Goal: Information Seeking & Learning: Learn about a topic

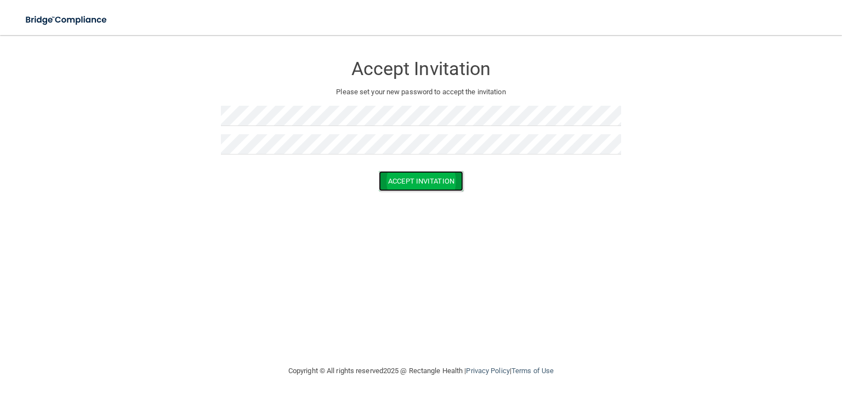
click at [405, 179] on button "Accept Invitation" at bounding box center [421, 181] width 84 height 20
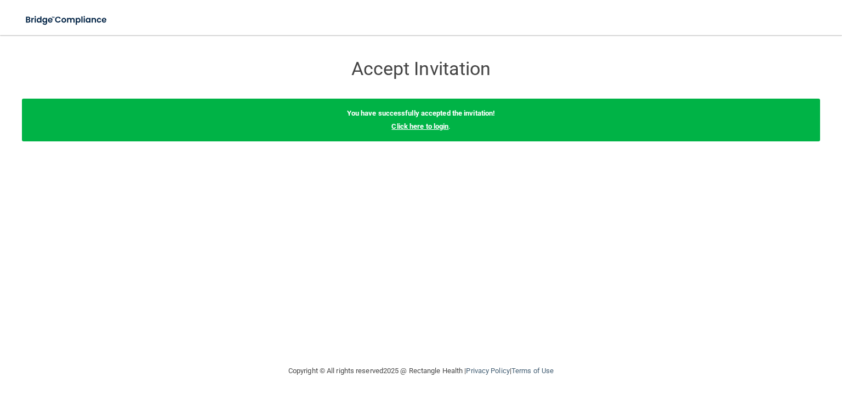
click at [439, 126] on link "Click here to login" at bounding box center [420, 126] width 57 height 8
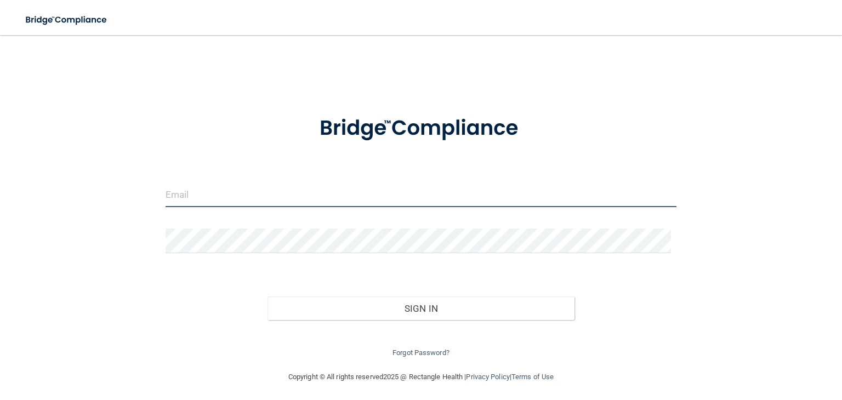
click at [268, 196] on input "email" at bounding box center [421, 195] width 511 height 25
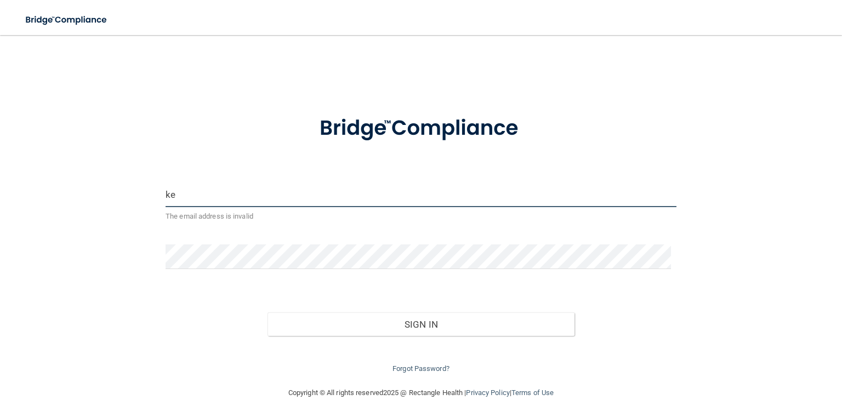
type input "[EMAIL_ADDRESS][DOMAIN_NAME]"
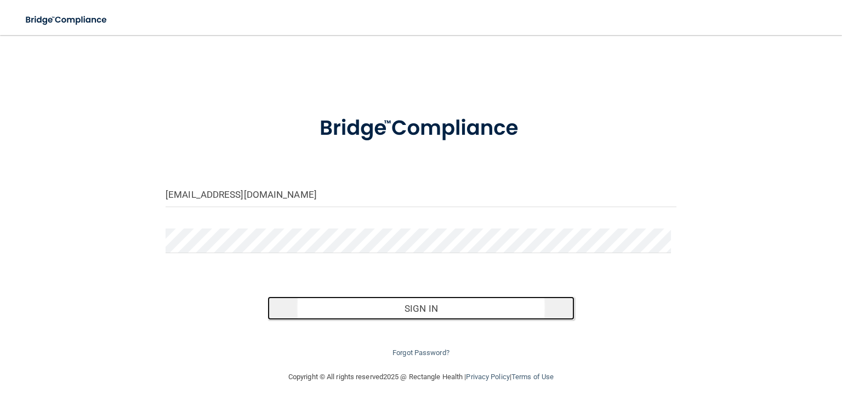
click at [423, 308] on button "Sign In" at bounding box center [421, 309] width 307 height 24
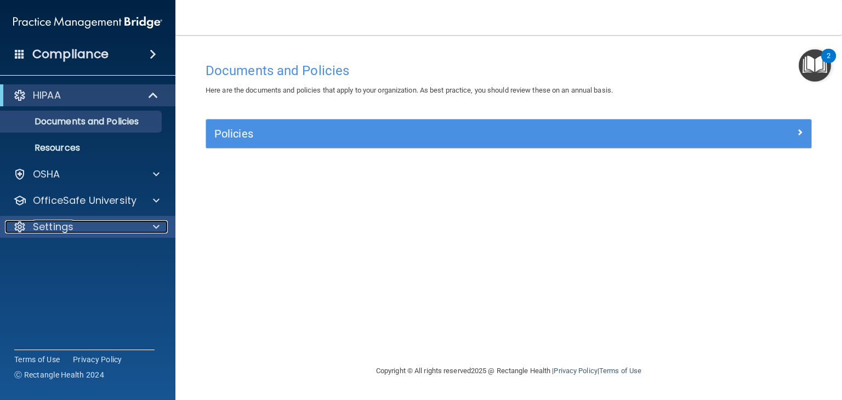
click at [157, 224] on span at bounding box center [156, 226] width 7 height 13
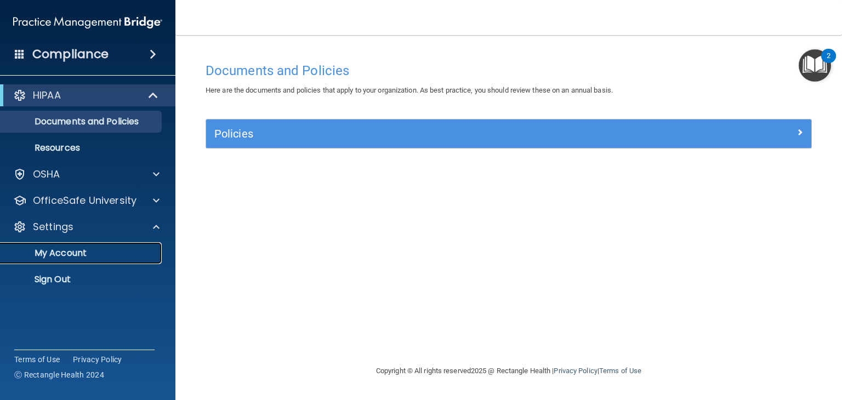
click at [66, 248] on p "My Account" at bounding box center [82, 253] width 150 height 11
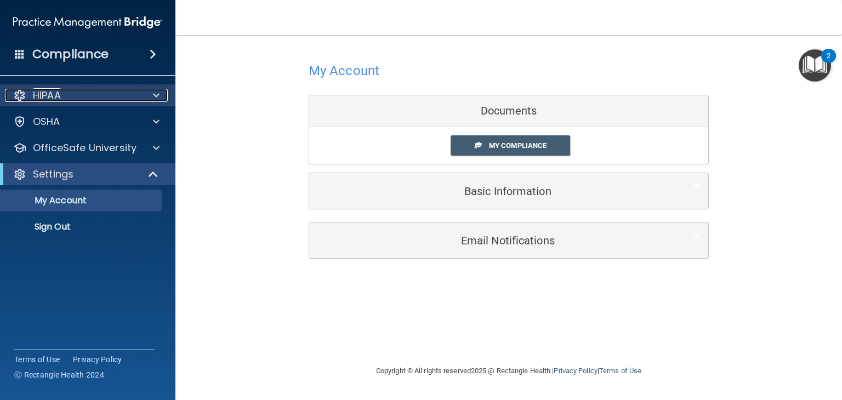
click at [157, 96] on span at bounding box center [156, 95] width 7 height 13
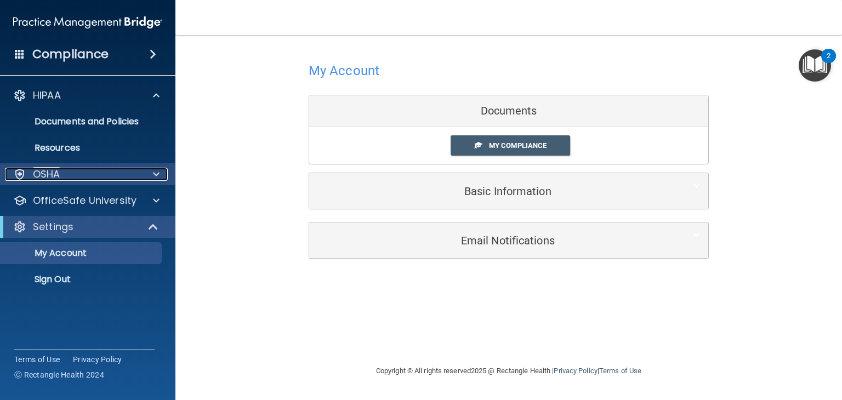
click at [158, 175] on span at bounding box center [156, 174] width 7 height 13
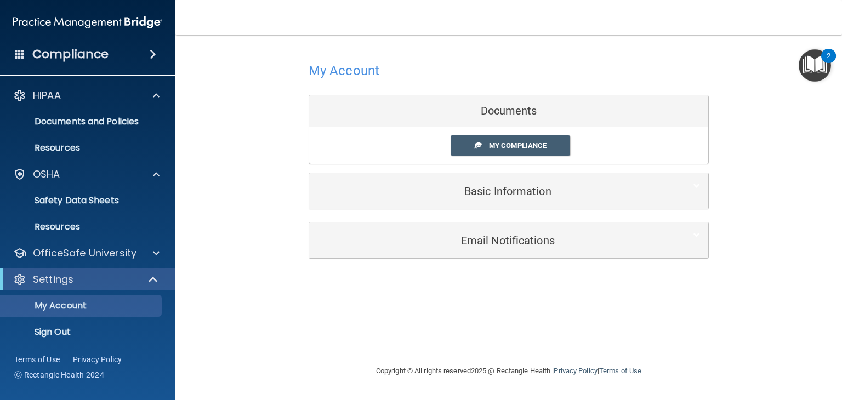
click at [154, 54] on span at bounding box center [153, 54] width 7 height 13
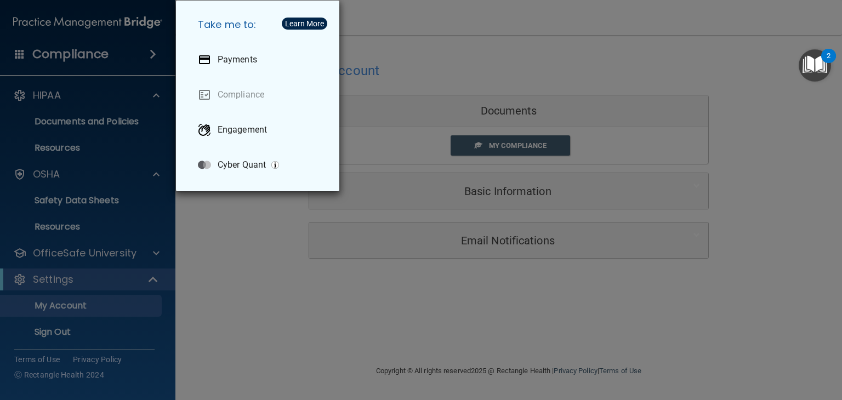
click at [154, 54] on div "Take me to: Payments Compliance Engagement Cyber Quant" at bounding box center [421, 200] width 842 height 400
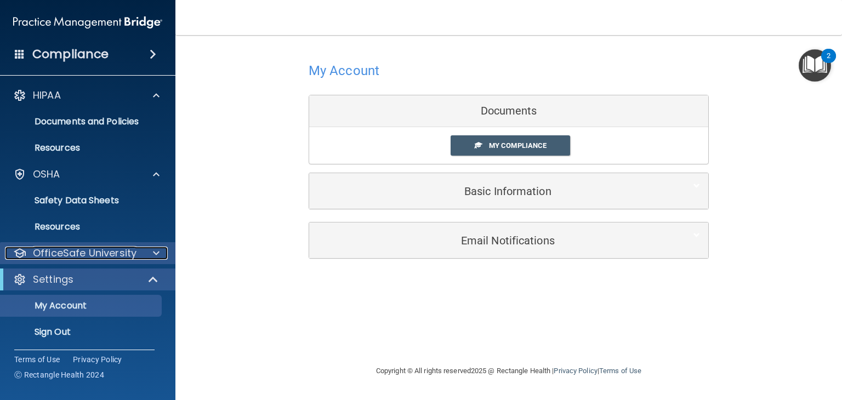
click at [154, 252] on span at bounding box center [156, 253] width 7 height 13
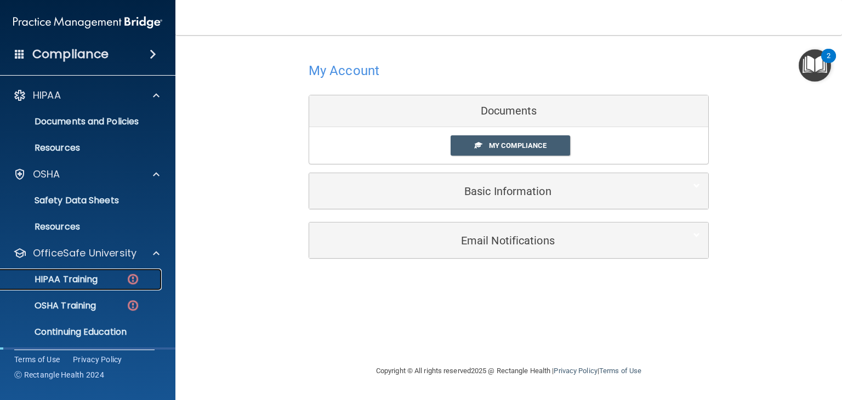
click at [83, 276] on p "HIPAA Training" at bounding box center [52, 279] width 90 height 11
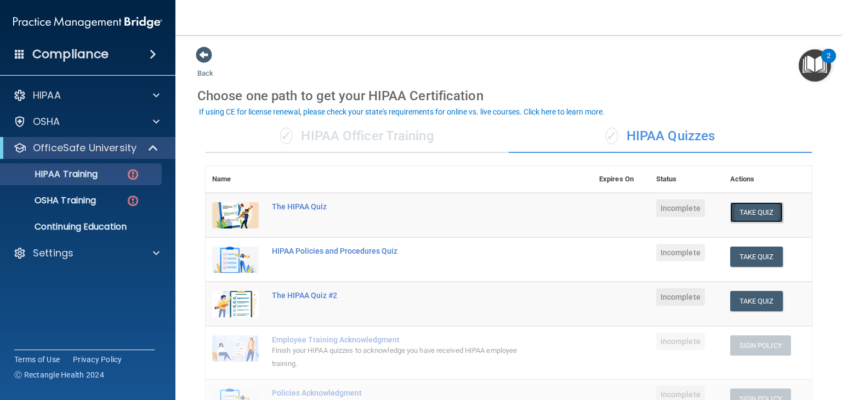
click at [740, 211] on button "Take Quiz" at bounding box center [756, 212] width 53 height 20
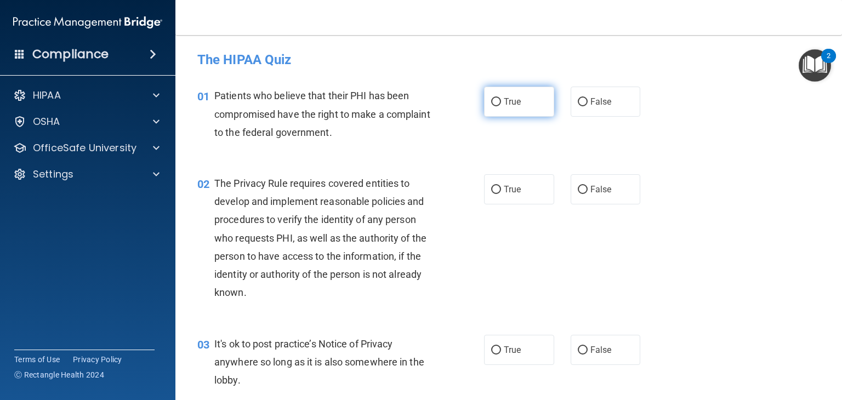
click at [492, 101] on input "True" at bounding box center [496, 102] width 10 height 8
radio input "true"
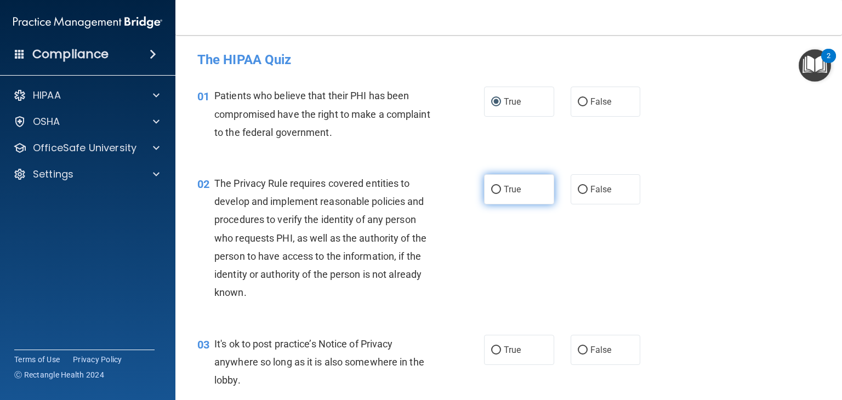
click at [495, 189] on input "True" at bounding box center [496, 190] width 10 height 8
radio input "true"
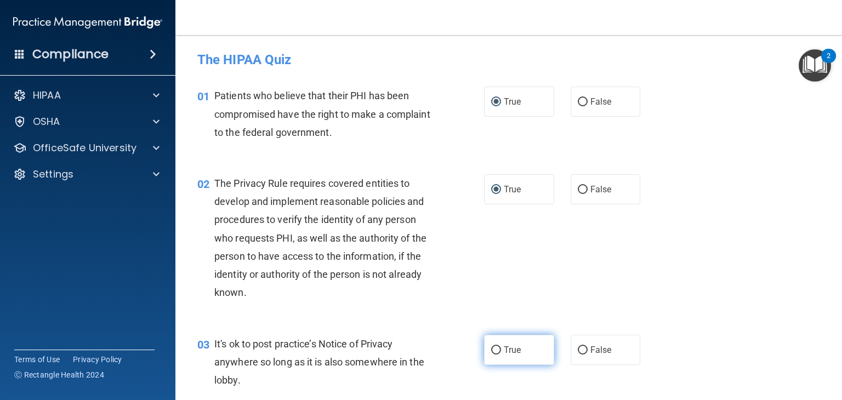
click at [491, 349] on input "True" at bounding box center [496, 351] width 10 height 8
radio input "true"
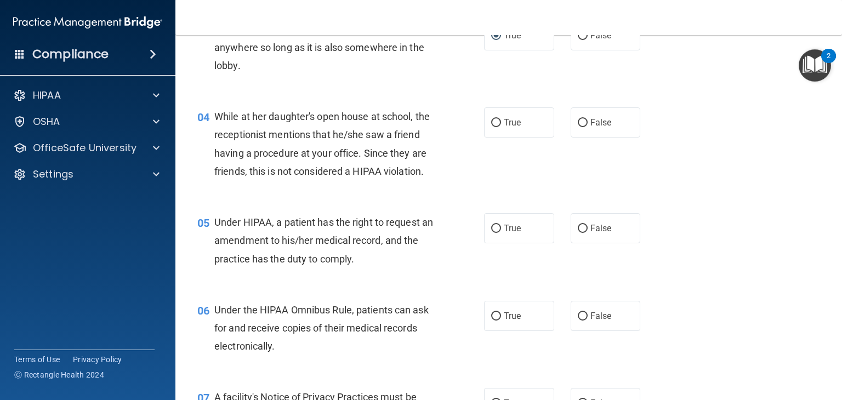
scroll to position [329, 0]
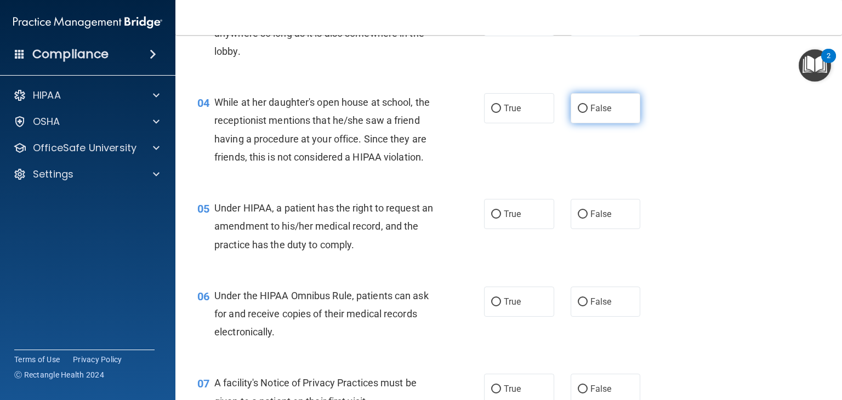
click at [578, 109] on input "False" at bounding box center [583, 109] width 10 height 8
radio input "true"
click at [491, 219] on input "True" at bounding box center [496, 215] width 10 height 8
radio input "true"
click at [491, 307] on input "True" at bounding box center [496, 302] width 10 height 8
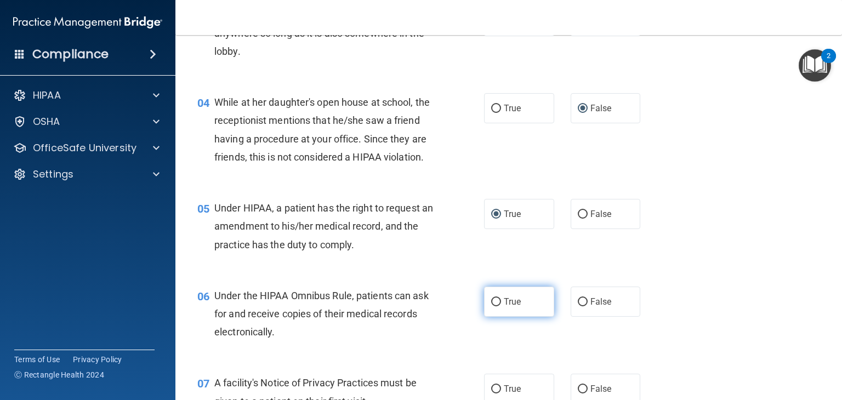
radio input "true"
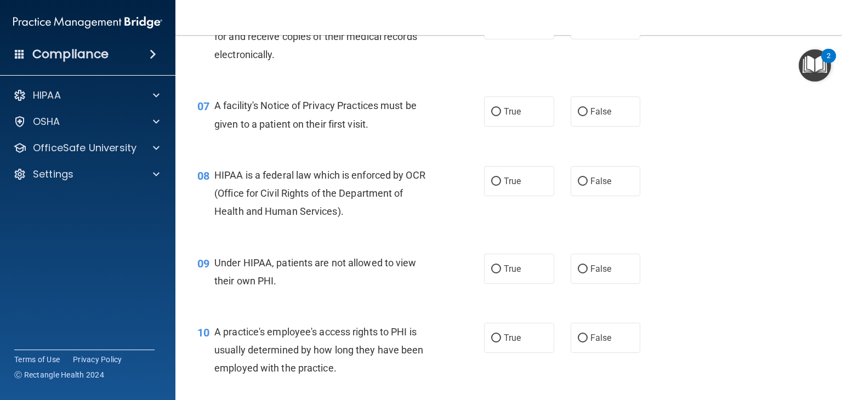
scroll to position [614, 0]
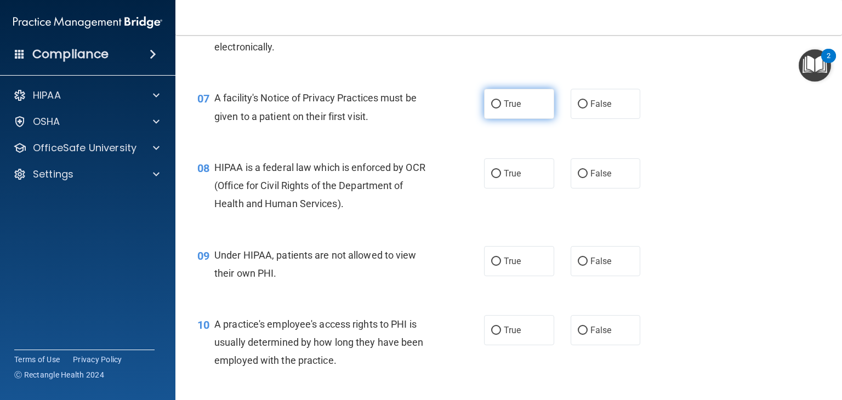
click at [491, 109] on input "True" at bounding box center [496, 104] width 10 height 8
radio input "true"
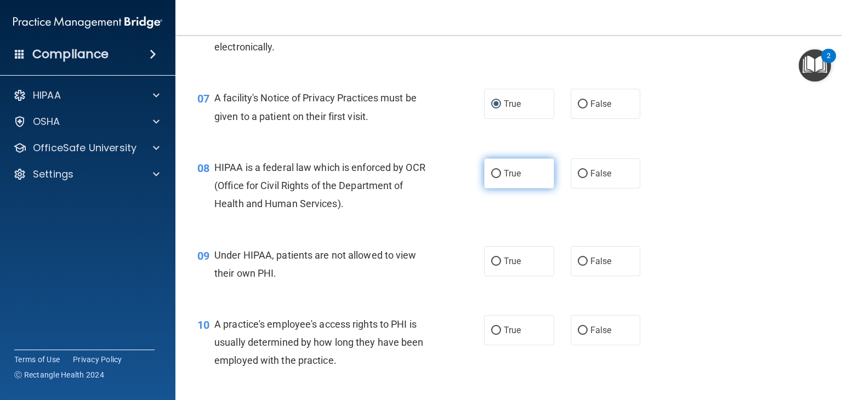
click at [494, 178] on input "True" at bounding box center [496, 174] width 10 height 8
radio input "true"
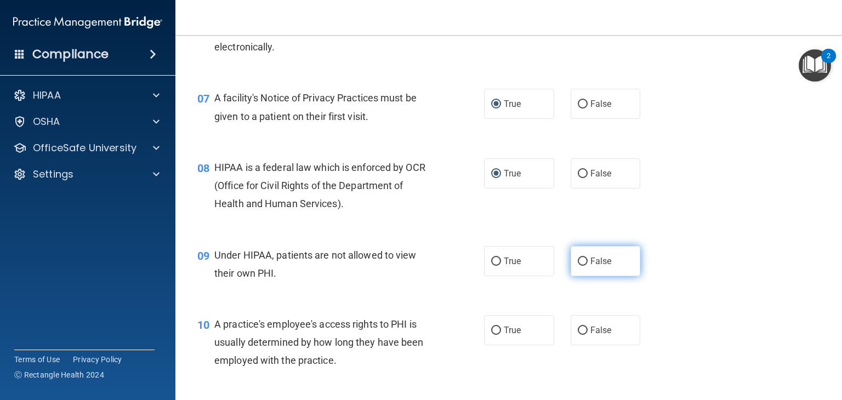
click at [578, 266] on input "False" at bounding box center [583, 262] width 10 height 8
radio input "true"
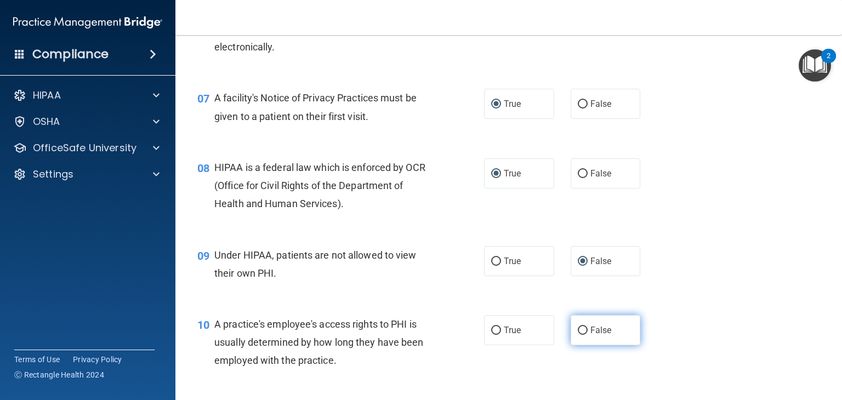
click at [578, 335] on input "False" at bounding box center [583, 331] width 10 height 8
radio input "true"
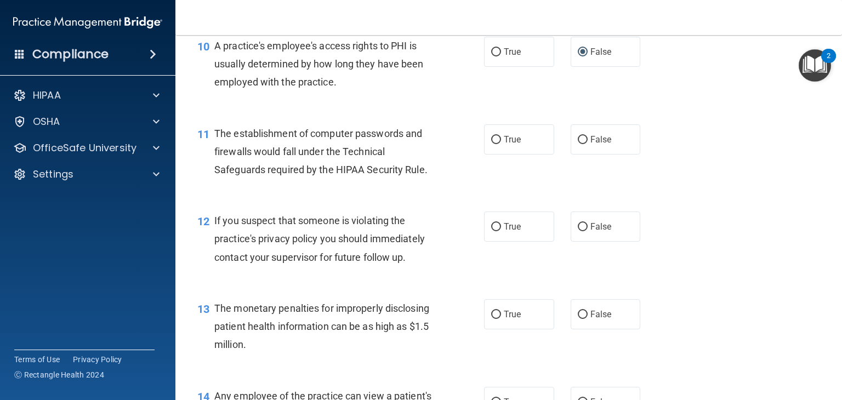
scroll to position [899, 0]
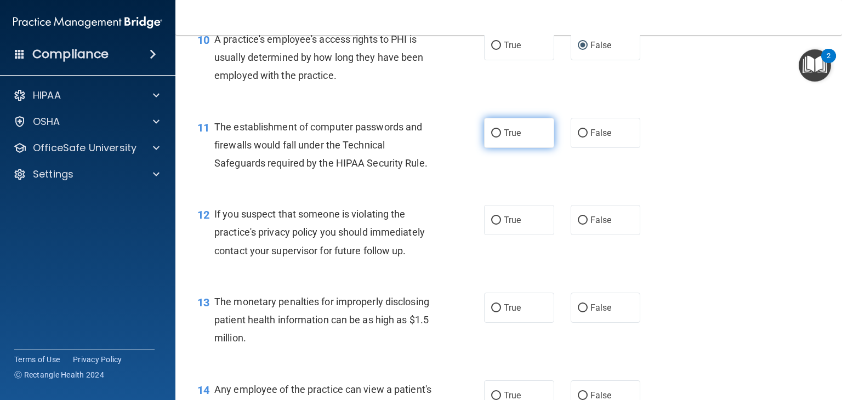
click at [494, 138] on input "True" at bounding box center [496, 133] width 10 height 8
radio input "true"
click at [491, 225] on input "True" at bounding box center [496, 221] width 10 height 8
radio input "true"
click at [491, 313] on input "True" at bounding box center [496, 308] width 10 height 8
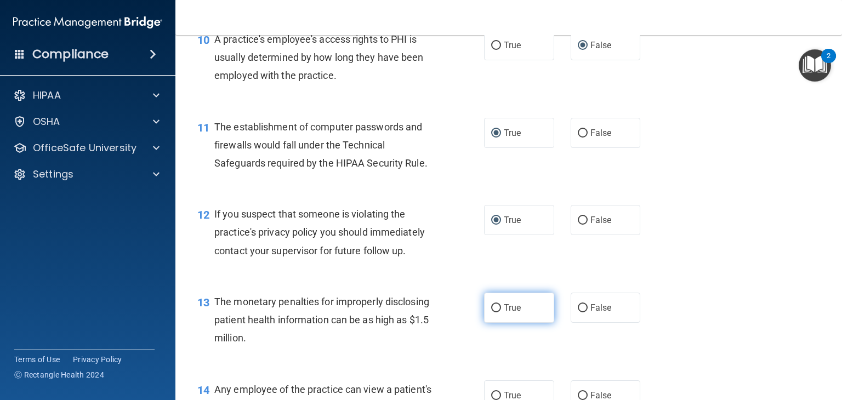
radio input "true"
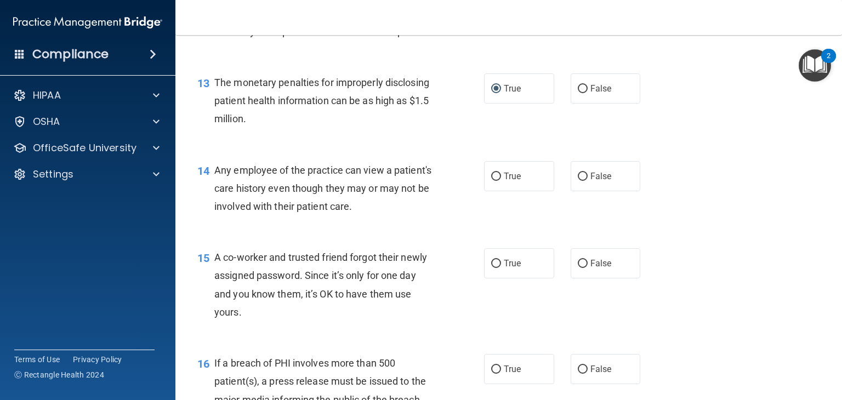
scroll to position [1141, 0]
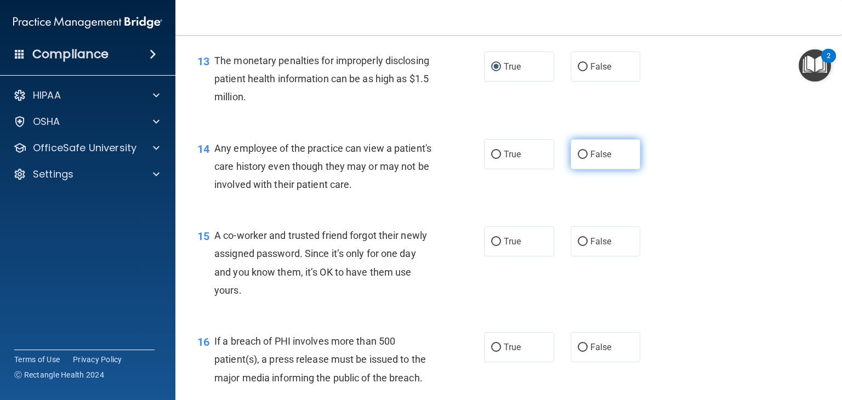
click at [578, 159] on input "False" at bounding box center [583, 155] width 10 height 8
radio input "true"
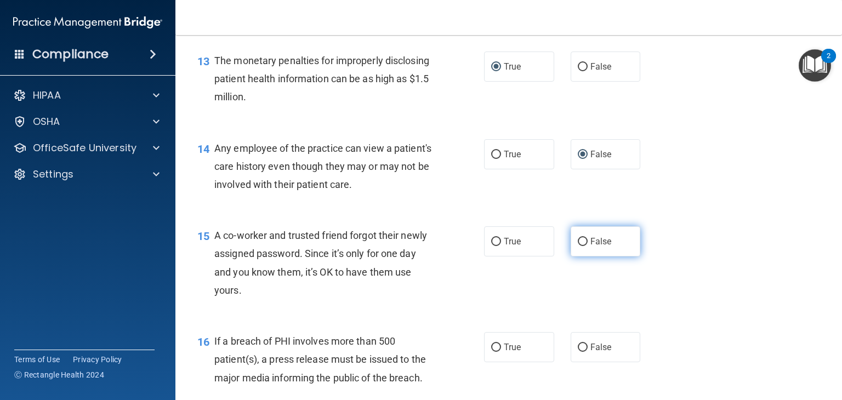
click at [578, 246] on input "False" at bounding box center [583, 242] width 10 height 8
radio input "true"
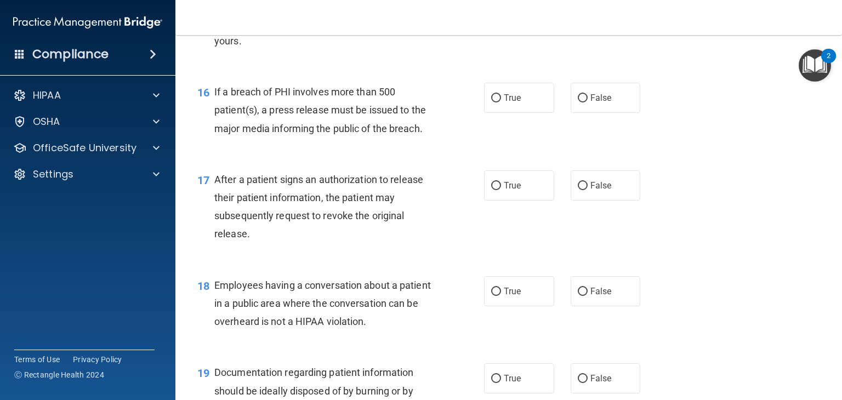
scroll to position [1404, 0]
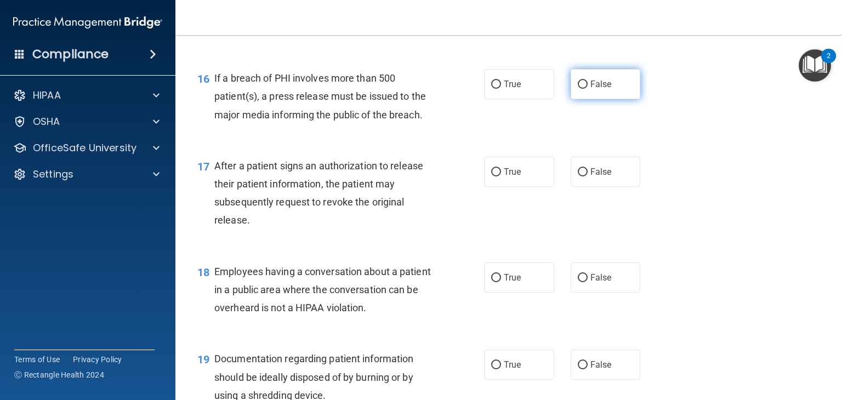
click at [578, 89] on input "False" at bounding box center [583, 85] width 10 height 8
radio input "true"
click at [494, 89] on input "True" at bounding box center [496, 85] width 10 height 8
radio input "true"
radio input "false"
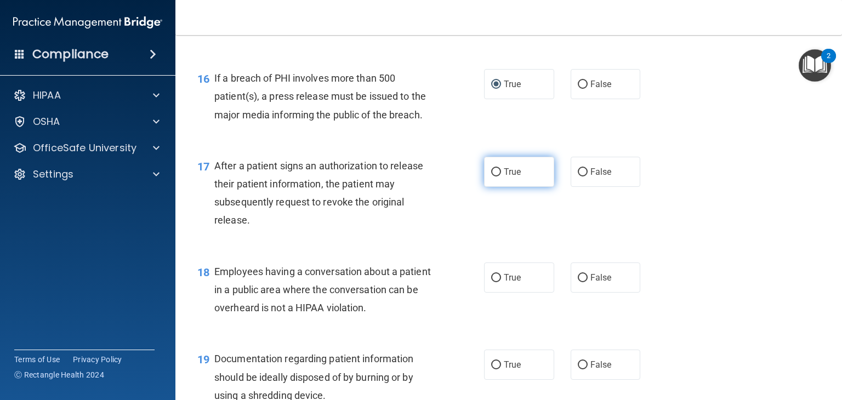
click at [491, 177] on input "True" at bounding box center [496, 172] width 10 height 8
radio input "true"
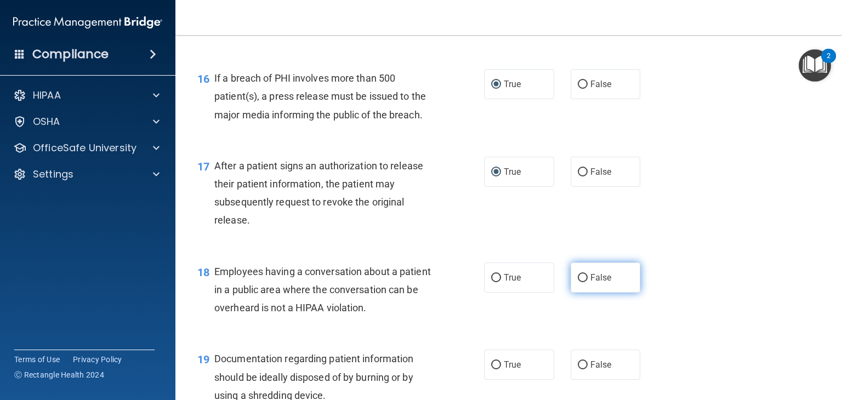
click at [578, 282] on input "False" at bounding box center [583, 278] width 10 height 8
radio input "true"
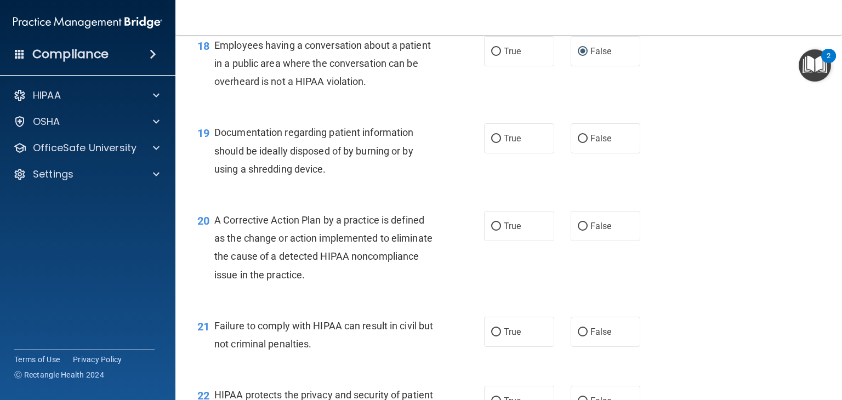
scroll to position [1645, 0]
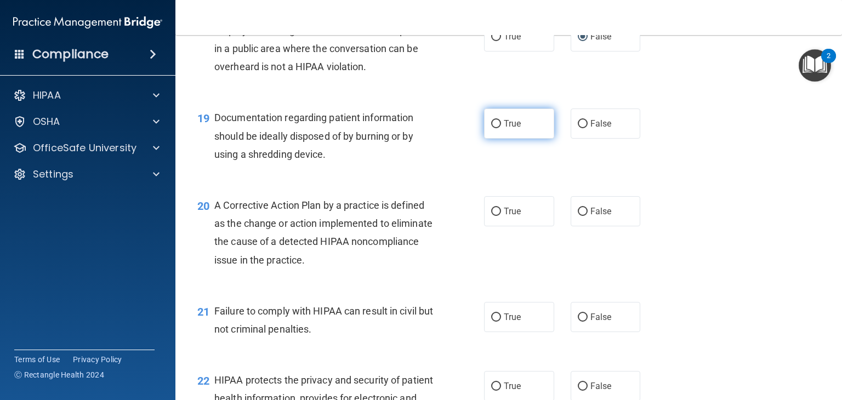
click at [491, 128] on input "True" at bounding box center [496, 124] width 10 height 8
radio input "true"
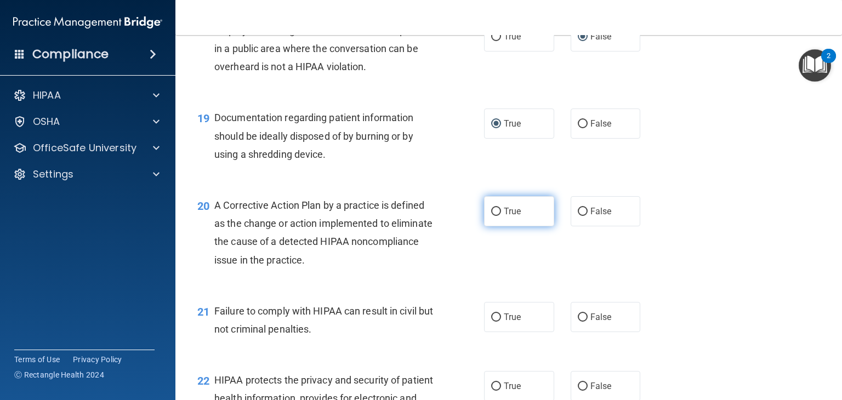
click at [496, 216] on input "True" at bounding box center [496, 212] width 10 height 8
radio input "true"
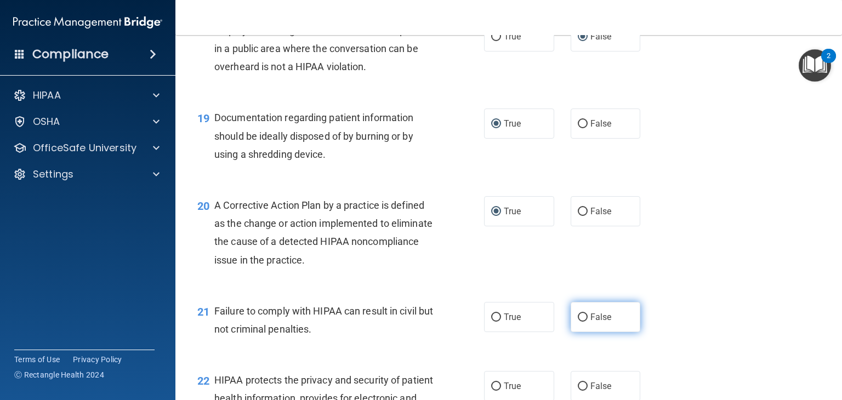
click at [578, 322] on input "False" at bounding box center [583, 318] width 10 height 8
radio input "true"
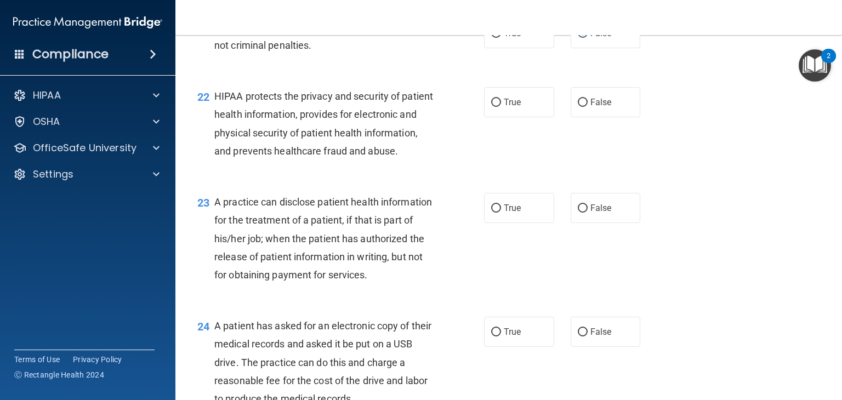
scroll to position [1930, 0]
click at [491, 106] on input "True" at bounding box center [496, 102] width 10 height 8
radio input "true"
click at [492, 212] on input "True" at bounding box center [496, 207] width 10 height 8
radio input "true"
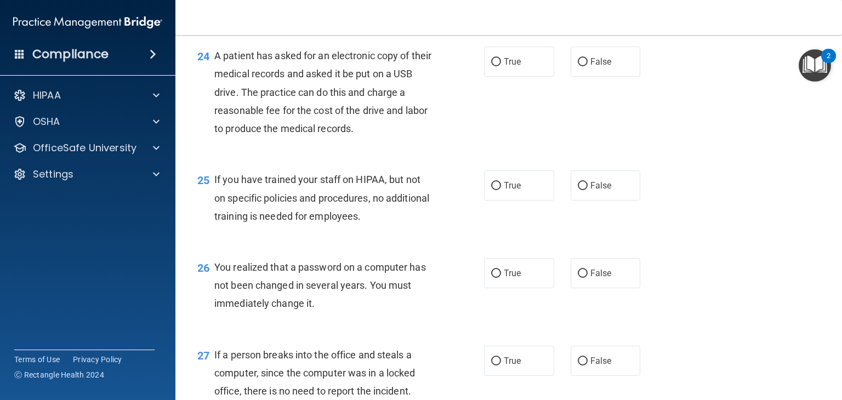
scroll to position [2215, 0]
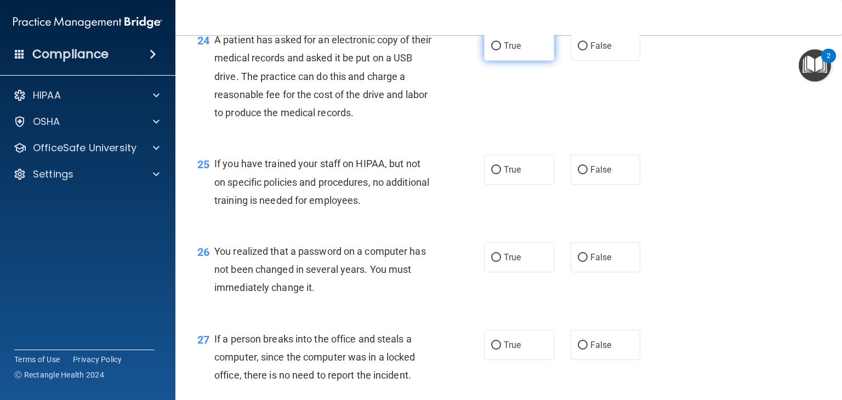
click at [491, 50] on input "True" at bounding box center [496, 46] width 10 height 8
radio input "true"
click at [578, 174] on input "False" at bounding box center [583, 170] width 10 height 8
radio input "true"
click at [491, 262] on input "True" at bounding box center [496, 258] width 10 height 8
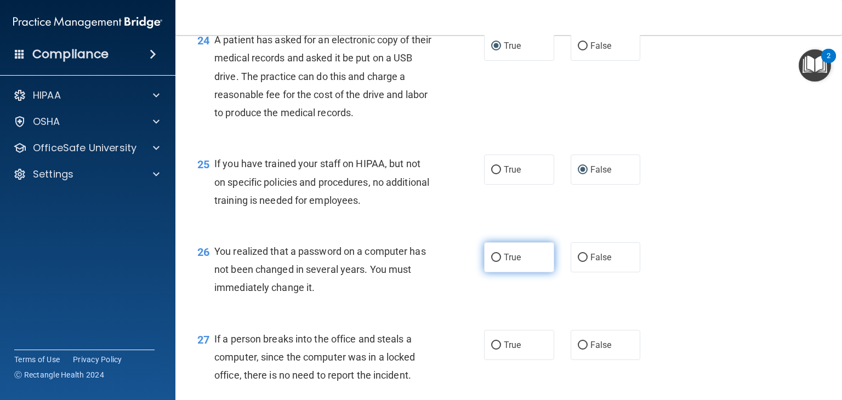
radio input "true"
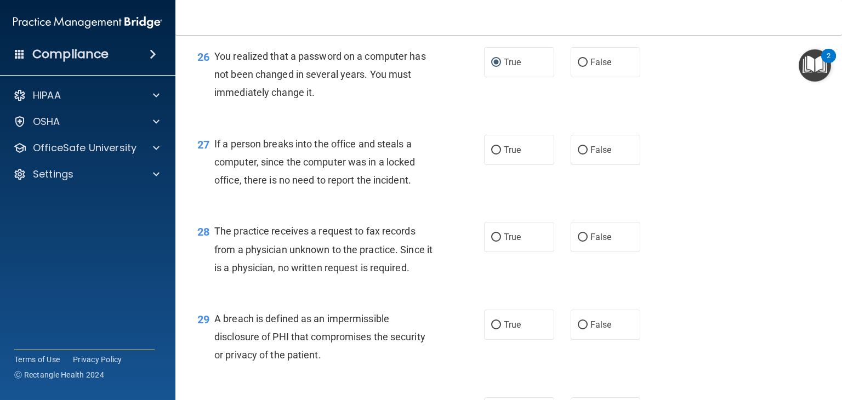
scroll to position [2435, 0]
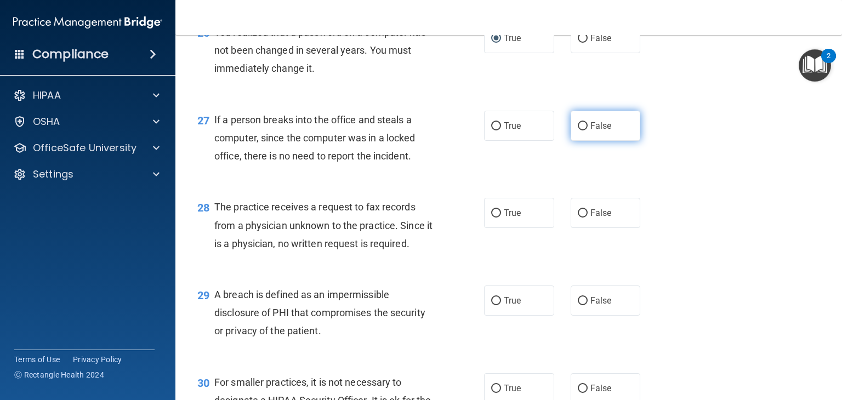
click at [578, 131] on input "False" at bounding box center [583, 126] width 10 height 8
radio input "true"
click at [578, 218] on input "False" at bounding box center [583, 213] width 10 height 8
radio input "true"
click at [493, 305] on input "True" at bounding box center [496, 301] width 10 height 8
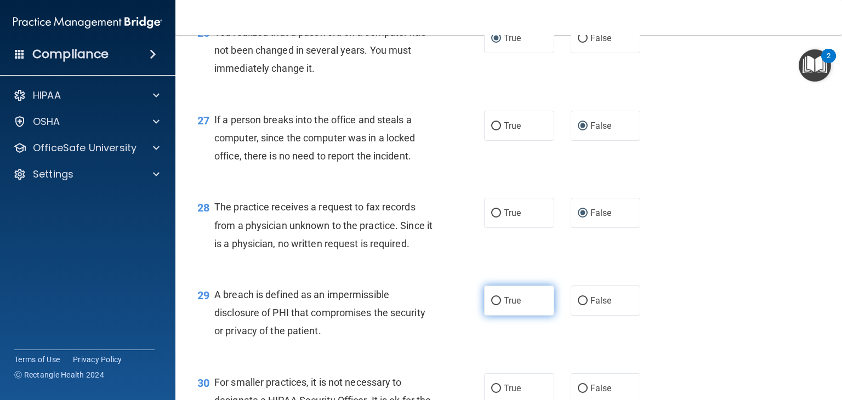
radio input "true"
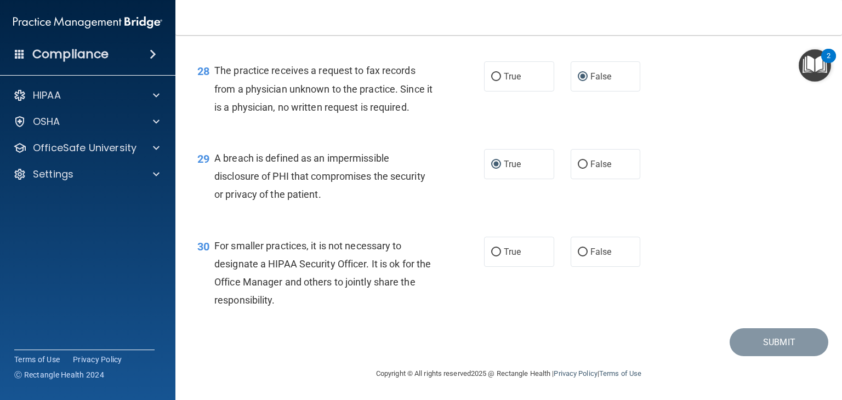
scroll to position [2626, 0]
click at [578, 251] on input "False" at bounding box center [583, 252] width 10 height 8
radio input "true"
click at [770, 338] on button "Submit" at bounding box center [779, 342] width 99 height 28
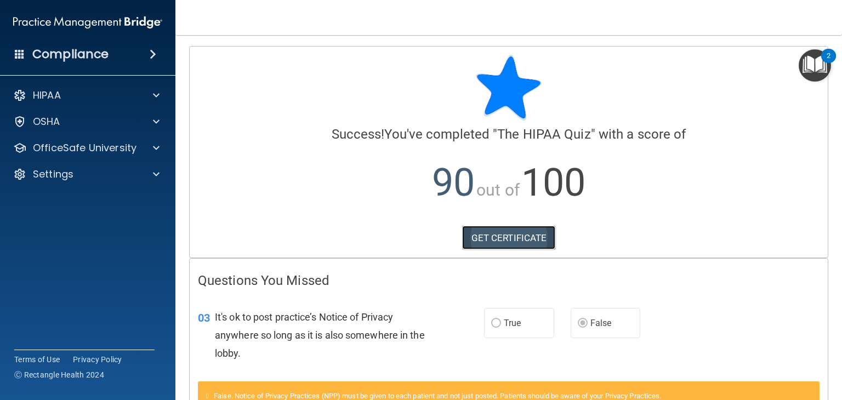
click at [499, 236] on link "GET CERTIFICATE" at bounding box center [509, 238] width 94 height 24
click at [152, 54] on span at bounding box center [153, 54] width 7 height 13
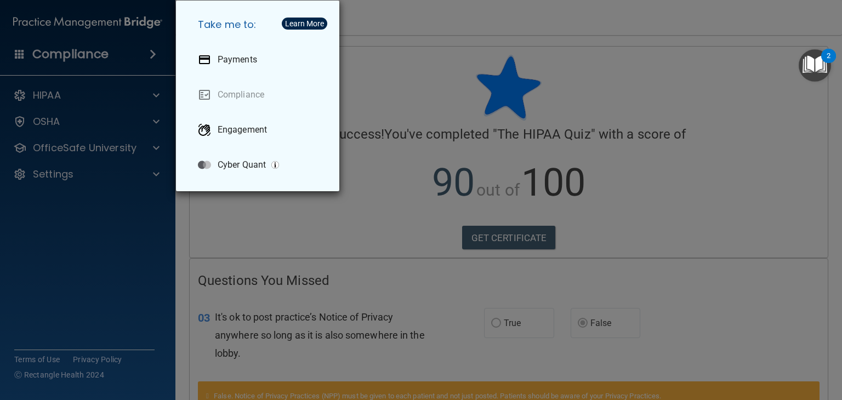
click at [154, 93] on div "Take me to: Payments Compliance Engagement Cyber Quant" at bounding box center [421, 200] width 842 height 400
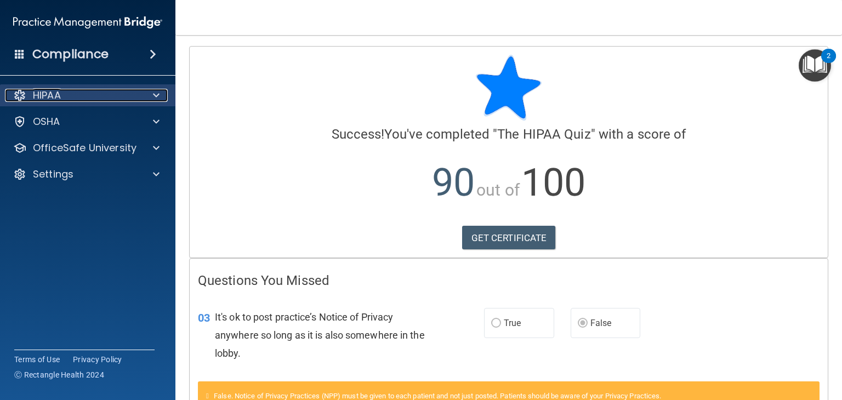
click at [158, 94] on span at bounding box center [156, 95] width 7 height 13
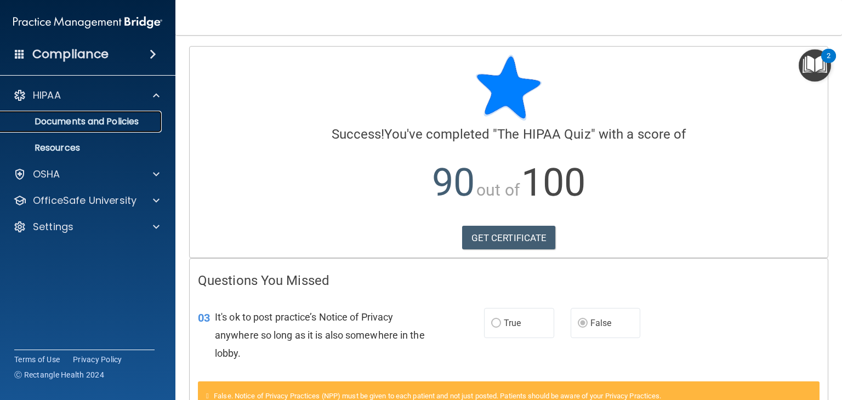
click at [121, 121] on p "Documents and Policies" at bounding box center [82, 121] width 150 height 11
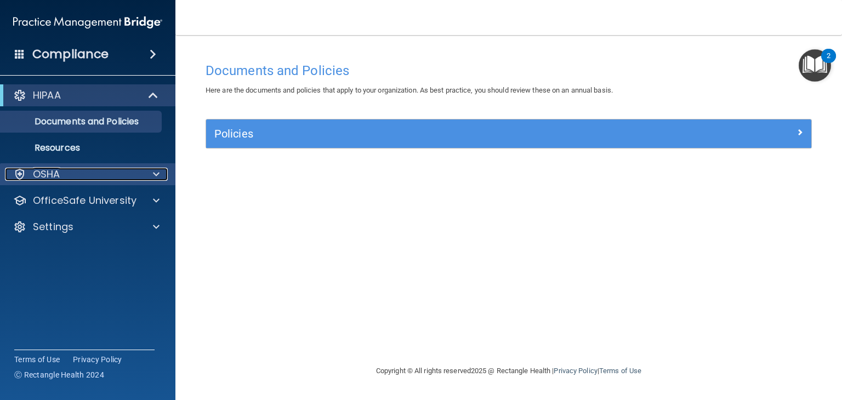
click at [158, 175] on span at bounding box center [156, 174] width 7 height 13
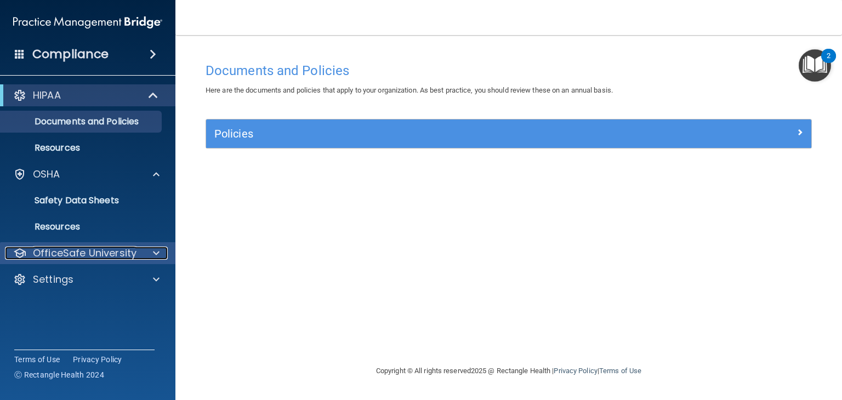
click at [158, 252] on span at bounding box center [156, 253] width 7 height 13
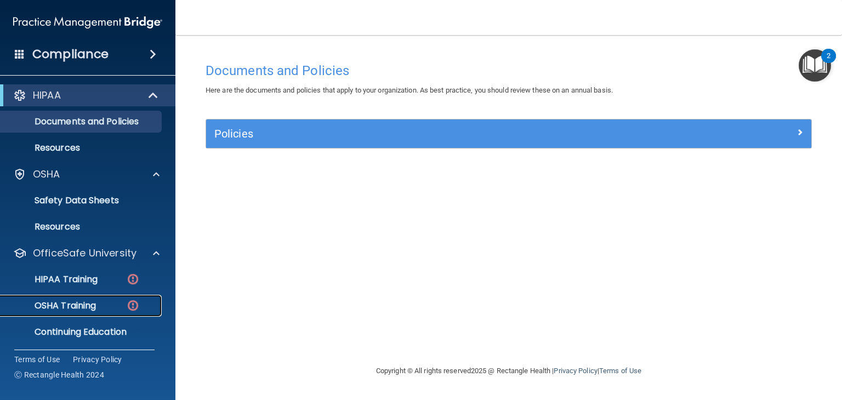
click at [85, 303] on p "OSHA Training" at bounding box center [51, 305] width 89 height 11
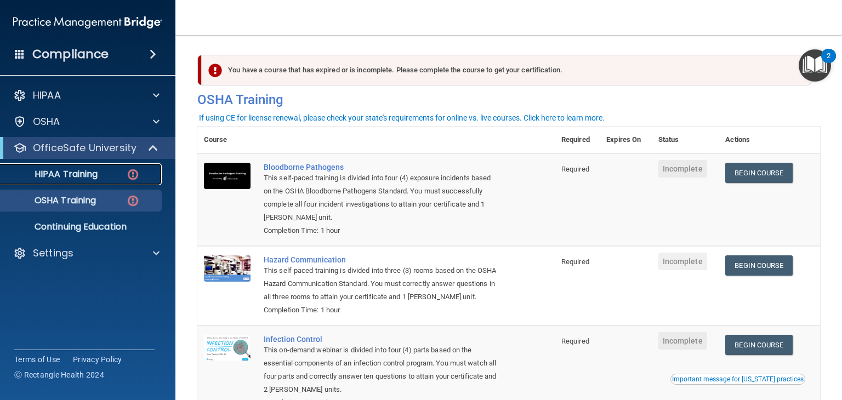
click at [88, 172] on p "HIPAA Training" at bounding box center [52, 174] width 90 height 11
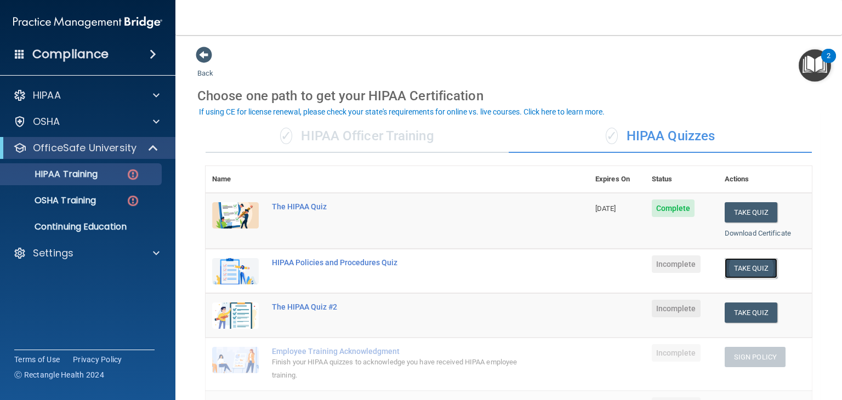
click at [740, 268] on button "Take Quiz" at bounding box center [751, 268] width 53 height 20
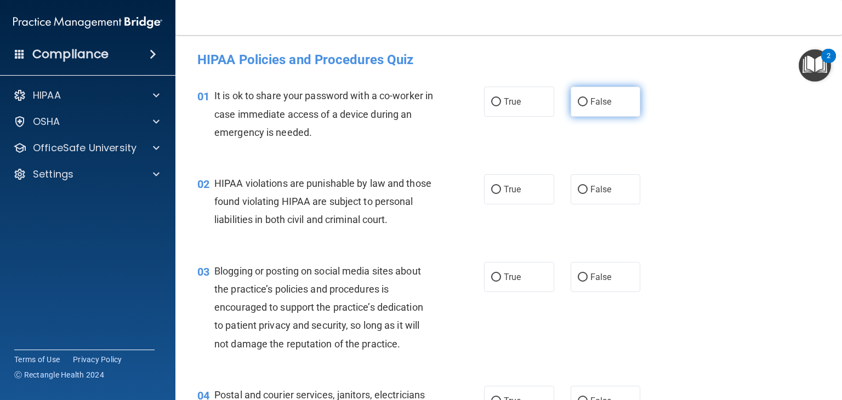
click at [578, 98] on input "False" at bounding box center [583, 102] width 10 height 8
radio input "true"
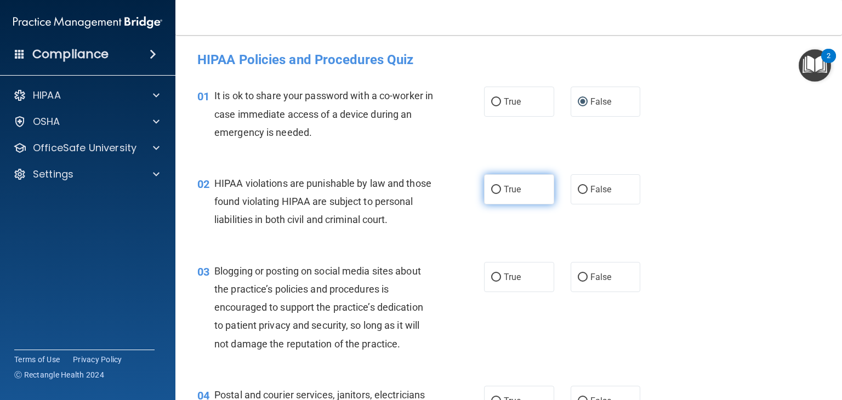
click at [491, 186] on input "True" at bounding box center [496, 190] width 10 height 8
radio input "true"
click at [699, 184] on div "02 HIPAA violations are punishable by law and those found violating HIPAA are s…" at bounding box center [508, 205] width 639 height 88
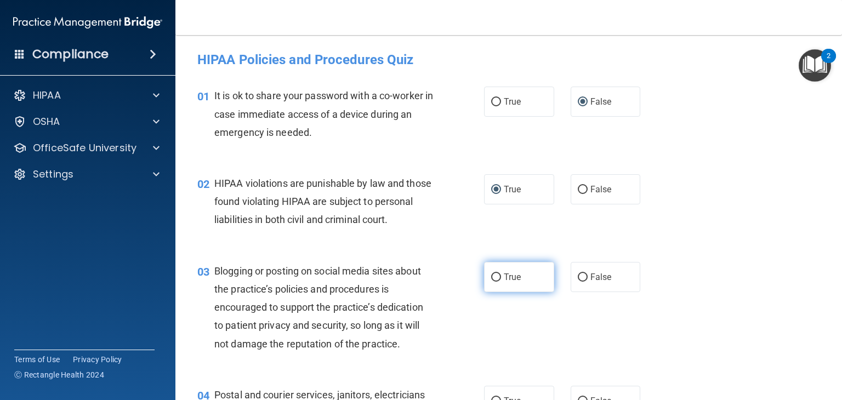
click at [491, 282] on input "True" at bounding box center [496, 278] width 10 height 8
radio input "true"
click at [697, 205] on div "02 HIPAA violations are punishable by law and those found violating HIPAA are s…" at bounding box center [508, 205] width 639 height 88
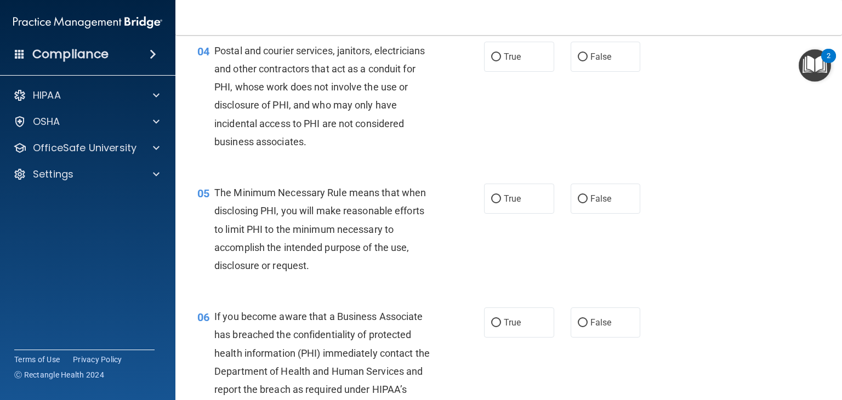
scroll to position [351, 0]
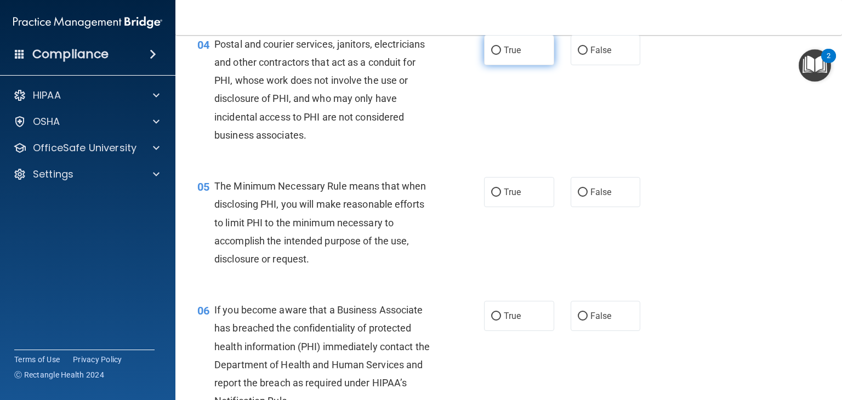
click at [491, 55] on input "True" at bounding box center [496, 51] width 10 height 8
radio input "true"
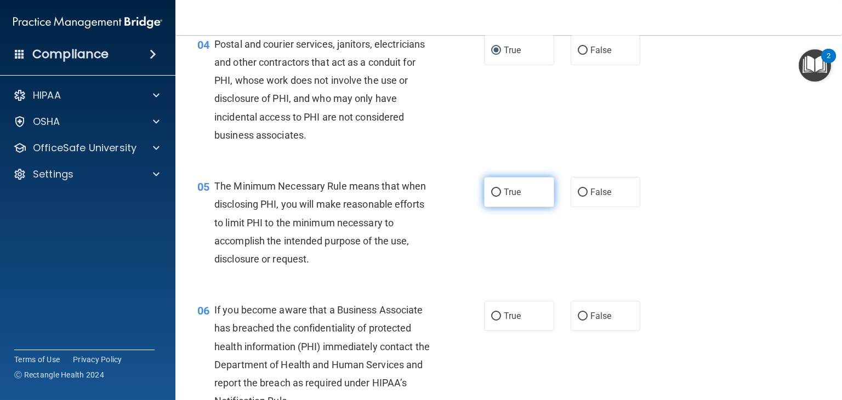
click at [497, 207] on label "True" at bounding box center [519, 192] width 70 height 30
click at [497, 197] on input "True" at bounding box center [496, 193] width 10 height 8
radio input "true"
click at [555, 268] on div "05 The Minimum Necessary Rule means that when disclosing PHI, you will make rea…" at bounding box center [508, 225] width 639 height 124
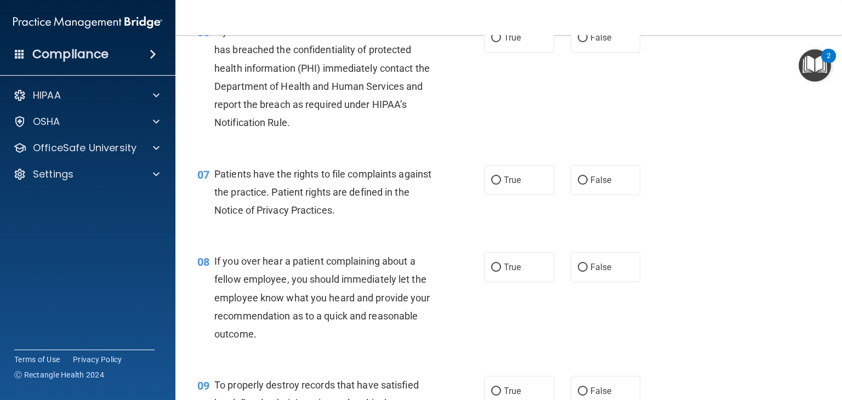
scroll to position [636, 0]
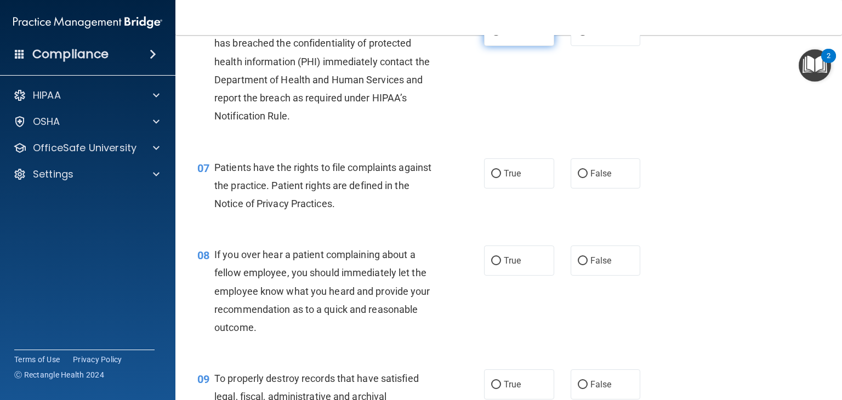
click at [491, 36] on input "True" at bounding box center [496, 31] width 10 height 8
radio input "true"
click at [492, 178] on input "True" at bounding box center [496, 174] width 10 height 8
radio input "true"
click at [491, 265] on input "True" at bounding box center [496, 261] width 10 height 8
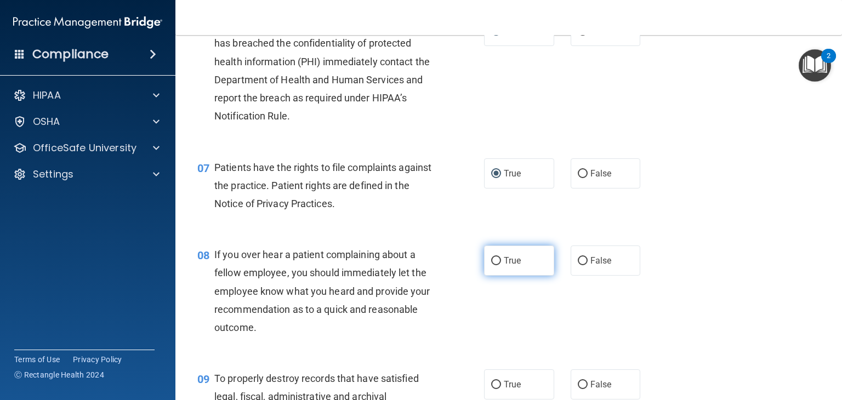
radio input "true"
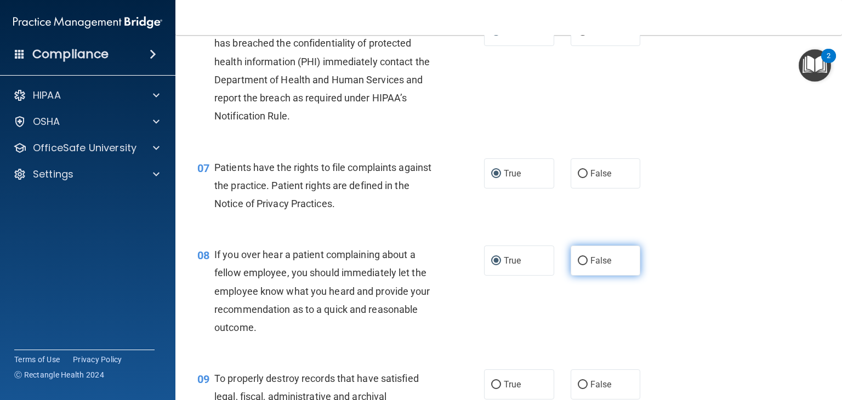
click at [578, 265] on input "False" at bounding box center [583, 261] width 10 height 8
radio input "true"
radio input "false"
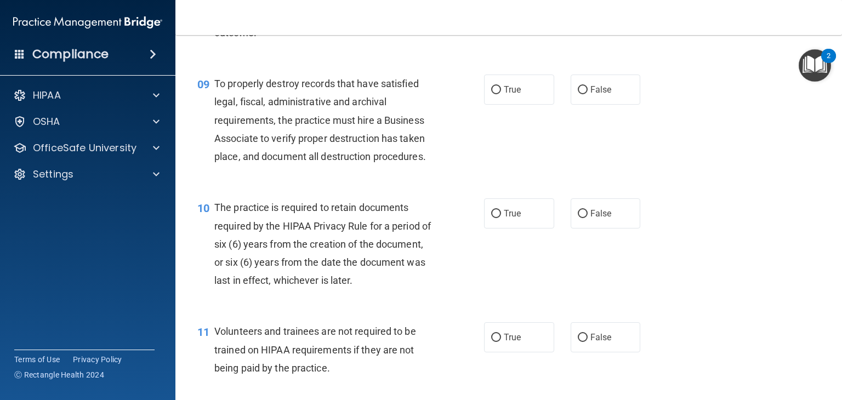
scroll to position [943, 0]
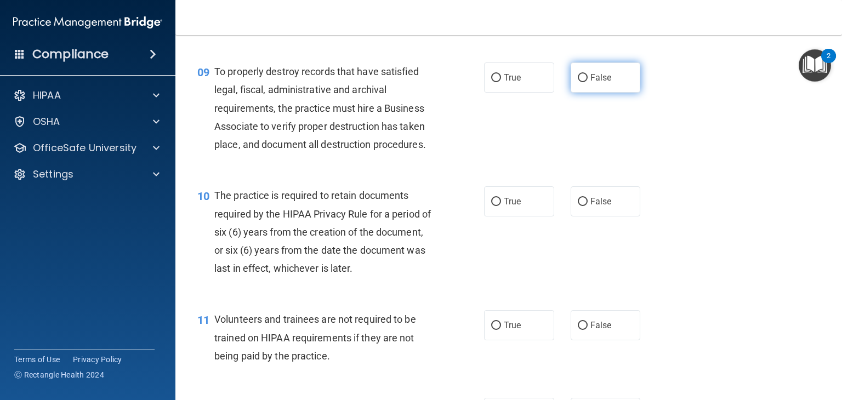
click at [578, 82] on input "False" at bounding box center [583, 78] width 10 height 8
radio input "true"
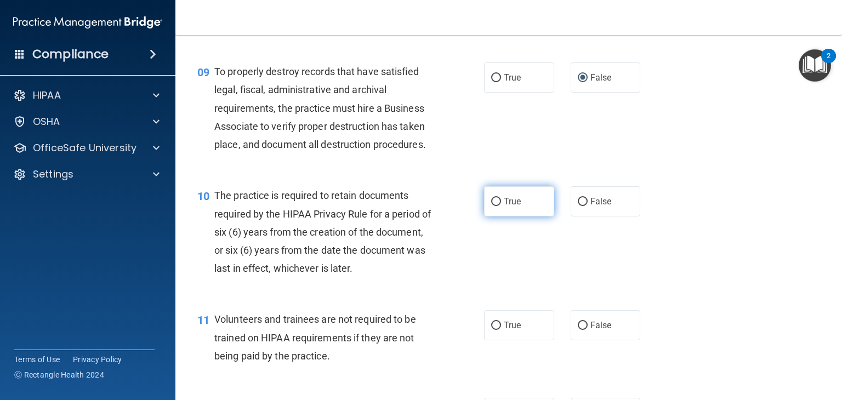
click at [513, 207] on span "True" at bounding box center [512, 201] width 17 height 10
click at [501, 206] on input "True" at bounding box center [496, 202] width 10 height 8
radio input "true"
click at [602, 341] on label "False" at bounding box center [606, 325] width 70 height 30
click at [588, 330] on input "False" at bounding box center [583, 326] width 10 height 8
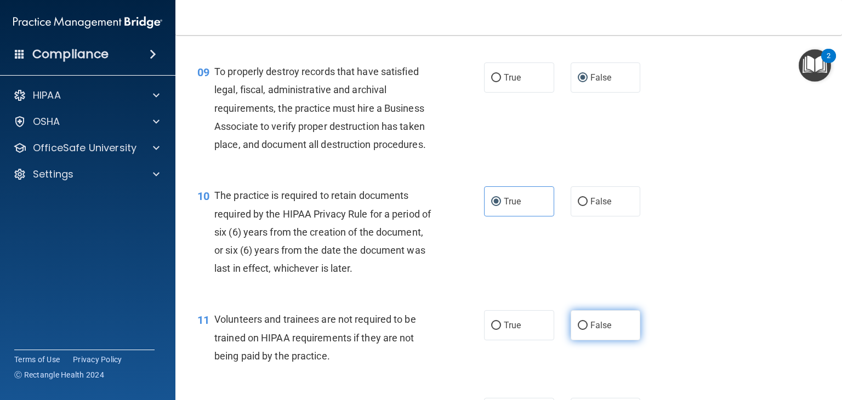
radio input "true"
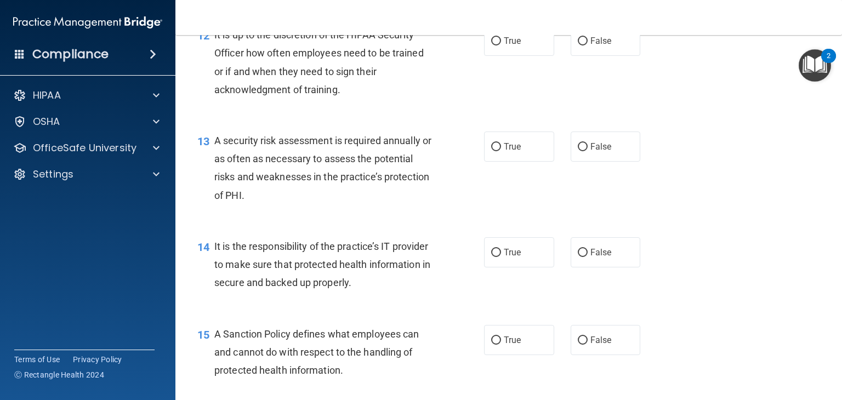
scroll to position [1330, 0]
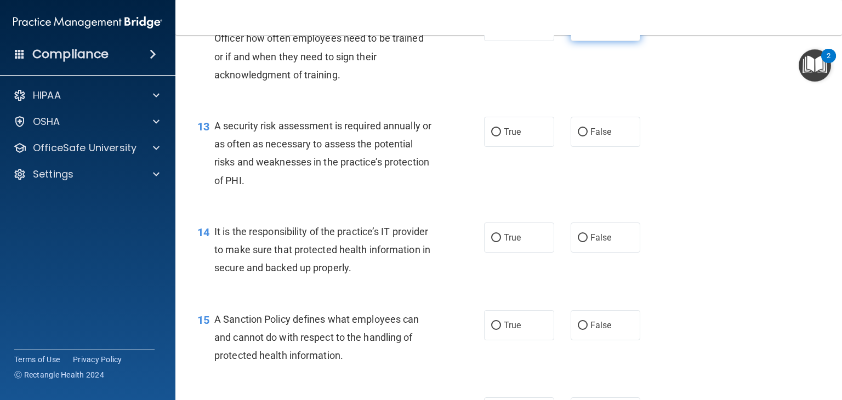
click at [578, 31] on input "False" at bounding box center [583, 26] width 10 height 8
radio input "true"
click at [517, 147] on label "True" at bounding box center [519, 132] width 70 height 30
click at [501, 137] on input "True" at bounding box center [496, 132] width 10 height 8
radio input "true"
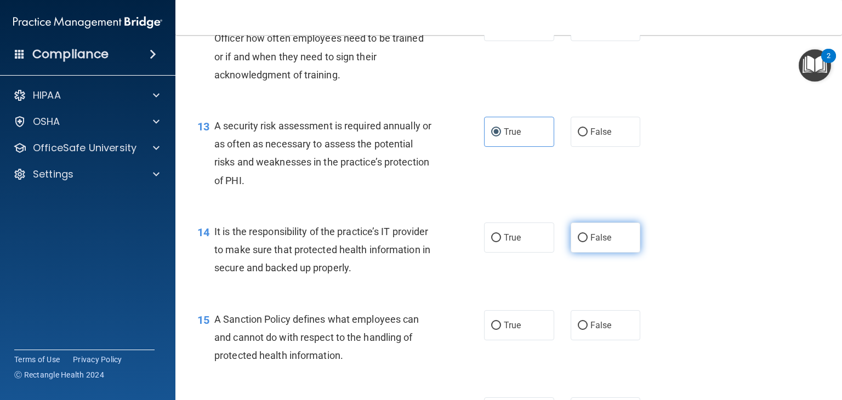
click at [606, 253] on label "False" at bounding box center [606, 238] width 70 height 30
click at [588, 242] on input "False" at bounding box center [583, 238] width 10 height 8
radio input "true"
click at [512, 331] on span "True" at bounding box center [512, 325] width 17 height 10
click at [501, 330] on input "True" at bounding box center [496, 326] width 10 height 8
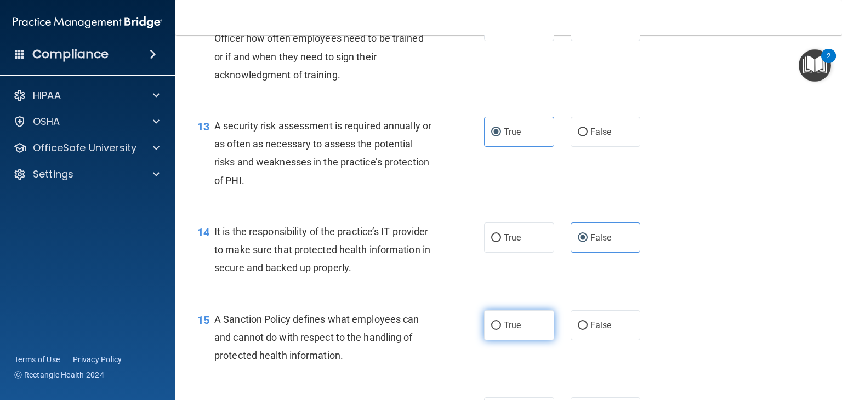
radio input "true"
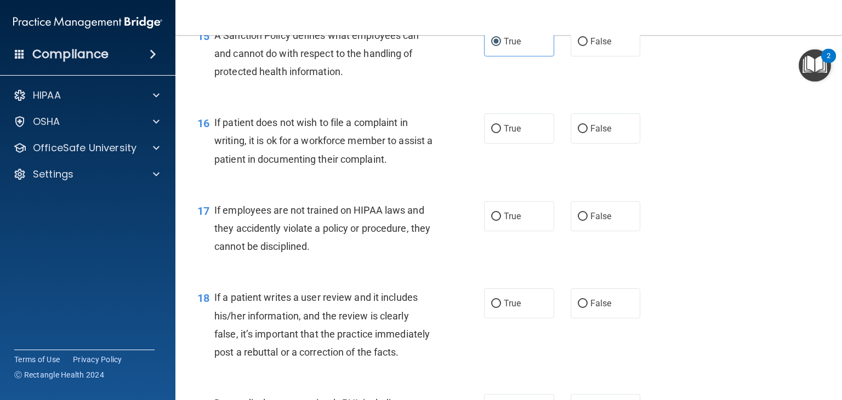
scroll to position [1615, 0]
click at [492, 132] on input "True" at bounding box center [496, 128] width 10 height 8
radio input "true"
click at [579, 220] on input "False" at bounding box center [583, 216] width 10 height 8
radio input "true"
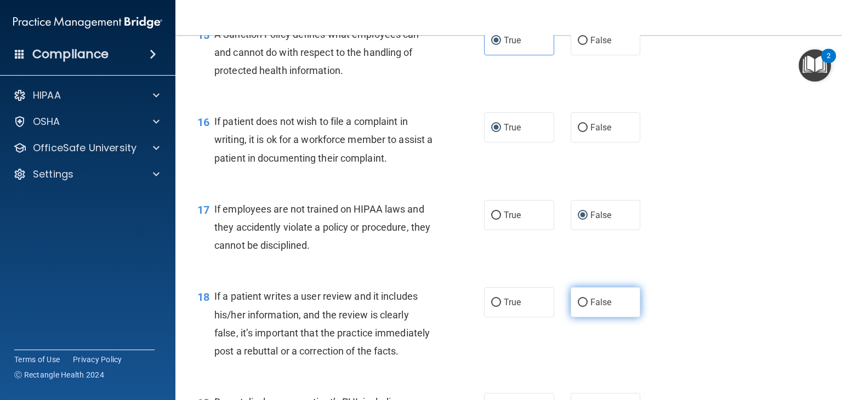
click at [600, 317] on label "False" at bounding box center [606, 302] width 70 height 30
click at [588, 307] on input "False" at bounding box center [583, 303] width 10 height 8
radio input "true"
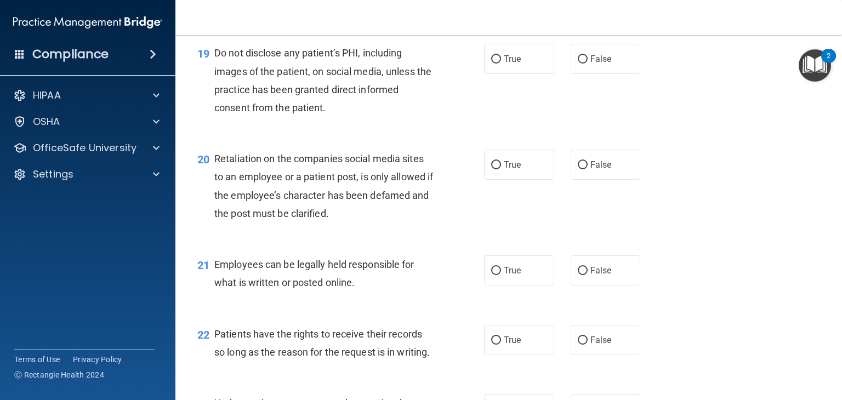
scroll to position [1966, 0]
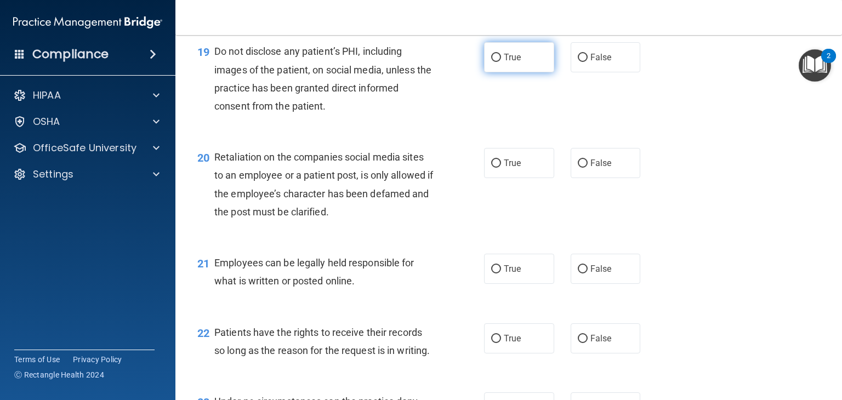
click at [504, 63] on span "True" at bounding box center [512, 57] width 17 height 10
click at [500, 62] on input "True" at bounding box center [496, 58] width 10 height 8
radio input "true"
click at [602, 168] on span "False" at bounding box center [601, 163] width 21 height 10
click at [588, 168] on input "False" at bounding box center [583, 164] width 10 height 8
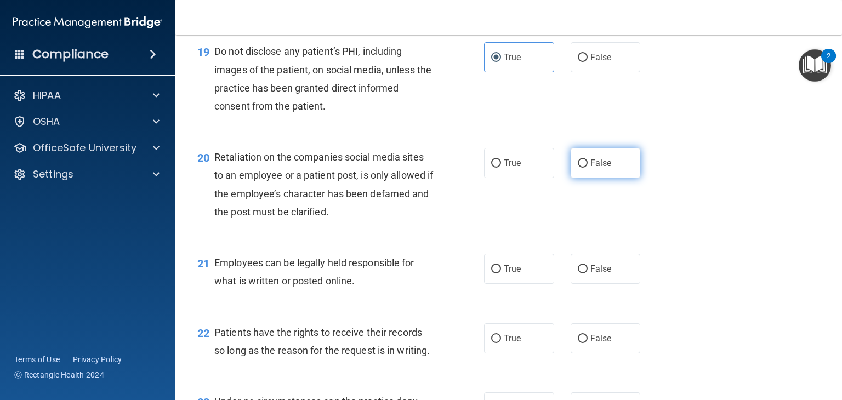
radio input "true"
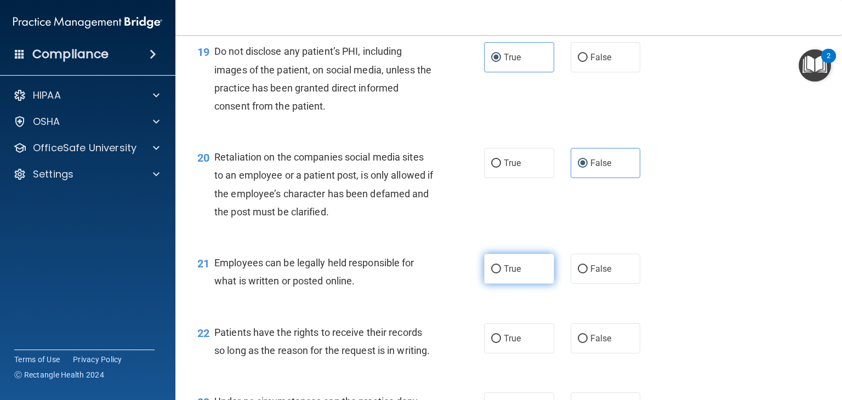
click at [504, 274] on span "True" at bounding box center [512, 269] width 17 height 10
click at [501, 274] on input "True" at bounding box center [496, 269] width 10 height 8
radio input "true"
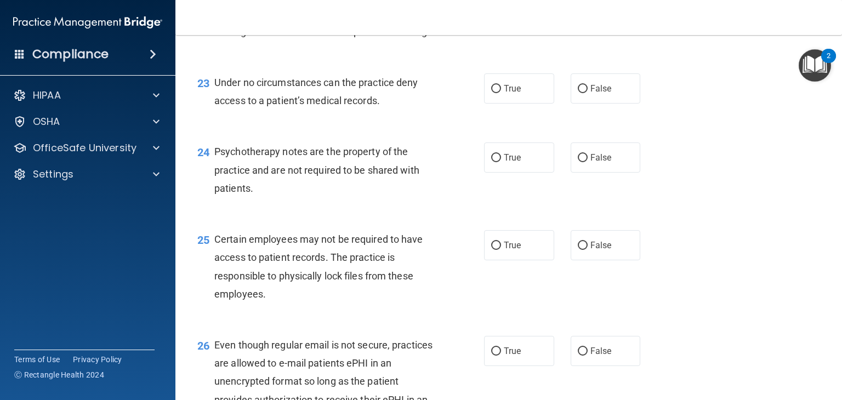
scroll to position [2295, 0]
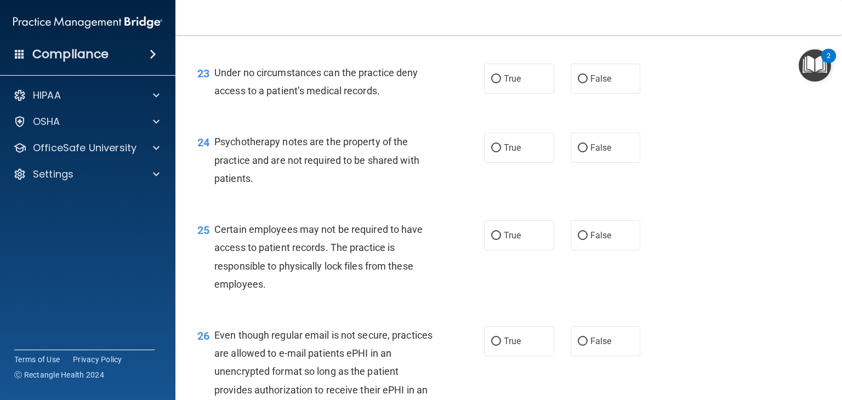
click at [509, 15] on span "True" at bounding box center [512, 9] width 17 height 10
click at [501, 14] on input "True" at bounding box center [496, 10] width 10 height 8
radio input "true"
click at [508, 84] on span "True" at bounding box center [512, 78] width 17 height 10
click at [501, 83] on input "True" at bounding box center [496, 79] width 10 height 8
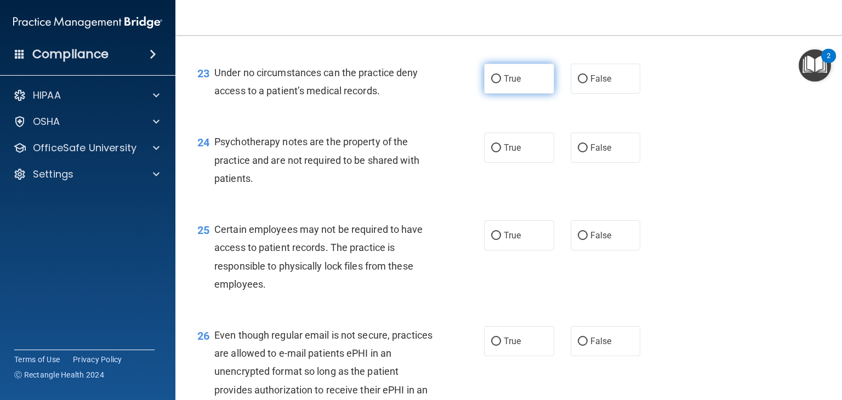
radio input "true"
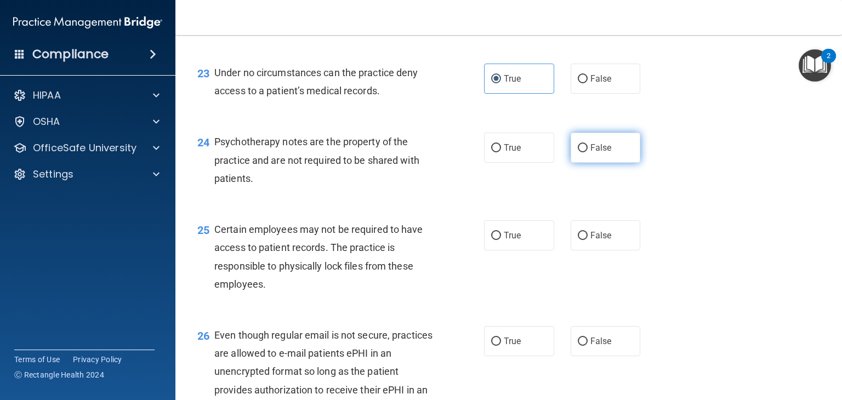
click at [593, 153] on span "False" at bounding box center [601, 148] width 21 height 10
click at [588, 152] on input "False" at bounding box center [583, 148] width 10 height 8
radio input "true"
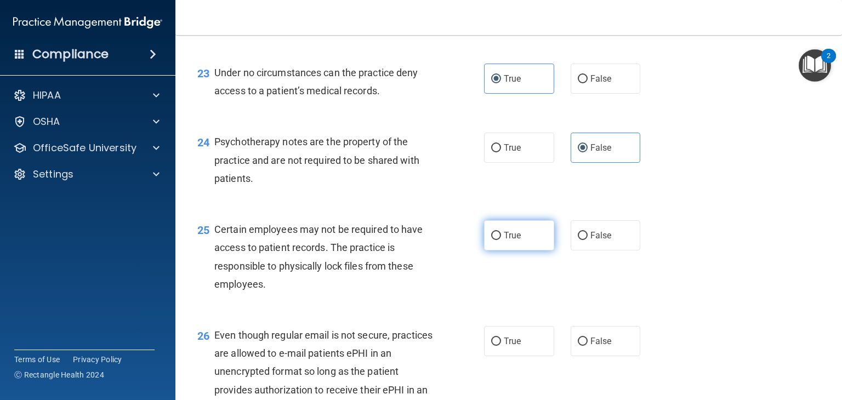
click at [513, 241] on span "True" at bounding box center [512, 235] width 17 height 10
click at [501, 240] on input "True" at bounding box center [496, 236] width 10 height 8
radio input "true"
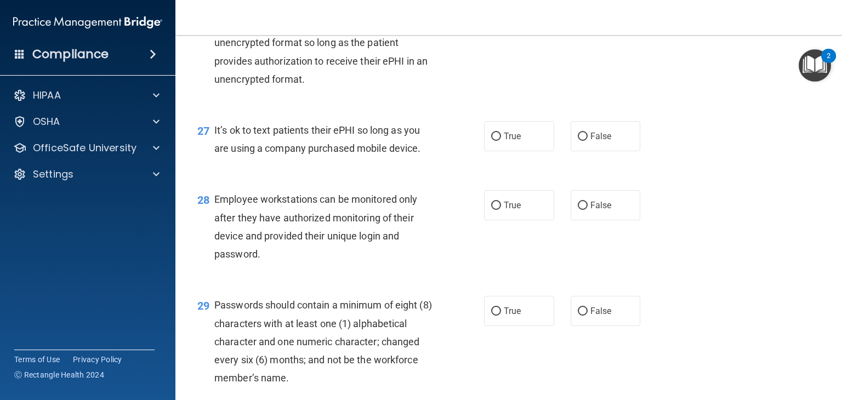
scroll to position [2646, 0]
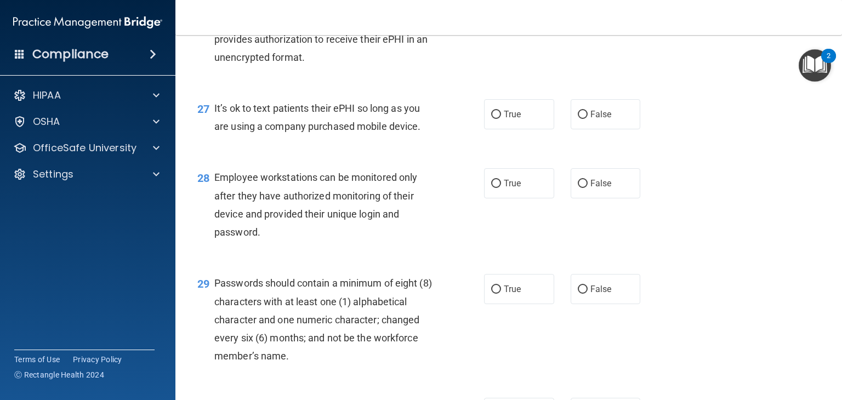
radio input "true"
click at [596, 129] on label "False" at bounding box center [606, 114] width 70 height 30
click at [588, 119] on input "False" at bounding box center [583, 115] width 10 height 8
radio input "true"
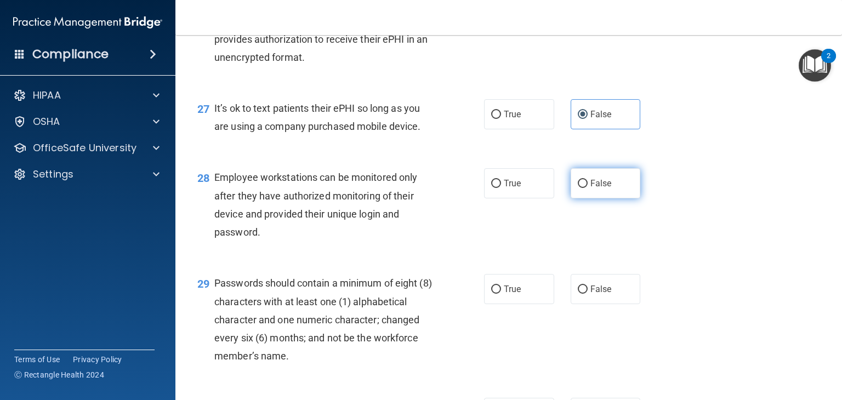
click at [602, 189] on span "False" at bounding box center [601, 183] width 21 height 10
click at [588, 188] on input "False" at bounding box center [583, 184] width 10 height 8
radio input "true"
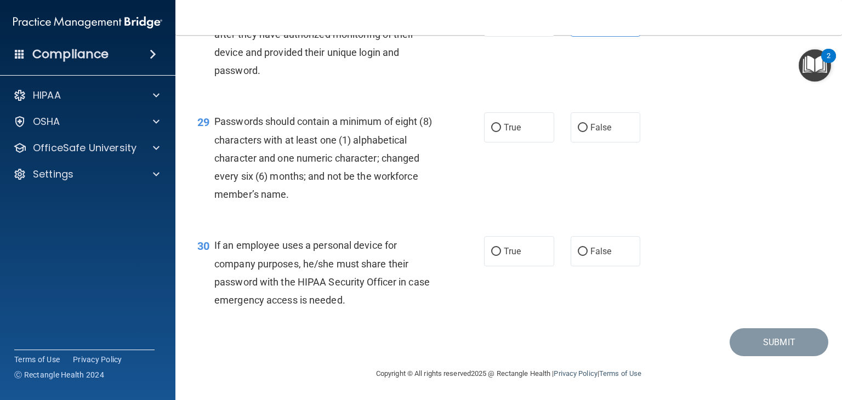
scroll to position [2844, 0]
click at [536, 143] on label "True" at bounding box center [519, 127] width 70 height 30
click at [501, 132] on input "True" at bounding box center [496, 128] width 10 height 8
radio input "true"
click at [610, 266] on label "False" at bounding box center [606, 251] width 70 height 30
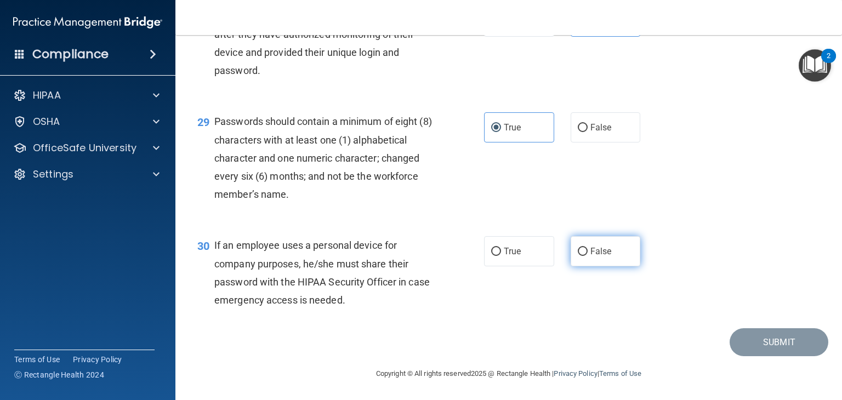
click at [588, 256] on input "False" at bounding box center [583, 252] width 10 height 8
radio input "true"
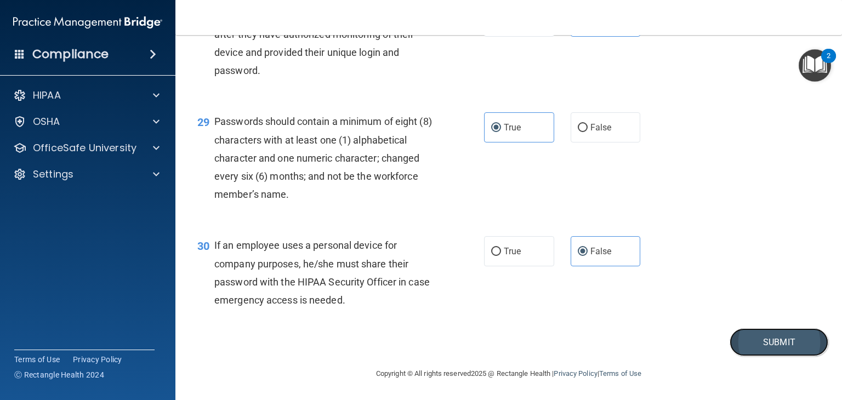
click at [758, 356] on button "Submit" at bounding box center [779, 342] width 99 height 28
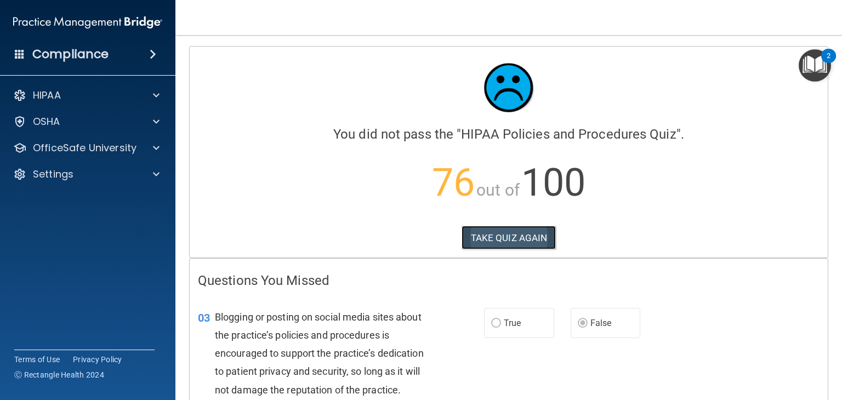
click at [518, 238] on button "TAKE QUIZ AGAIN" at bounding box center [509, 238] width 95 height 24
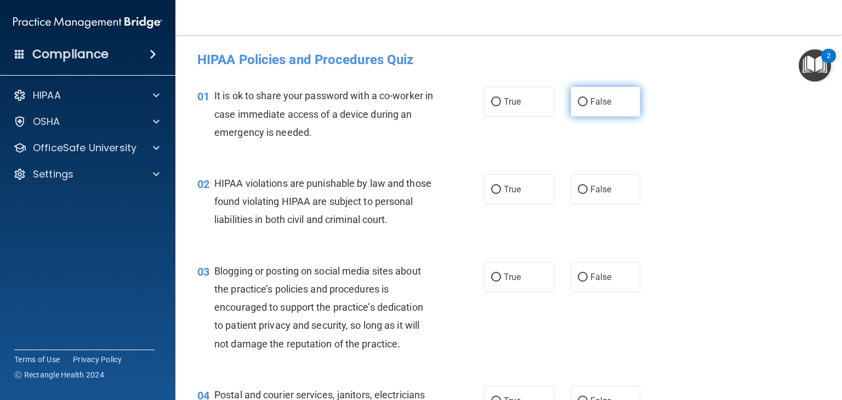
click at [581, 96] on label "False" at bounding box center [606, 102] width 70 height 30
click at [581, 98] on input "False" at bounding box center [583, 102] width 10 height 8
radio input "true"
click at [498, 191] on label "True" at bounding box center [519, 189] width 70 height 30
click at [498, 191] on input "True" at bounding box center [496, 190] width 10 height 8
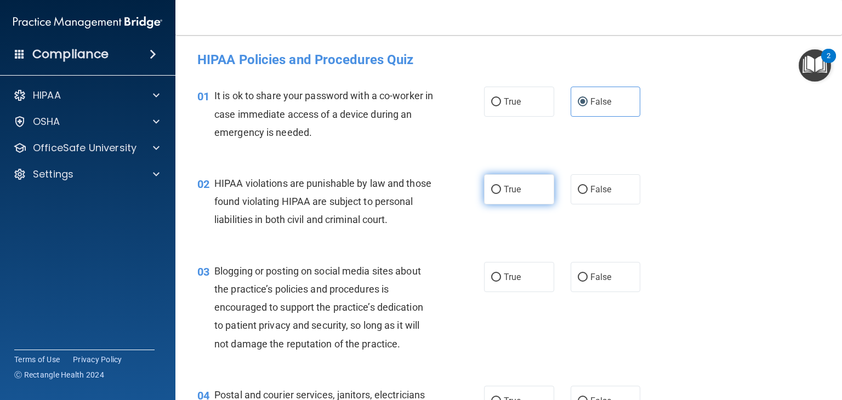
radio input "true"
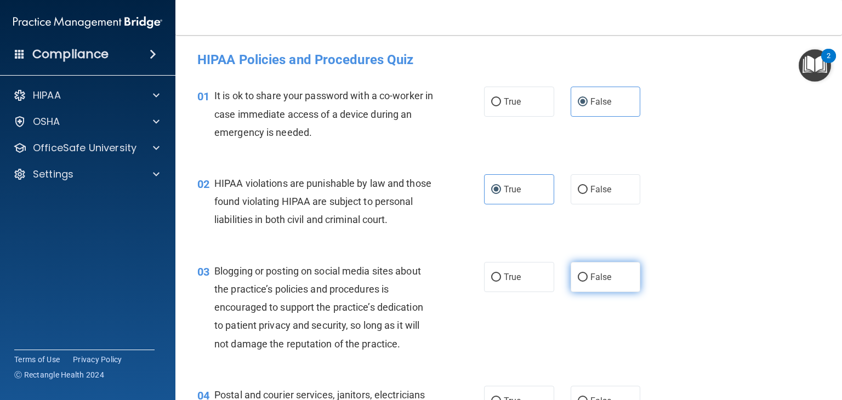
click at [611, 292] on label "False" at bounding box center [606, 277] width 70 height 30
click at [588, 282] on input "False" at bounding box center [583, 278] width 10 height 8
radio input "true"
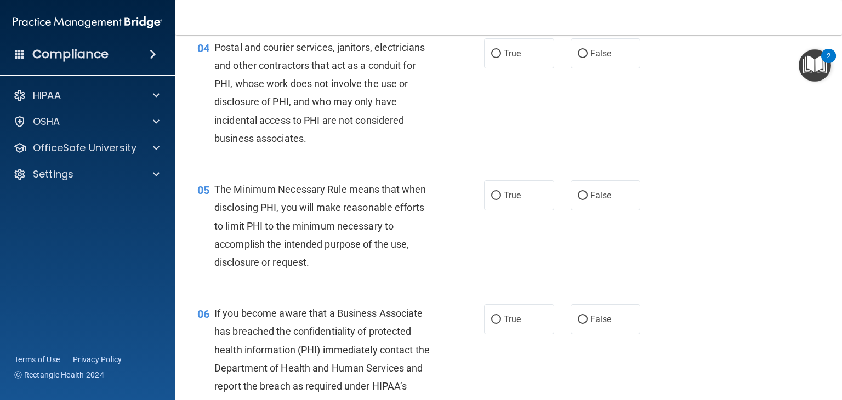
scroll to position [373, 0]
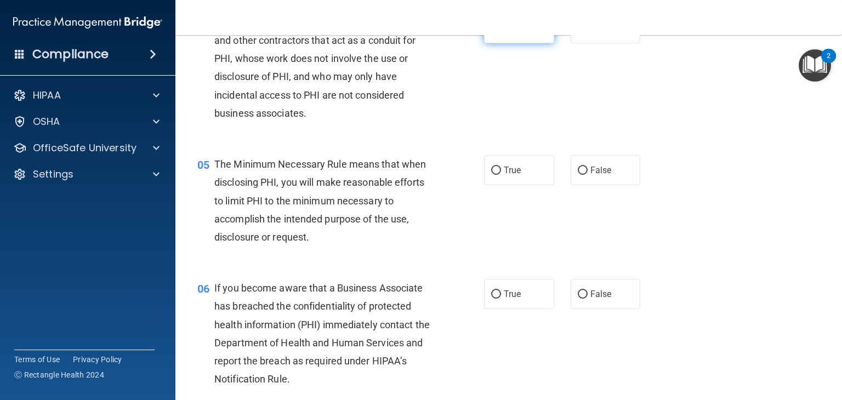
click at [491, 33] on input "True" at bounding box center [496, 29] width 10 height 8
radio input "true"
click at [507, 185] on label "True" at bounding box center [519, 170] width 70 height 30
click at [501, 175] on input "True" at bounding box center [496, 171] width 10 height 8
radio input "true"
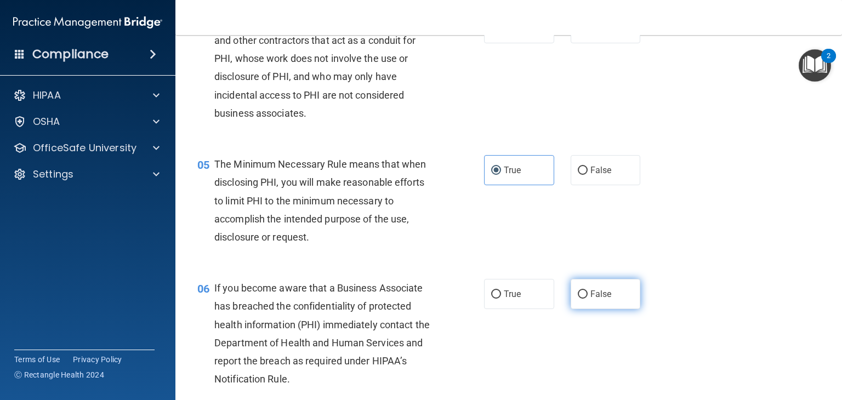
click at [594, 309] on label "False" at bounding box center [606, 294] width 70 height 30
click at [588, 299] on input "False" at bounding box center [583, 295] width 10 height 8
radio input "true"
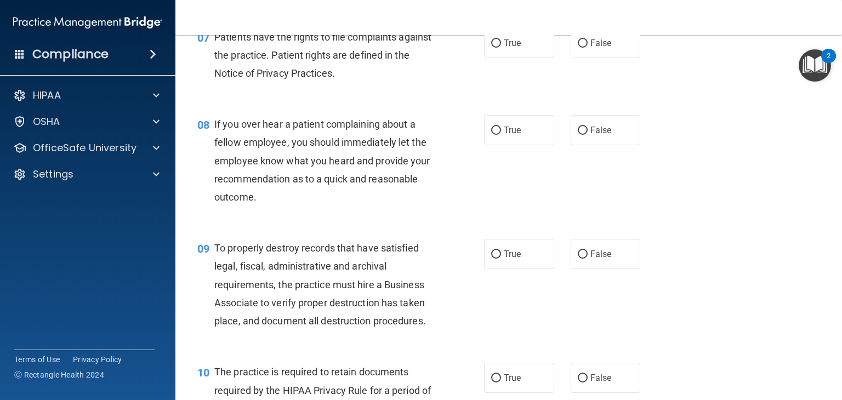
scroll to position [768, 0]
click at [495, 47] on input "True" at bounding box center [496, 42] width 10 height 8
radio input "true"
click at [578, 134] on input "False" at bounding box center [583, 130] width 10 height 8
radio input "true"
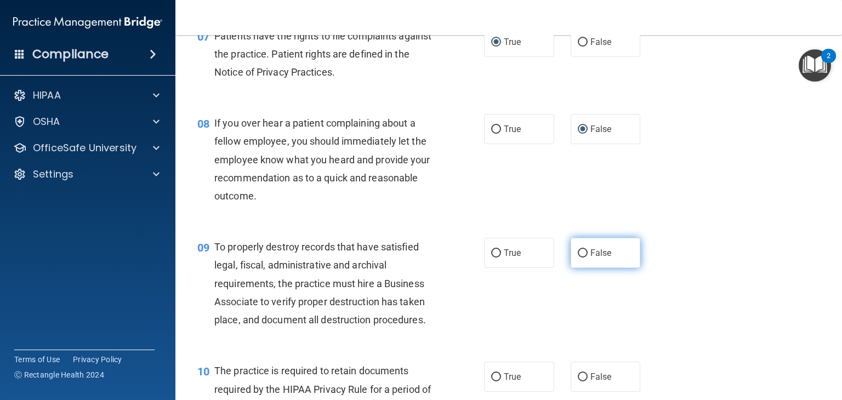
click at [594, 258] on span "False" at bounding box center [601, 253] width 21 height 10
click at [588, 258] on input "False" at bounding box center [583, 253] width 10 height 8
radio input "true"
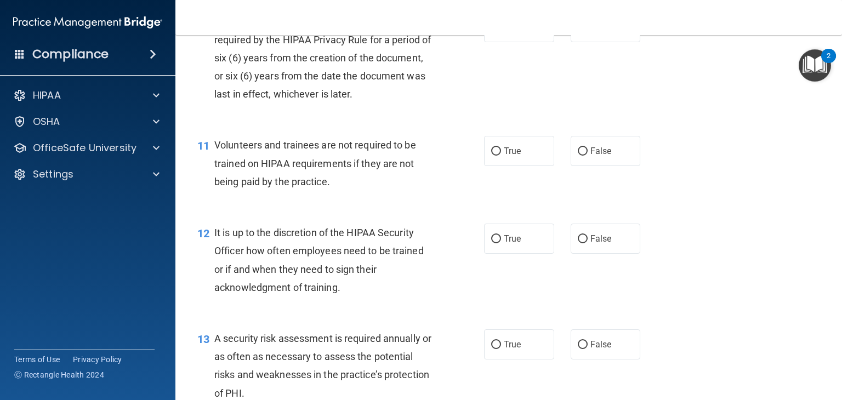
scroll to position [1119, 0]
click at [511, 31] on span "True" at bounding box center [512, 26] width 17 height 10
click at [501, 31] on input "True" at bounding box center [496, 26] width 10 height 8
radio input "true"
click at [597, 155] on span "False" at bounding box center [601, 150] width 21 height 10
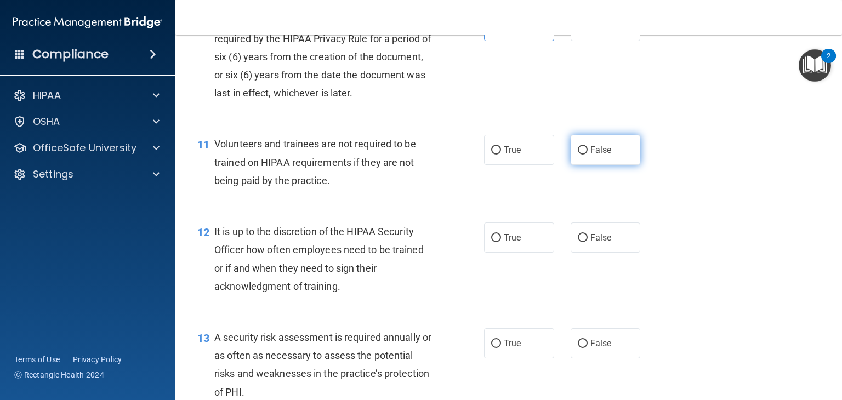
click at [588, 155] on input "False" at bounding box center [583, 150] width 10 height 8
radio input "true"
click at [599, 243] on span "False" at bounding box center [601, 237] width 21 height 10
click at [588, 242] on input "False" at bounding box center [583, 238] width 10 height 8
radio input "true"
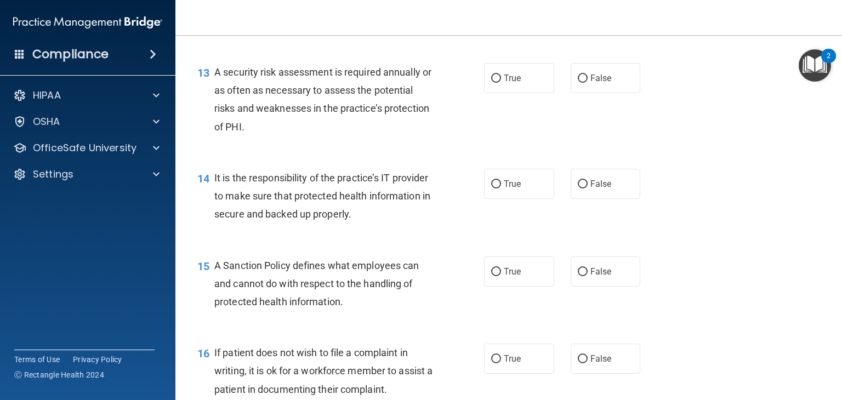
scroll to position [1404, 0]
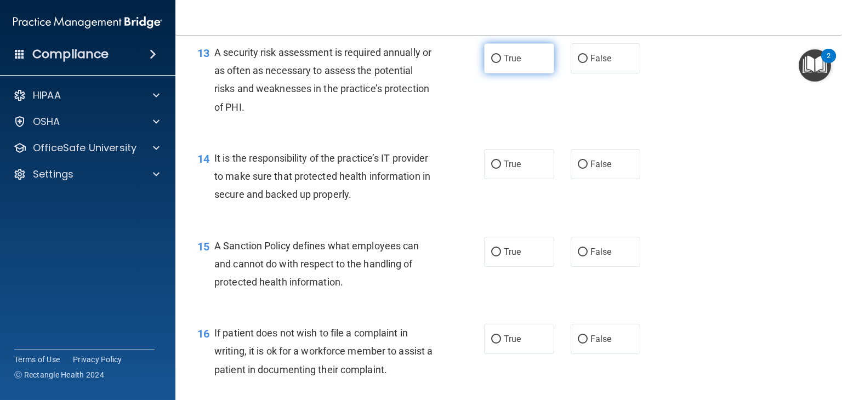
click at [497, 73] on label "True" at bounding box center [519, 58] width 70 height 30
click at [497, 63] on input "True" at bounding box center [496, 59] width 10 height 8
radio input "true"
click at [591, 169] on span "False" at bounding box center [601, 164] width 21 height 10
click at [585, 169] on input "False" at bounding box center [583, 165] width 10 height 8
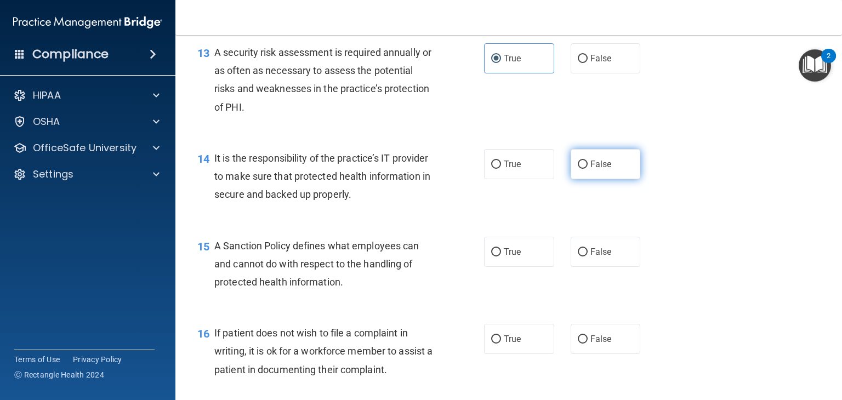
radio input "true"
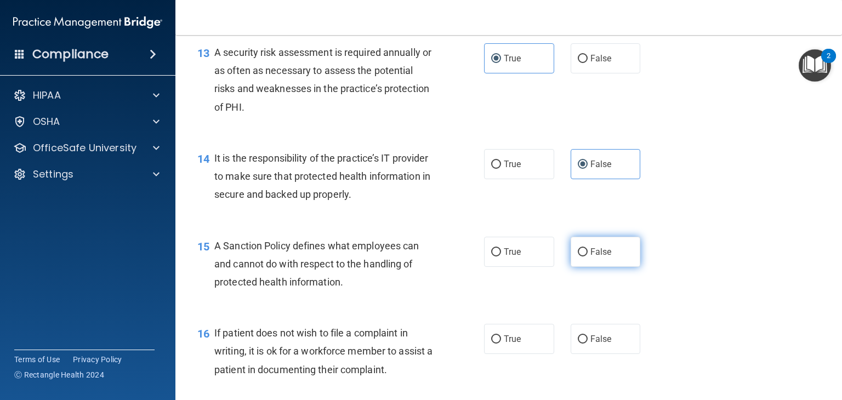
click at [591, 257] on span "False" at bounding box center [601, 252] width 21 height 10
click at [588, 257] on input "False" at bounding box center [583, 252] width 10 height 8
radio input "true"
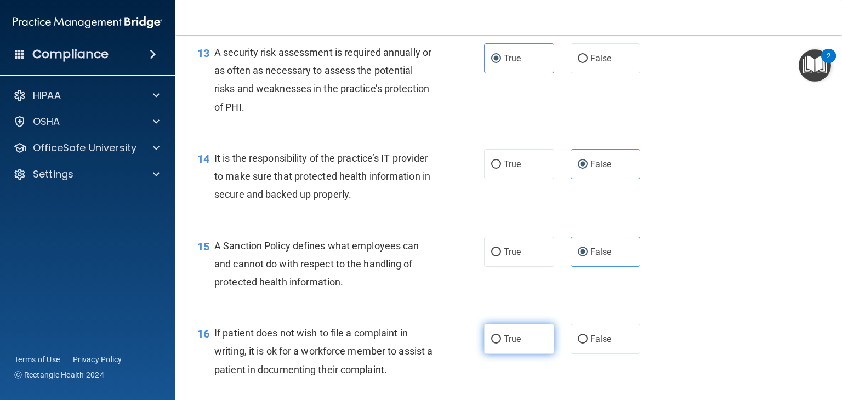
click at [517, 344] on span "True" at bounding box center [512, 339] width 17 height 10
click at [501, 344] on input "True" at bounding box center [496, 340] width 10 height 8
radio input "true"
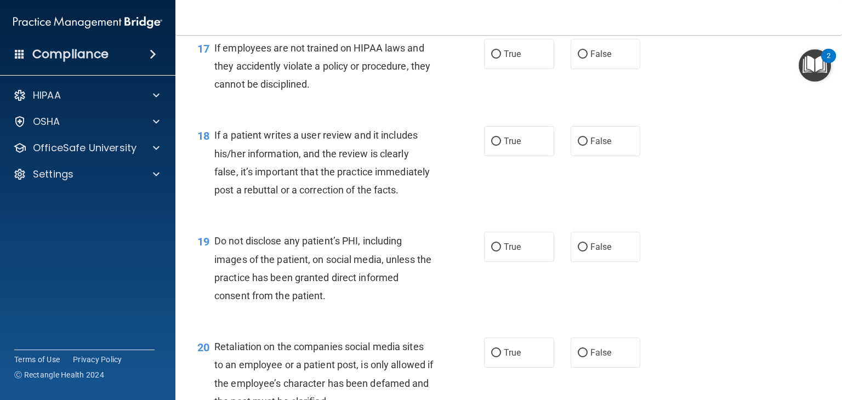
scroll to position [1799, 0]
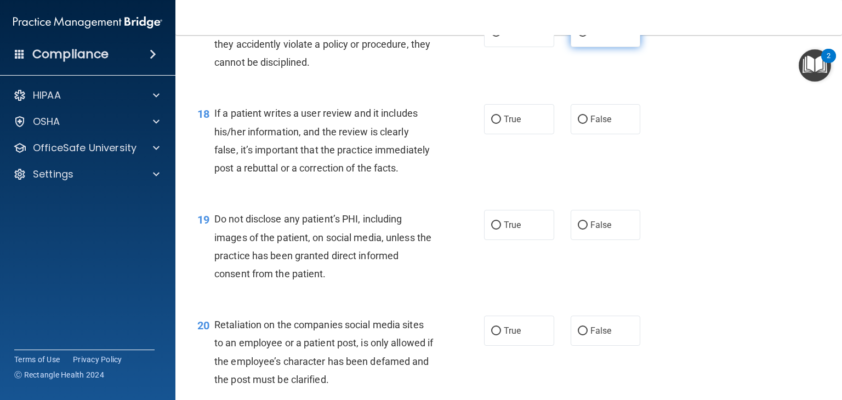
click at [605, 37] on span "False" at bounding box center [601, 32] width 21 height 10
click at [588, 37] on input "False" at bounding box center [583, 33] width 10 height 8
radio input "true"
click at [592, 134] on label "False" at bounding box center [606, 119] width 70 height 30
click at [588, 124] on input "False" at bounding box center [583, 120] width 10 height 8
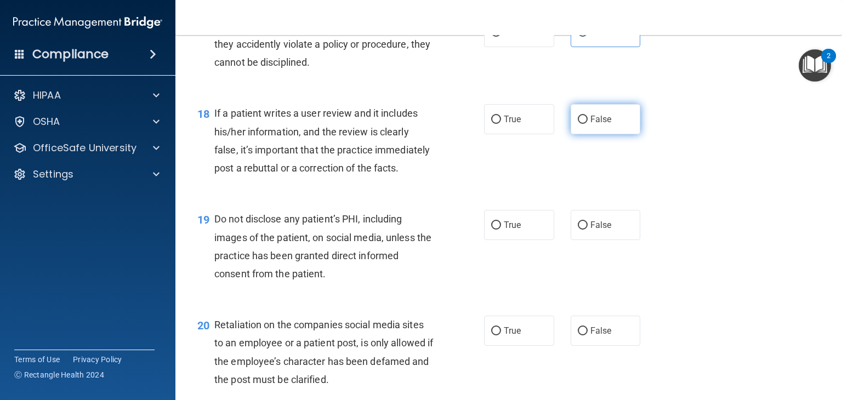
radio input "true"
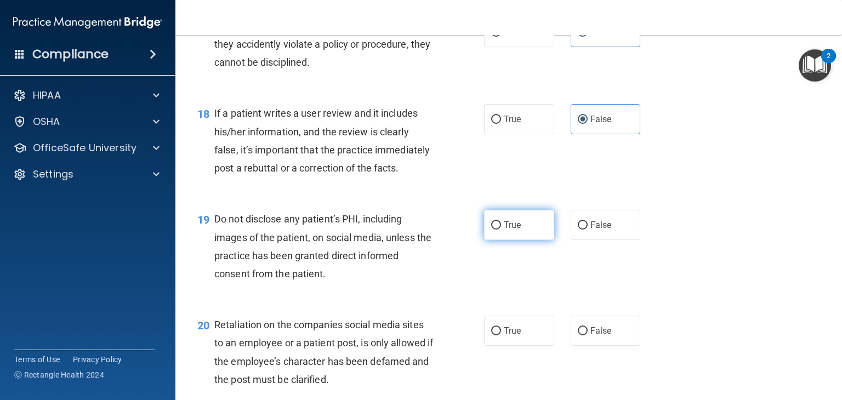
click at [504, 230] on span "True" at bounding box center [512, 225] width 17 height 10
click at [501, 230] on input "True" at bounding box center [496, 226] width 10 height 8
radio input "true"
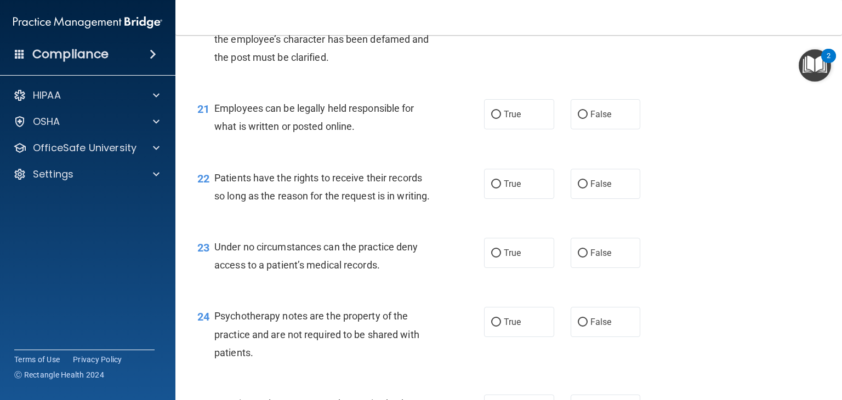
scroll to position [2128, 0]
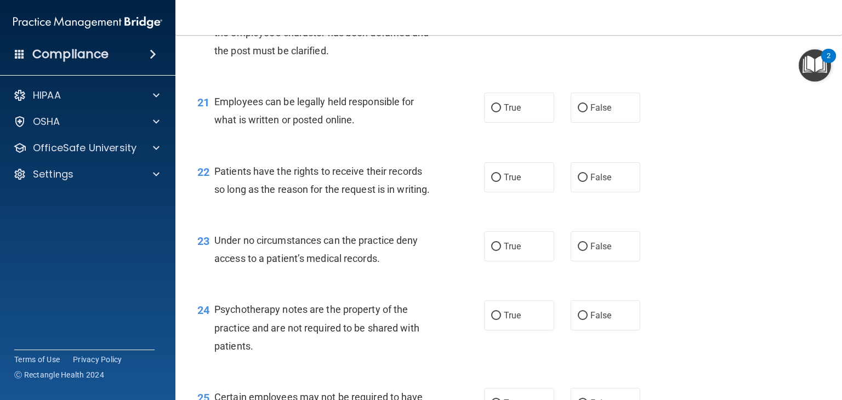
click at [591, 7] on span "False" at bounding box center [601, 2] width 21 height 10
click at [588, 7] on input "False" at bounding box center [583, 2] width 10 height 8
radio input "true"
click at [511, 113] on span "True" at bounding box center [512, 108] width 17 height 10
click at [501, 112] on input "True" at bounding box center [496, 108] width 10 height 8
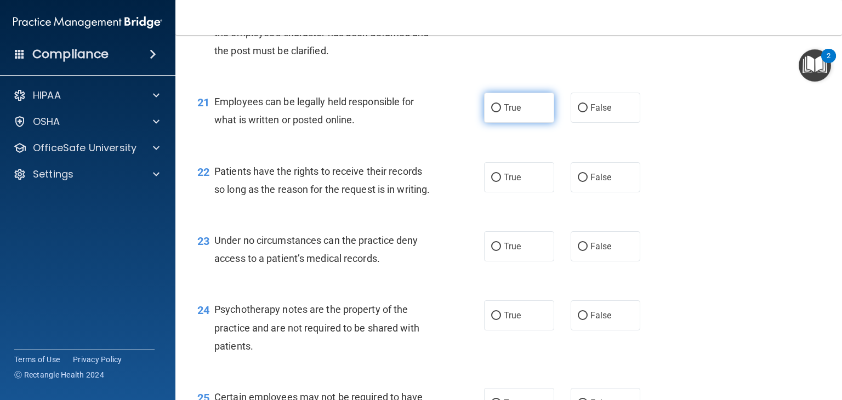
radio input "true"
click at [602, 183] on span "False" at bounding box center [601, 177] width 21 height 10
click at [588, 182] on input "False" at bounding box center [583, 178] width 10 height 8
radio input "true"
click at [598, 252] on span "False" at bounding box center [601, 246] width 21 height 10
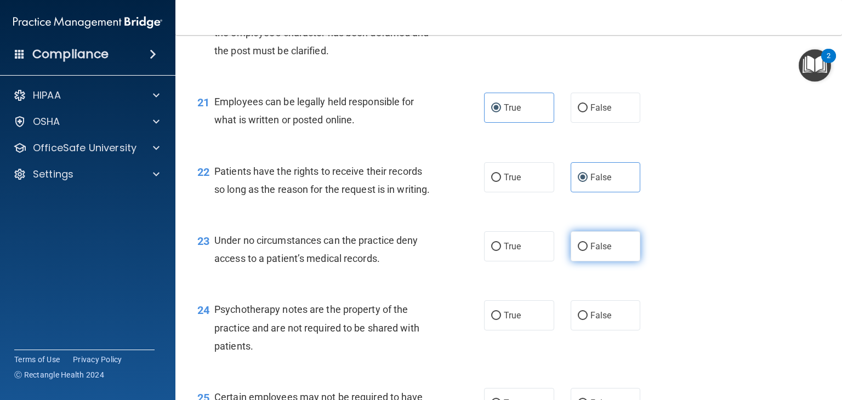
click at [588, 251] on input "False" at bounding box center [583, 247] width 10 height 8
radio input "true"
click at [518, 331] on label "True" at bounding box center [519, 315] width 70 height 30
click at [501, 320] on input "True" at bounding box center [496, 316] width 10 height 8
radio input "true"
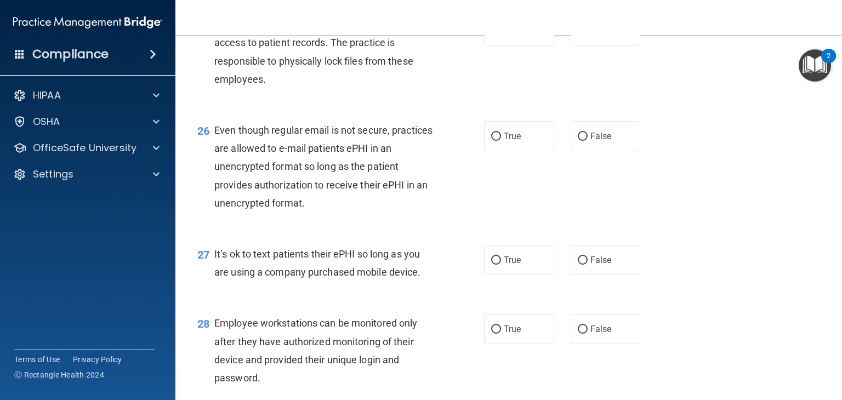
scroll to position [2522, 0]
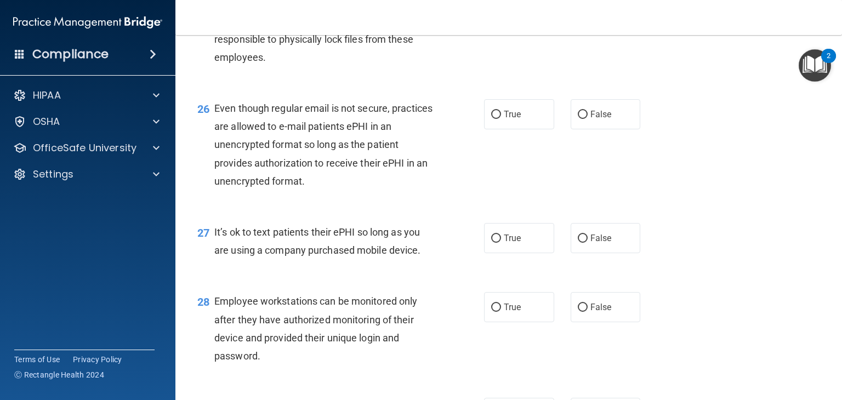
click at [525, 24] on label "True" at bounding box center [519, 8] width 70 height 30
click at [501, 13] on input "True" at bounding box center [496, 9] width 10 height 8
radio input "true"
click at [497, 129] on label "True" at bounding box center [519, 114] width 70 height 30
click at [497, 119] on input "True" at bounding box center [496, 115] width 10 height 8
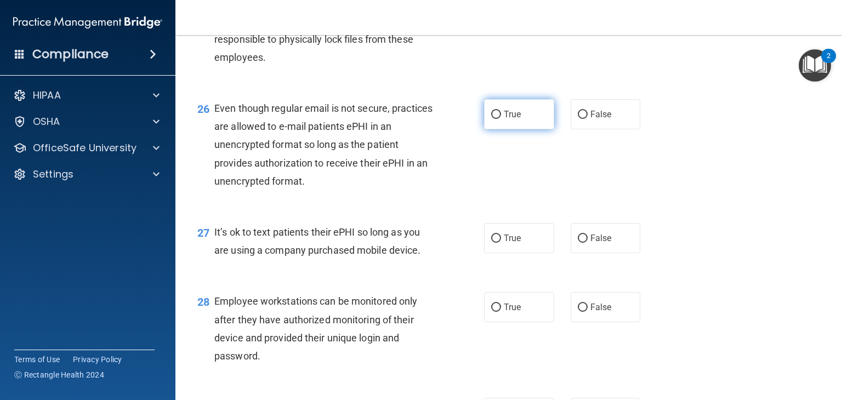
radio input "true"
click at [597, 243] on span "False" at bounding box center [601, 238] width 21 height 10
click at [588, 243] on input "False" at bounding box center [583, 239] width 10 height 8
radio input "true"
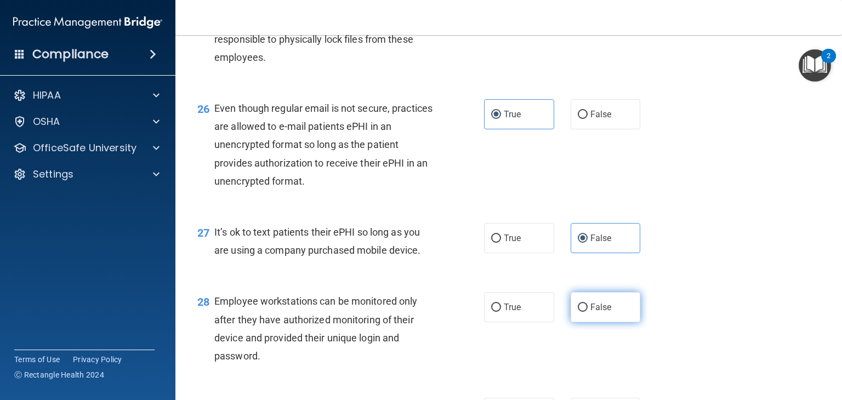
click at [591, 313] on span "False" at bounding box center [601, 307] width 21 height 10
click at [588, 312] on input "False" at bounding box center [583, 308] width 10 height 8
radio input "true"
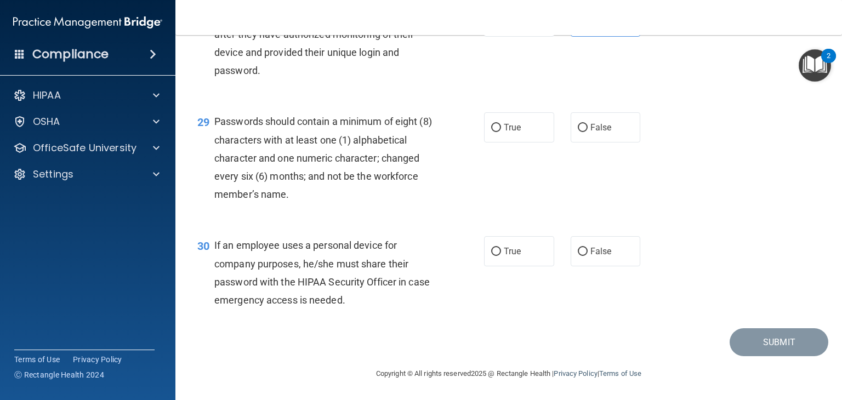
scroll to position [2863, 0]
click at [507, 128] on span "True" at bounding box center [512, 127] width 17 height 10
click at [501, 128] on input "True" at bounding box center [496, 128] width 10 height 8
radio input "true"
click at [591, 249] on span "False" at bounding box center [601, 251] width 21 height 10
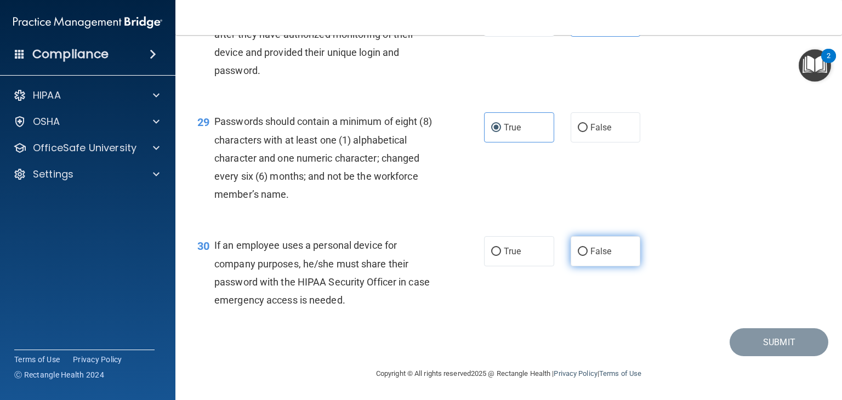
click at [588, 249] on input "False" at bounding box center [583, 252] width 10 height 8
radio input "true"
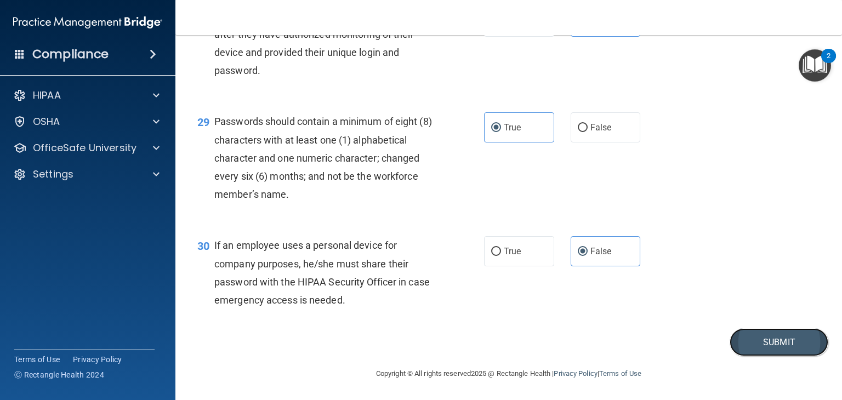
click at [768, 344] on button "Submit" at bounding box center [779, 342] width 99 height 28
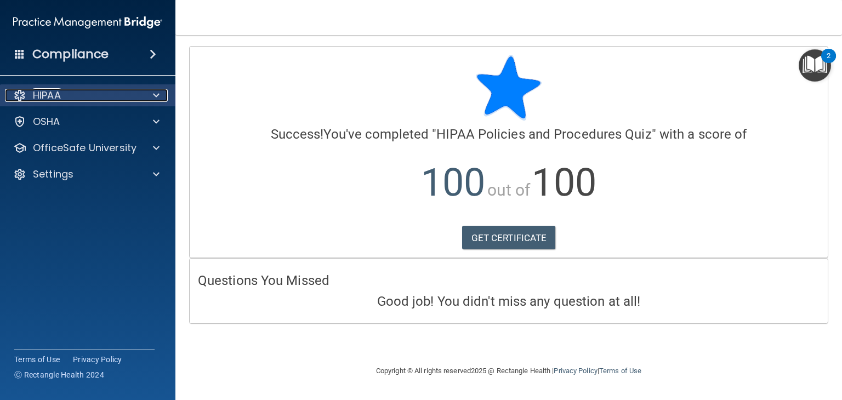
click at [159, 99] on span at bounding box center [156, 95] width 7 height 13
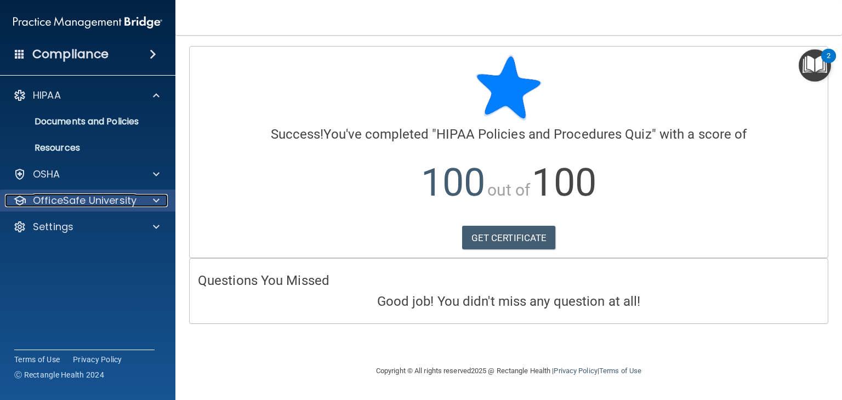
click at [161, 203] on div at bounding box center [154, 200] width 27 height 13
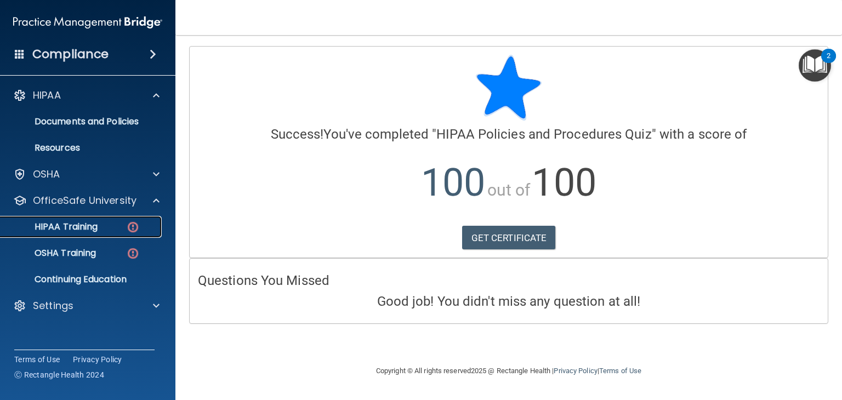
click at [114, 224] on div "HIPAA Training" at bounding box center [82, 227] width 150 height 11
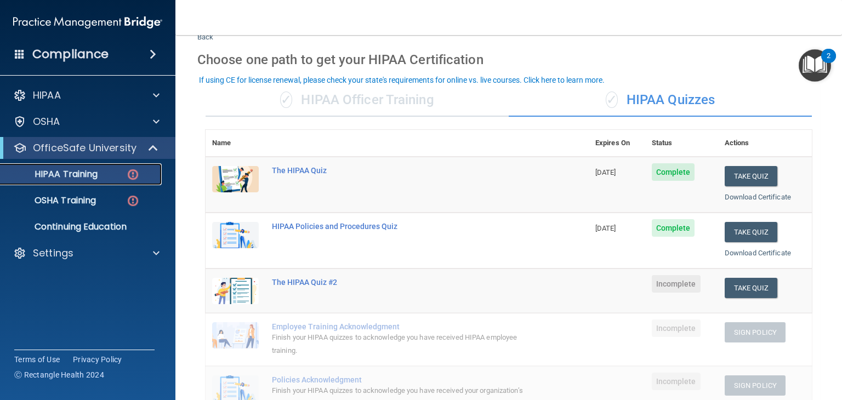
scroll to position [13, 0]
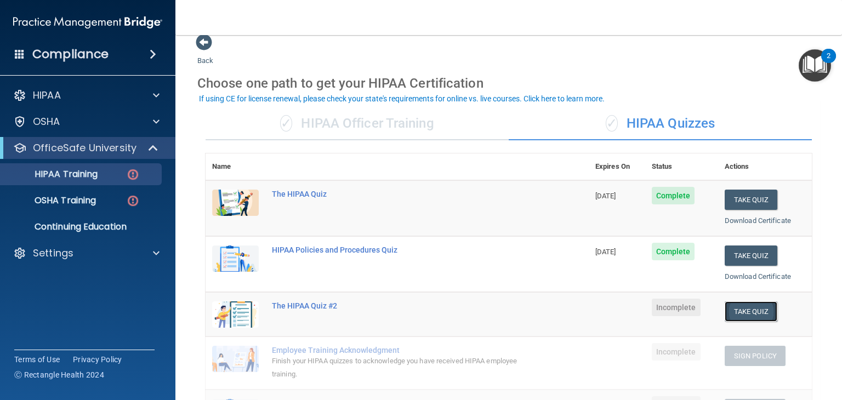
click at [745, 305] on button "Take Quiz" at bounding box center [751, 312] width 53 height 20
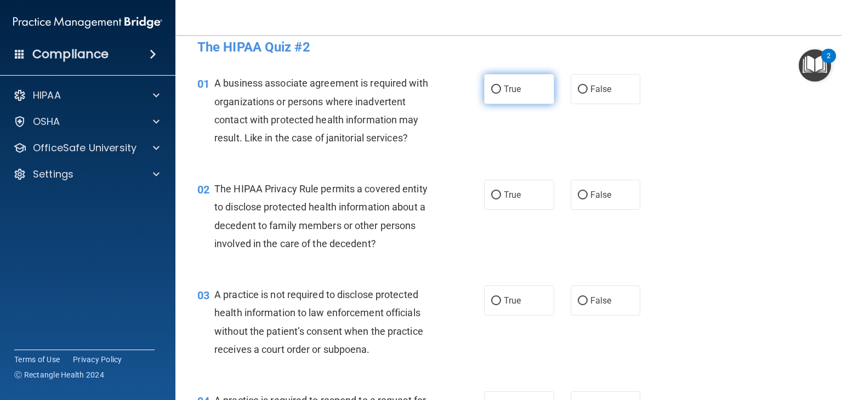
click at [491, 88] on input "True" at bounding box center [496, 90] width 10 height 8
radio input "true"
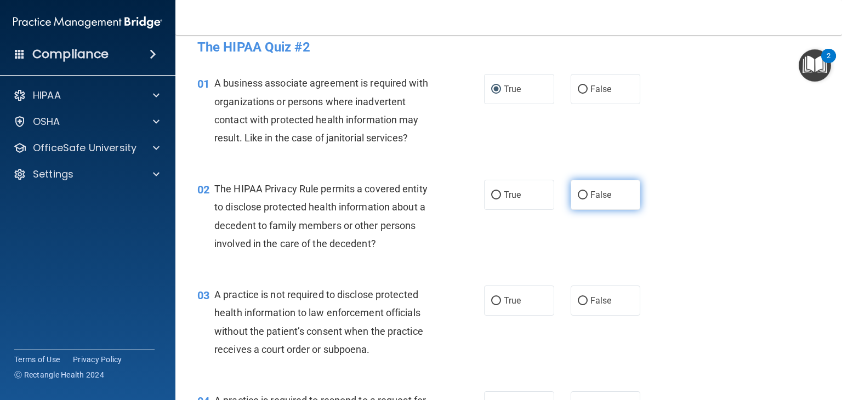
click at [601, 194] on span "False" at bounding box center [601, 195] width 21 height 10
click at [588, 194] on input "False" at bounding box center [583, 195] width 10 height 8
radio input "true"
click at [591, 301] on span "False" at bounding box center [601, 301] width 21 height 10
click at [588, 301] on input "False" at bounding box center [583, 301] width 10 height 8
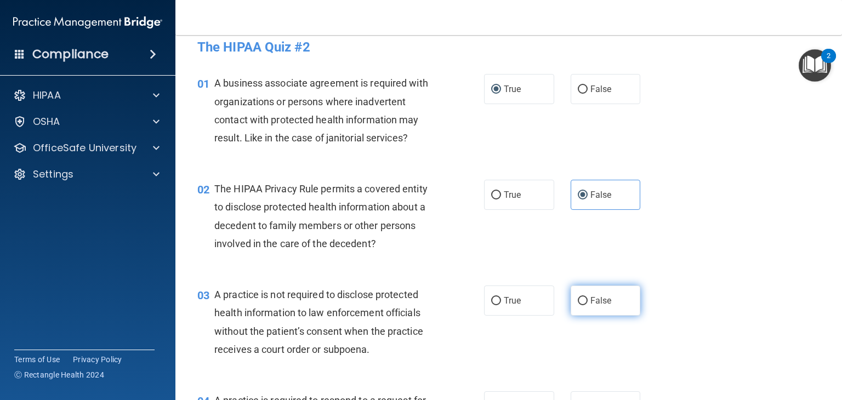
radio input "true"
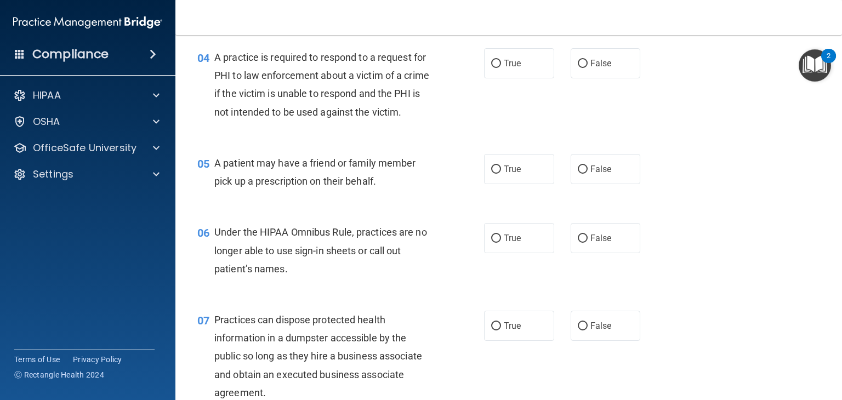
scroll to position [364, 0]
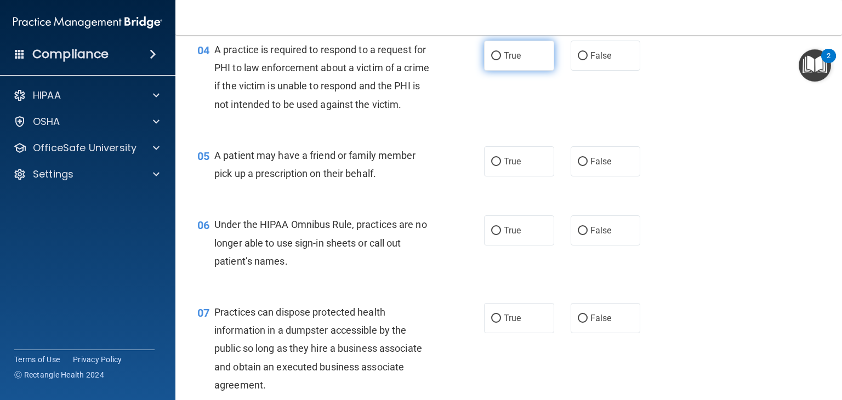
click at [507, 54] on span "True" at bounding box center [512, 55] width 17 height 10
click at [501, 54] on input "True" at bounding box center [496, 56] width 10 height 8
radio input "true"
click at [526, 177] on label "True" at bounding box center [519, 161] width 70 height 30
click at [501, 166] on input "True" at bounding box center [496, 162] width 10 height 8
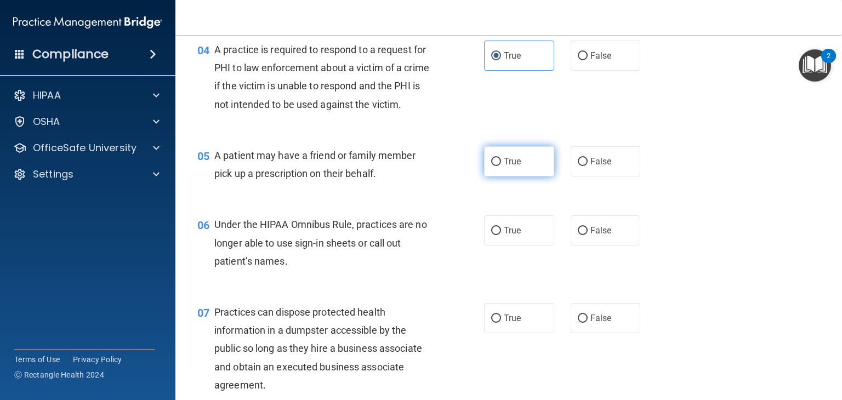
radio input "true"
click at [595, 236] on span "False" at bounding box center [601, 230] width 21 height 10
click at [588, 235] on input "False" at bounding box center [583, 231] width 10 height 8
radio input "true"
click at [729, 257] on div "06 Under the HIPAA Omnibus Rule, practices are no longer able to use sign-in sh…" at bounding box center [508, 246] width 639 height 88
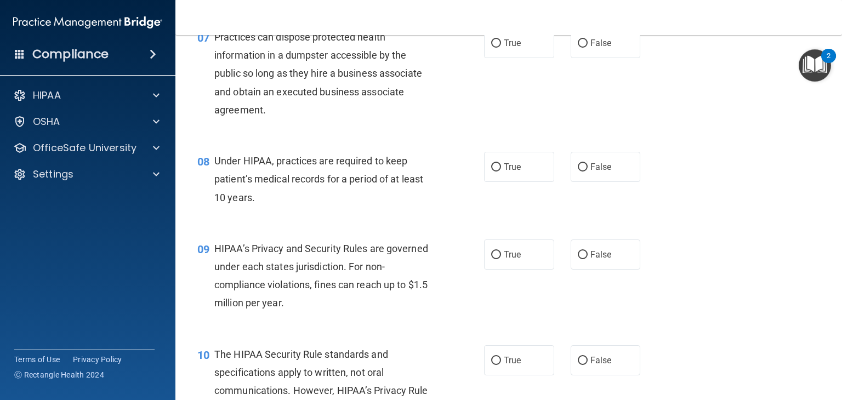
scroll to position [649, 0]
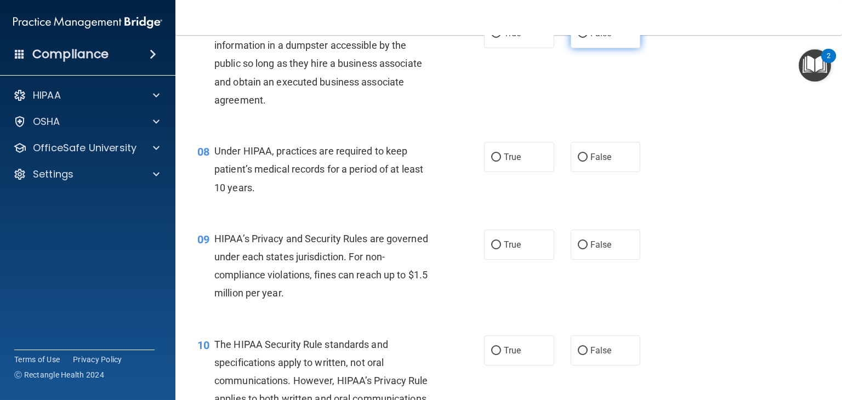
click at [595, 38] on span "False" at bounding box center [601, 33] width 21 height 10
click at [588, 38] on input "False" at bounding box center [583, 34] width 10 height 8
radio input "true"
click at [506, 162] on span "True" at bounding box center [512, 157] width 17 height 10
click at [501, 162] on input "True" at bounding box center [496, 158] width 10 height 8
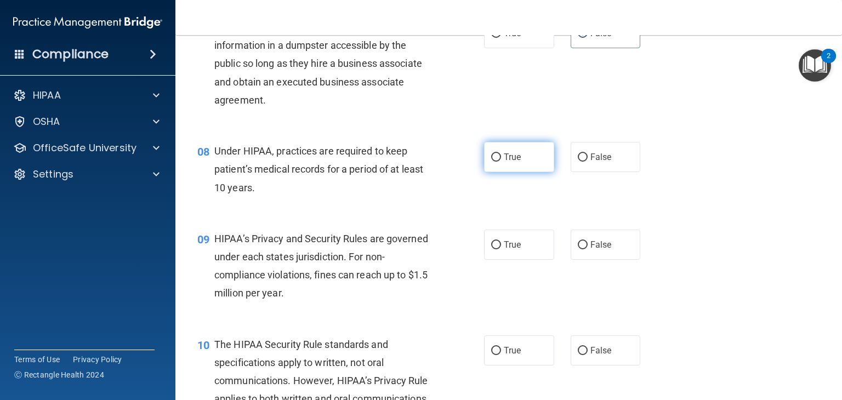
radio input "true"
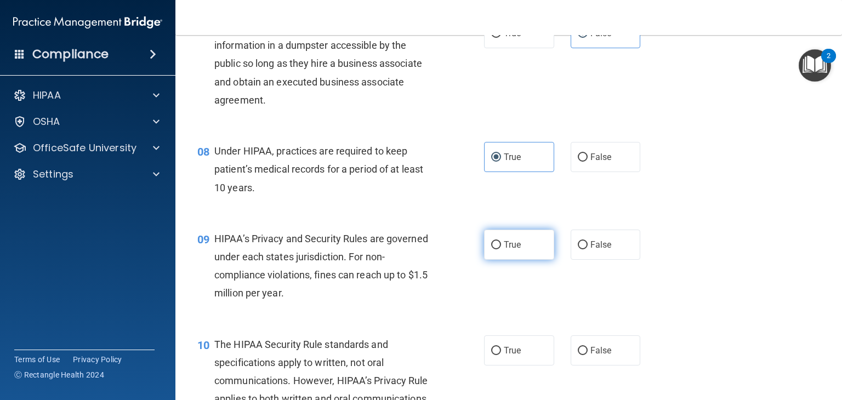
click at [512, 250] on span "True" at bounding box center [512, 245] width 17 height 10
click at [501, 249] on input "True" at bounding box center [496, 245] width 10 height 8
radio input "true"
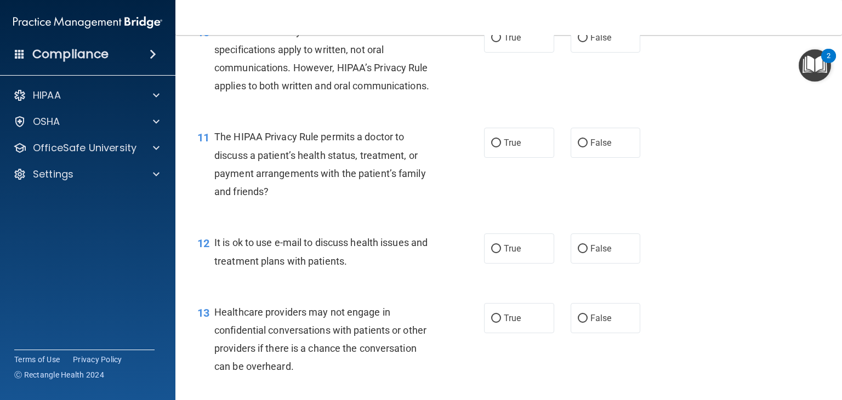
scroll to position [956, 0]
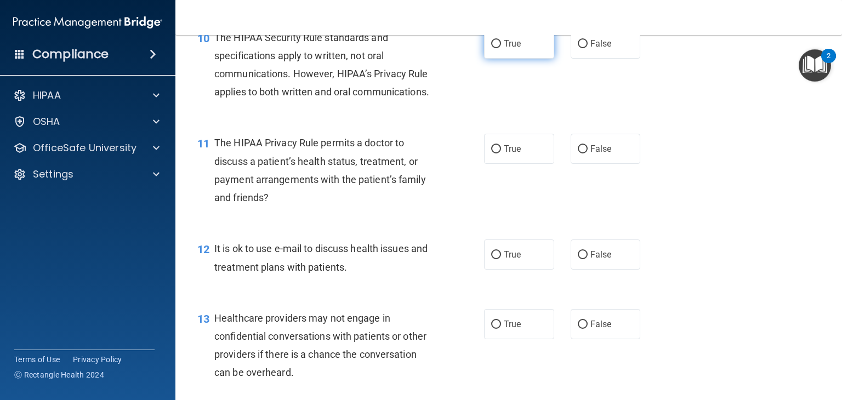
click at [524, 58] on label "True" at bounding box center [519, 44] width 70 height 30
click at [501, 48] on input "True" at bounding box center [496, 44] width 10 height 8
radio input "true"
click at [591, 49] on span "False" at bounding box center [601, 43] width 21 height 10
click at [588, 48] on input "False" at bounding box center [583, 44] width 10 height 8
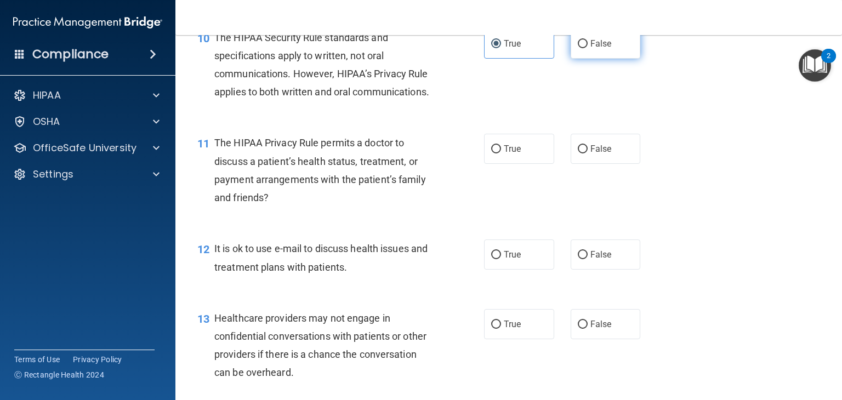
radio input "true"
radio input "false"
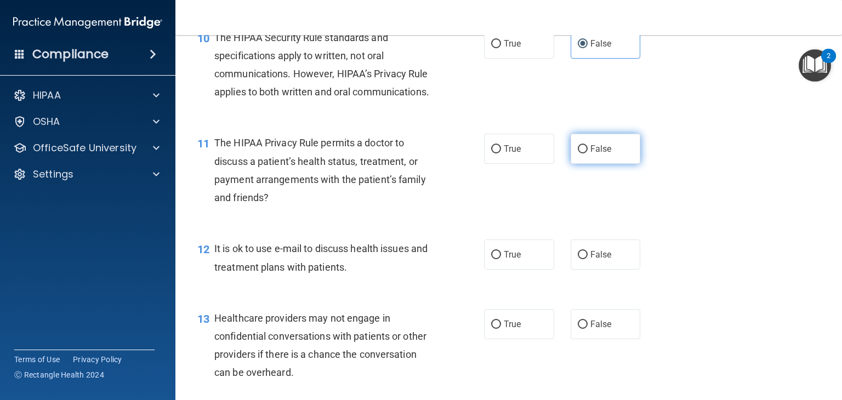
click at [595, 154] on span "False" at bounding box center [601, 149] width 21 height 10
click at [588, 154] on input "False" at bounding box center [583, 149] width 10 height 8
radio input "true"
click at [514, 260] on span "True" at bounding box center [512, 254] width 17 height 10
click at [501, 259] on input "True" at bounding box center [496, 255] width 10 height 8
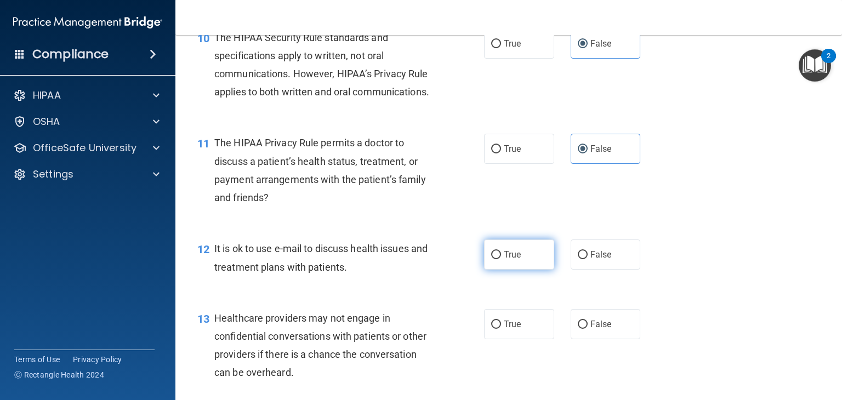
radio input "true"
click at [591, 260] on span "False" at bounding box center [601, 254] width 21 height 10
click at [588, 259] on input "False" at bounding box center [583, 255] width 10 height 8
radio input "true"
radio input "false"
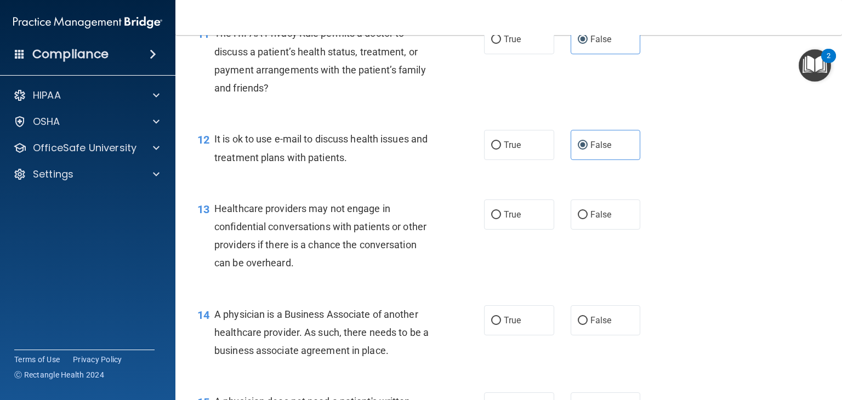
scroll to position [1087, 0]
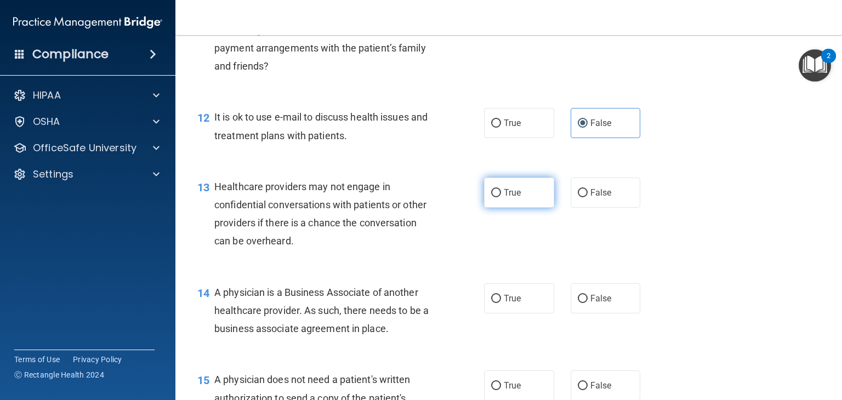
click at [504, 198] on span "True" at bounding box center [512, 193] width 17 height 10
click at [501, 197] on input "True" at bounding box center [496, 193] width 10 height 8
radio input "true"
click at [583, 314] on label "False" at bounding box center [606, 298] width 70 height 30
click at [583, 303] on input "False" at bounding box center [583, 299] width 10 height 8
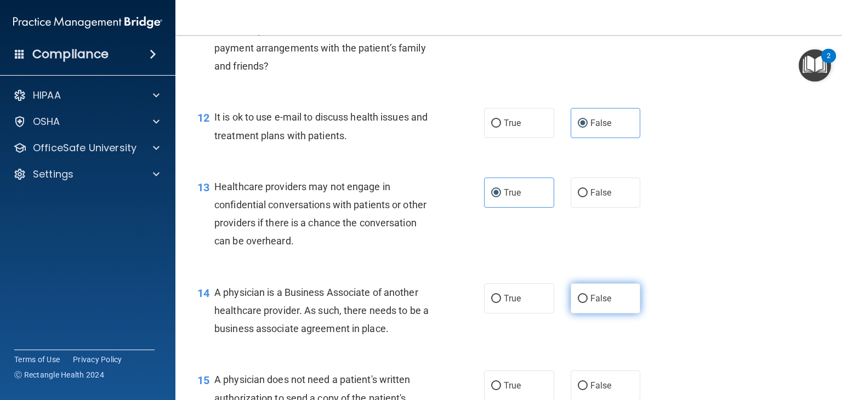
radio input "true"
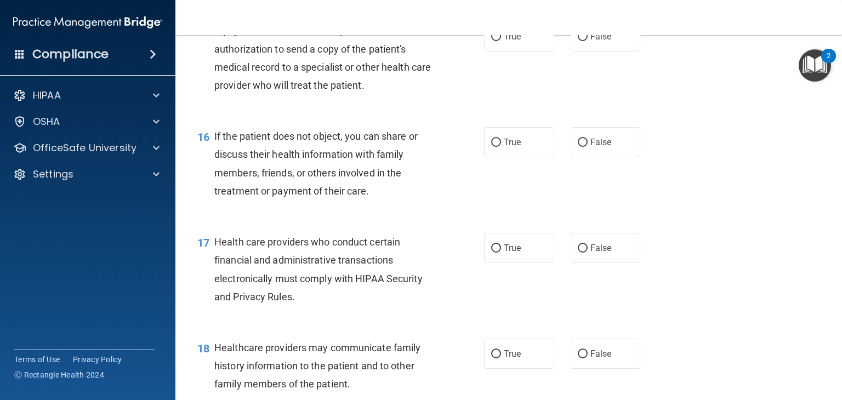
scroll to position [1453, 0]
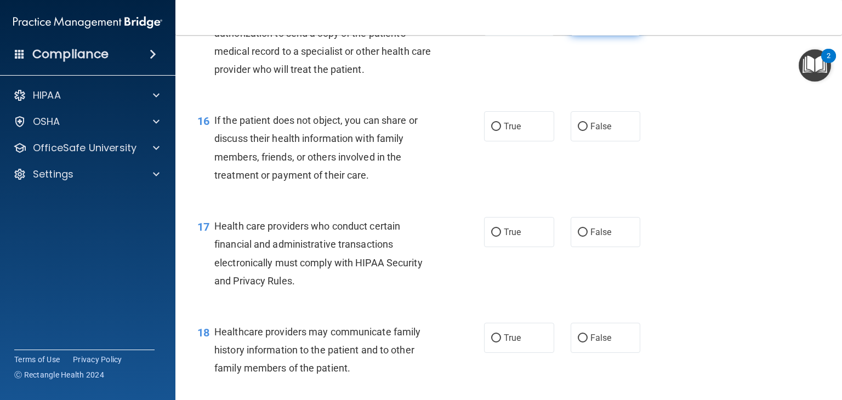
click at [591, 26] on span "False" at bounding box center [601, 20] width 21 height 10
click at [588, 25] on input "False" at bounding box center [583, 21] width 10 height 8
radio input "true"
click at [504, 132] on span "True" at bounding box center [512, 126] width 17 height 10
click at [500, 131] on input "True" at bounding box center [496, 127] width 10 height 8
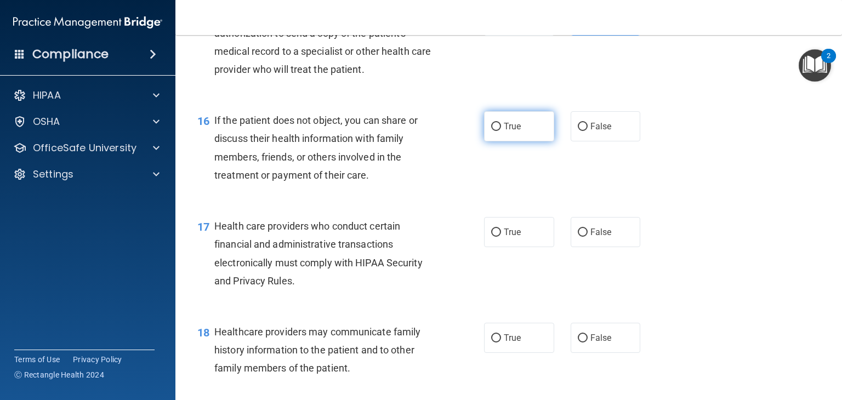
radio input "true"
click at [519, 247] on label "True" at bounding box center [519, 232] width 70 height 30
click at [501, 237] on input "True" at bounding box center [496, 233] width 10 height 8
radio input "true"
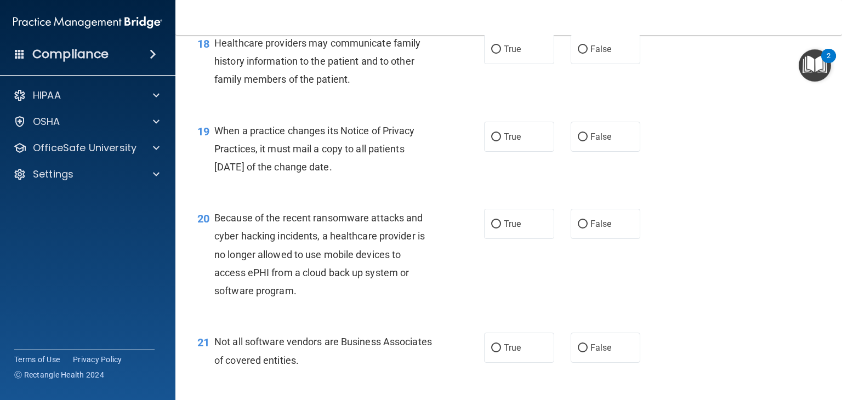
scroll to position [1760, 0]
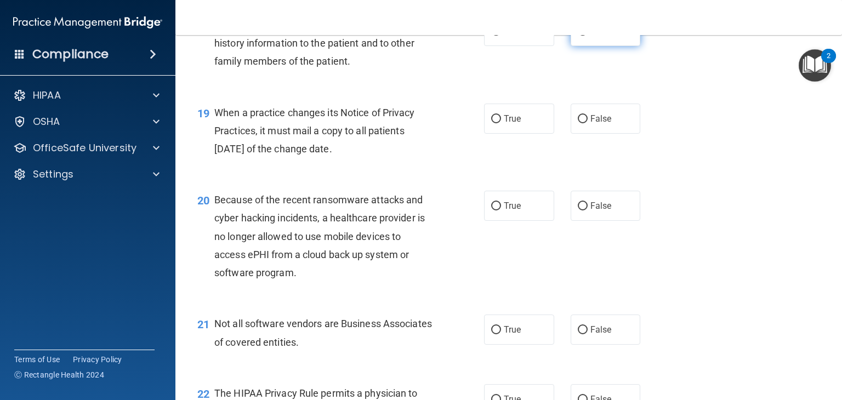
click at [583, 46] on label "False" at bounding box center [606, 31] width 70 height 30
click at [583, 36] on input "False" at bounding box center [583, 31] width 10 height 8
radio input "true"
click at [524, 134] on label "True" at bounding box center [519, 119] width 70 height 30
click at [501, 123] on input "True" at bounding box center [496, 119] width 10 height 8
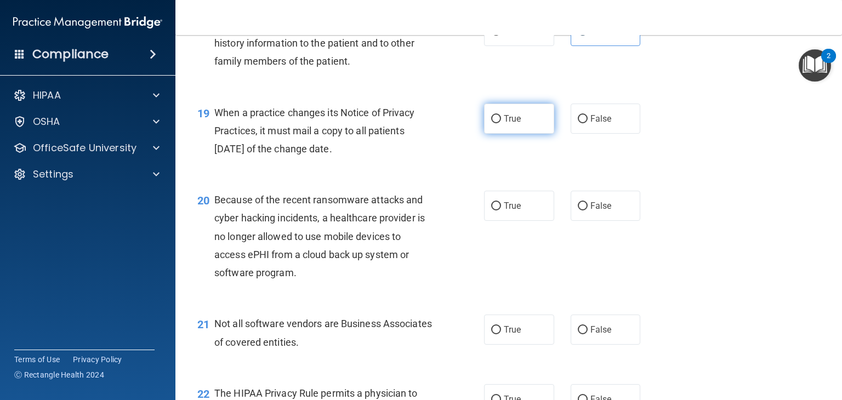
radio input "true"
click at [509, 211] on span "True" at bounding box center [512, 206] width 17 height 10
click at [501, 211] on input "True" at bounding box center [496, 206] width 10 height 8
radio input "true"
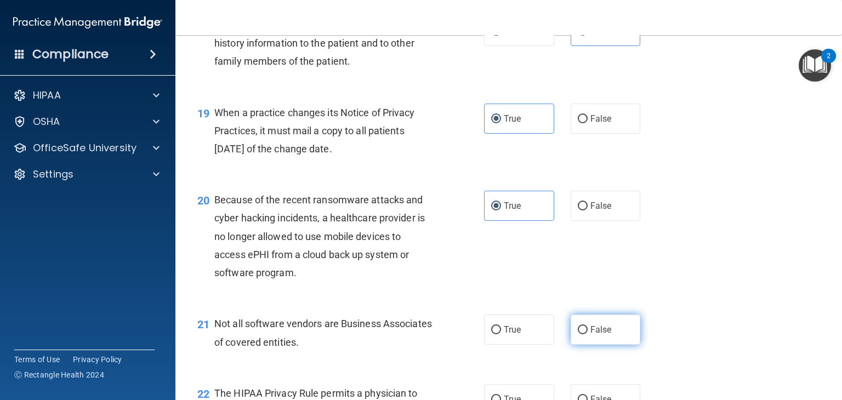
click at [597, 335] on span "False" at bounding box center [601, 330] width 21 height 10
click at [588, 334] on input "False" at bounding box center [583, 330] width 10 height 8
radio input "true"
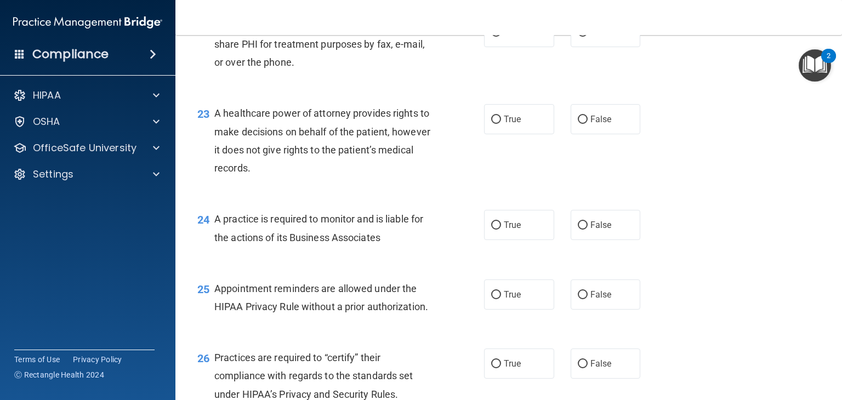
scroll to position [2133, 0]
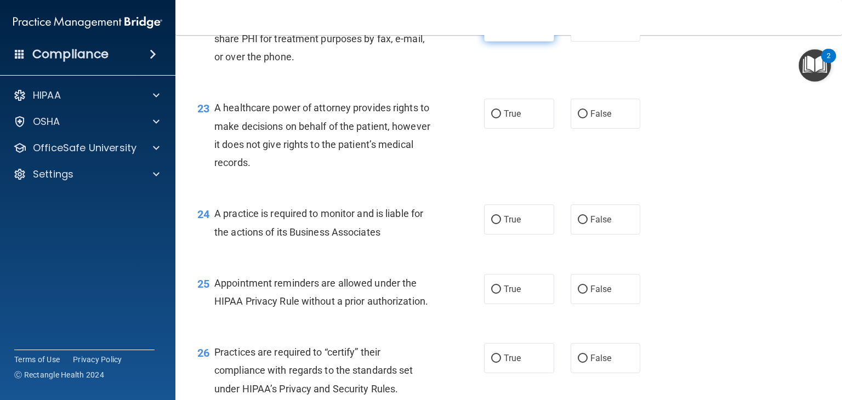
click at [504, 32] on span "True" at bounding box center [512, 26] width 17 height 10
click at [501, 31] on input "True" at bounding box center [496, 27] width 10 height 8
radio input "true"
click at [593, 119] on span "False" at bounding box center [601, 114] width 21 height 10
click at [588, 118] on input "False" at bounding box center [583, 114] width 10 height 8
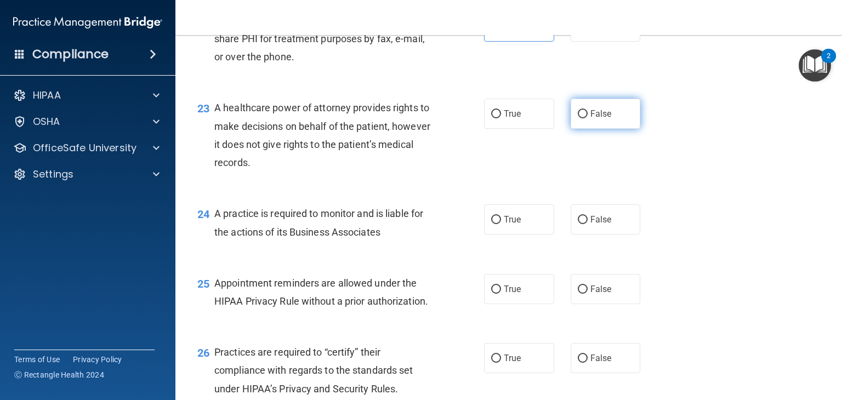
radio input "true"
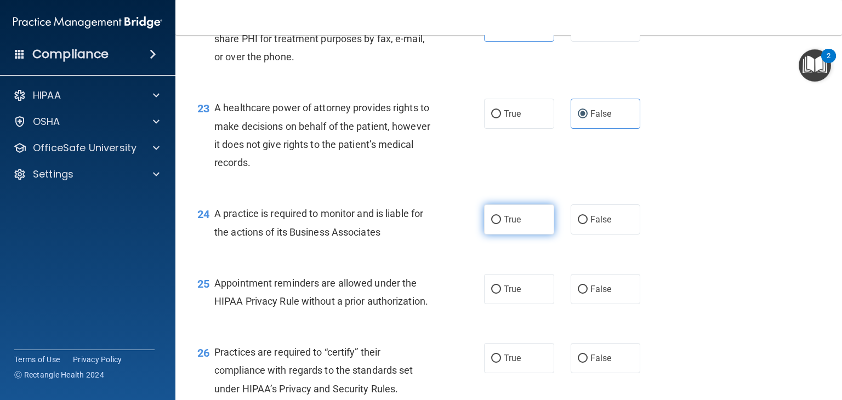
click at [499, 235] on label "True" at bounding box center [519, 220] width 70 height 30
click at [499, 224] on input "True" at bounding box center [496, 220] width 10 height 8
radio input "true"
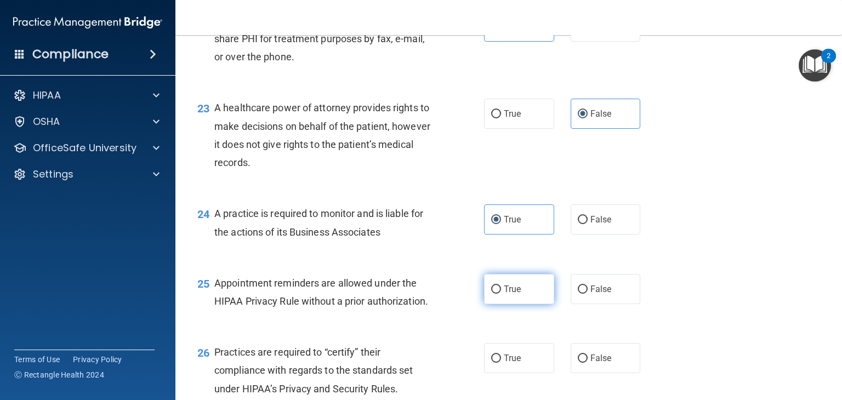
click at [498, 304] on label "True" at bounding box center [519, 289] width 70 height 30
click at [498, 294] on input "True" at bounding box center [496, 290] width 10 height 8
radio input "true"
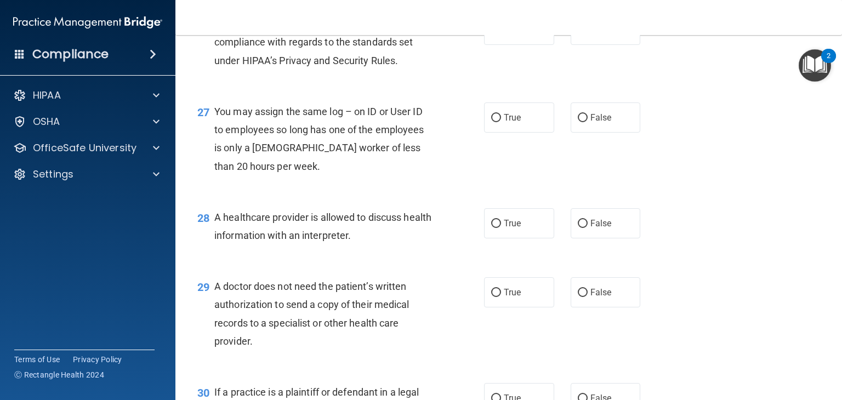
scroll to position [2462, 0]
click at [517, 44] on label "True" at bounding box center [519, 29] width 70 height 30
click at [501, 34] on input "True" at bounding box center [496, 30] width 10 height 8
radio input "true"
click at [592, 122] on span "False" at bounding box center [601, 117] width 21 height 10
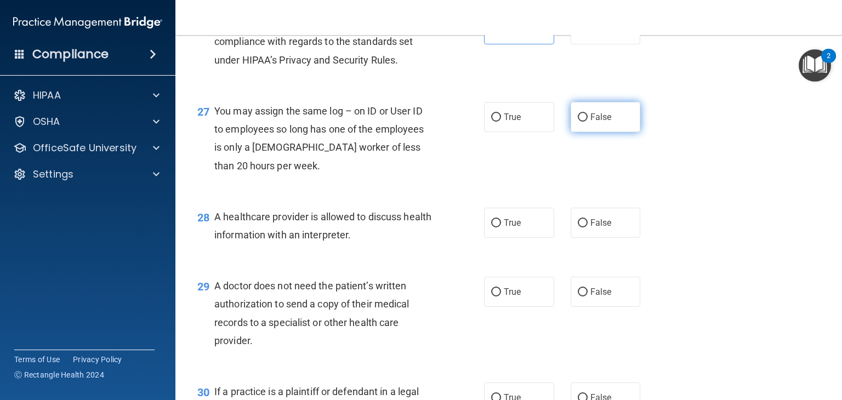
click at [588, 122] on input "False" at bounding box center [583, 118] width 10 height 8
radio input "true"
click at [597, 228] on span "False" at bounding box center [601, 223] width 21 height 10
click at [588, 228] on input "False" at bounding box center [583, 223] width 10 height 8
radio input "true"
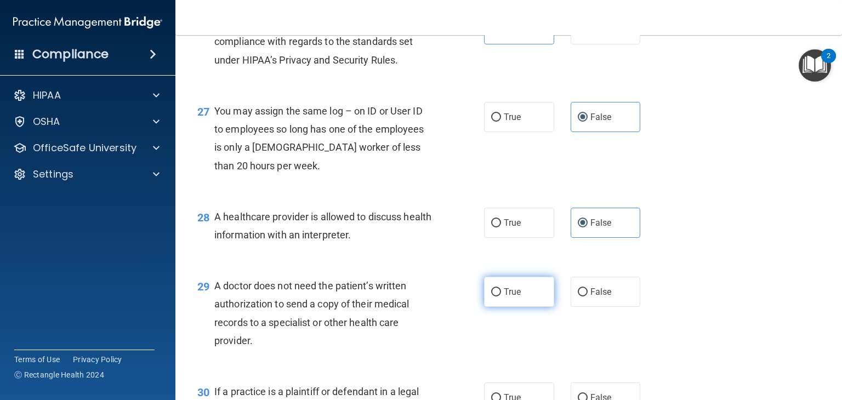
click at [504, 297] on span "True" at bounding box center [512, 292] width 17 height 10
click at [501, 297] on input "True" at bounding box center [496, 292] width 10 height 8
radio input "true"
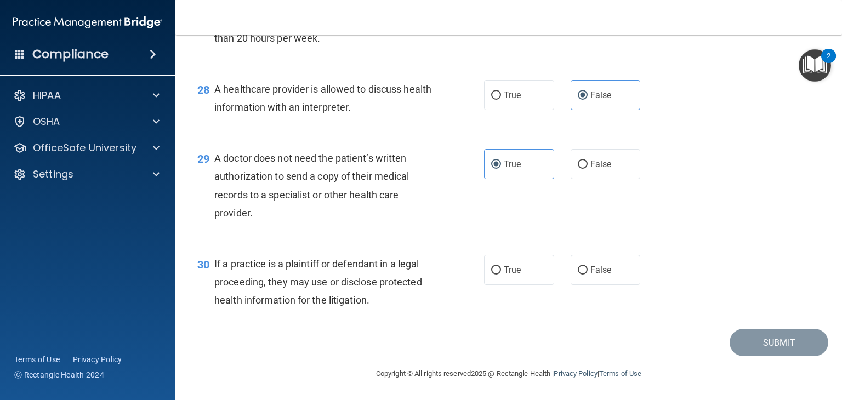
scroll to position [2626, 0]
click at [509, 269] on span "True" at bounding box center [512, 270] width 17 height 10
click at [501, 269] on input "True" at bounding box center [496, 270] width 10 height 8
radio input "true"
click at [761, 342] on button "Submit" at bounding box center [779, 343] width 99 height 28
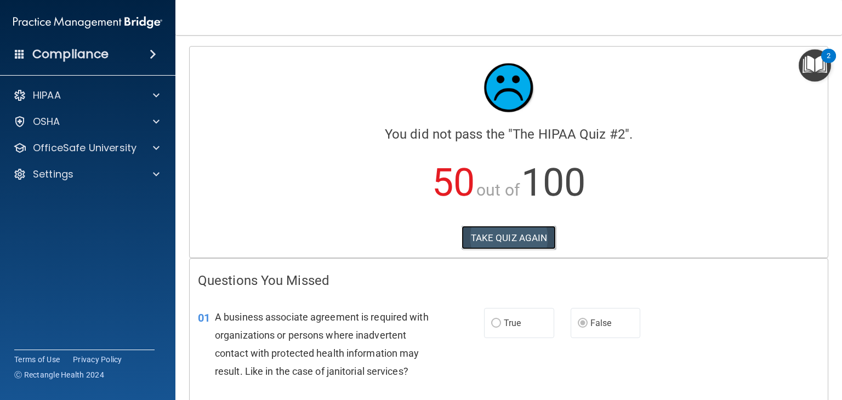
click at [506, 236] on button "TAKE QUIZ AGAIN" at bounding box center [509, 238] width 95 height 24
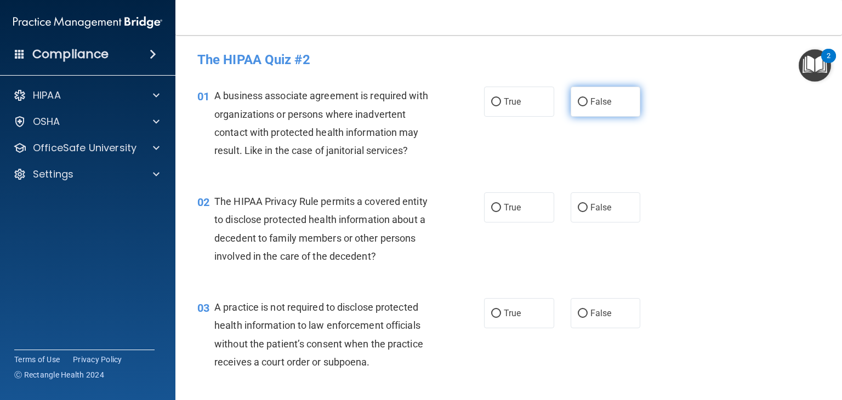
click at [593, 101] on span "False" at bounding box center [601, 102] width 21 height 10
click at [588, 101] on input "False" at bounding box center [583, 102] width 10 height 8
radio input "true"
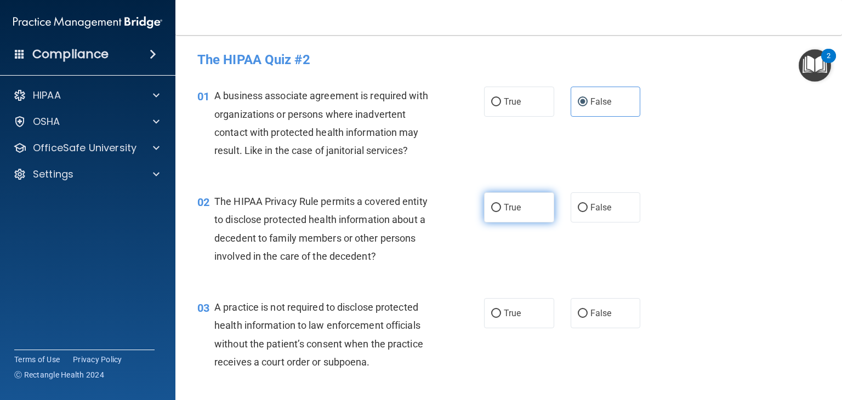
click at [496, 207] on input "True" at bounding box center [496, 208] width 10 height 8
radio input "true"
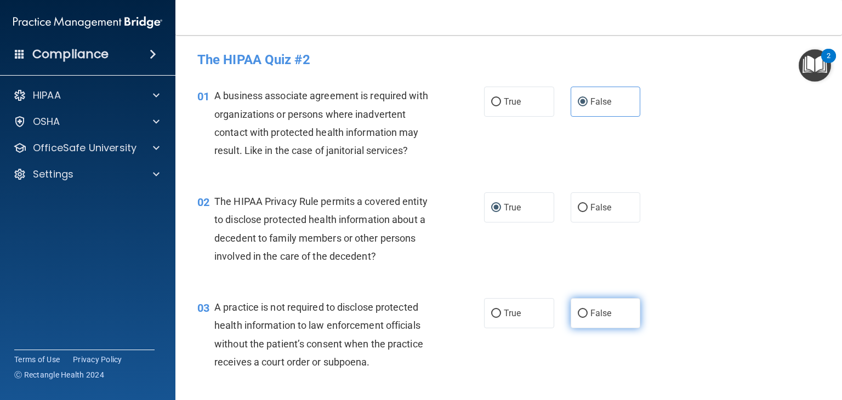
click at [594, 315] on span "False" at bounding box center [601, 313] width 21 height 10
click at [588, 315] on input "False" at bounding box center [583, 314] width 10 height 8
radio input "true"
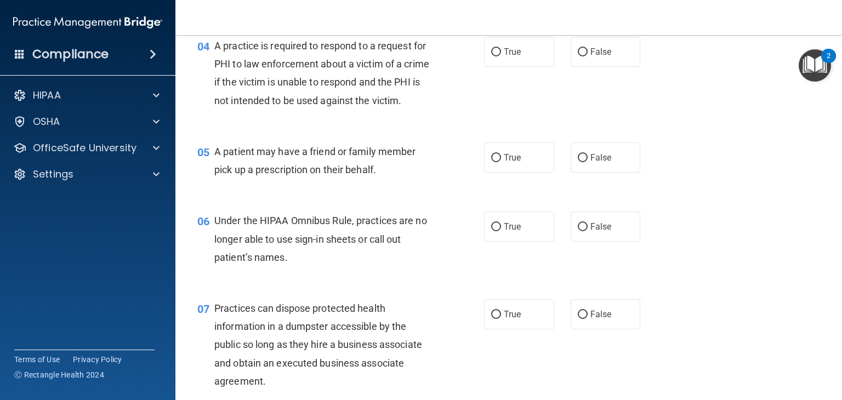
scroll to position [373, 0]
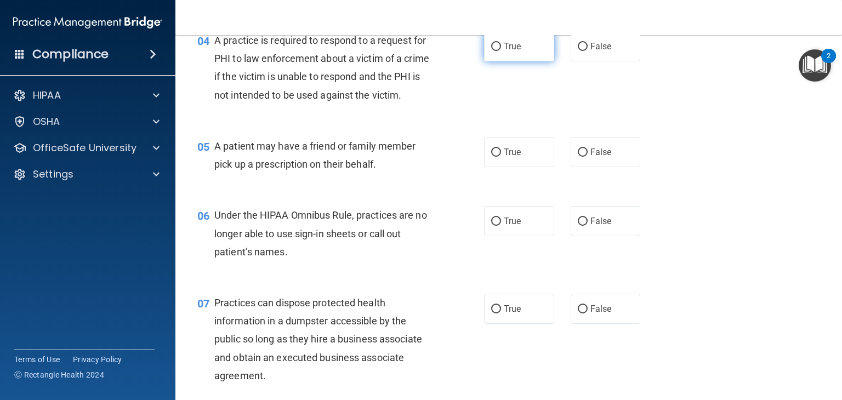
click at [509, 51] on label "True" at bounding box center [519, 46] width 70 height 30
click at [501, 51] on input "True" at bounding box center [496, 47] width 10 height 8
radio input "true"
click at [521, 167] on label "True" at bounding box center [519, 152] width 70 height 30
click at [501, 157] on input "True" at bounding box center [496, 153] width 10 height 8
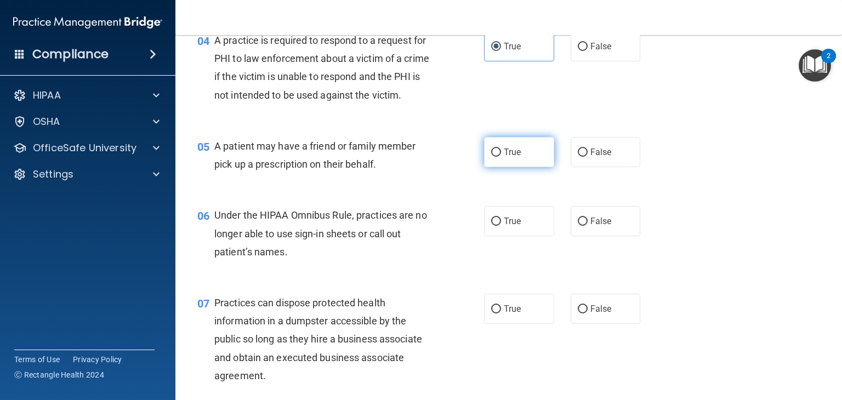
radio input "true"
click at [604, 226] on span "False" at bounding box center [601, 221] width 21 height 10
click at [588, 226] on input "False" at bounding box center [583, 222] width 10 height 8
radio input "true"
click at [591, 314] on span "False" at bounding box center [601, 309] width 21 height 10
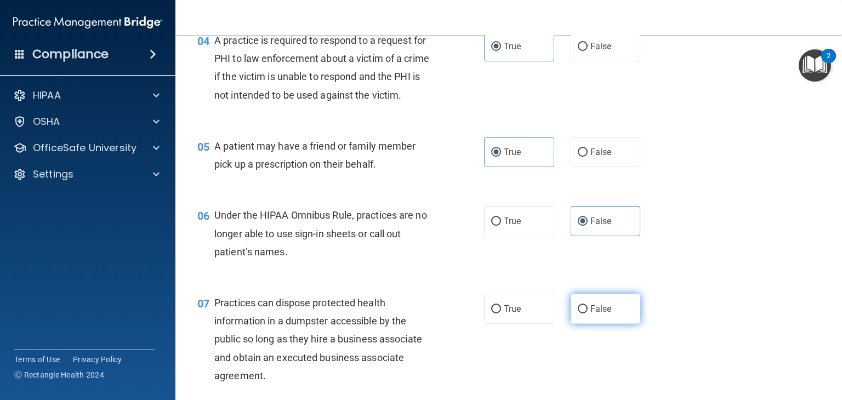
click at [588, 314] on input "False" at bounding box center [583, 309] width 10 height 8
radio input "true"
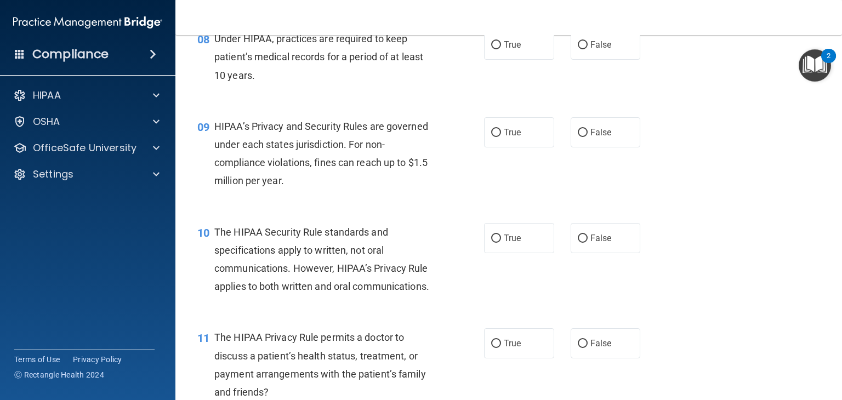
scroll to position [768, 0]
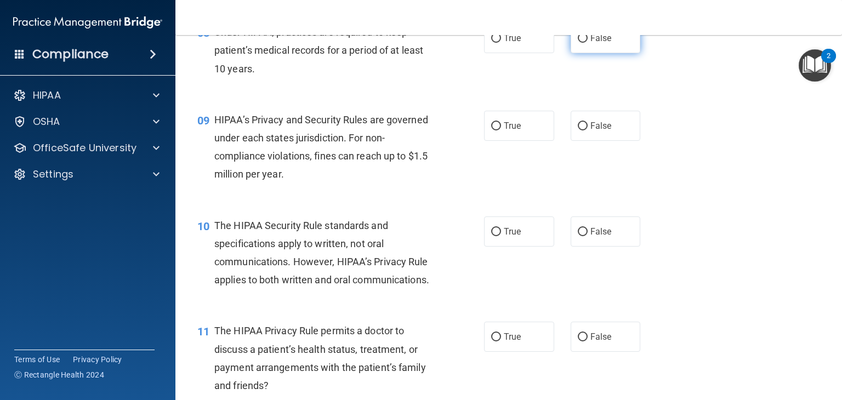
click at [591, 43] on span "False" at bounding box center [601, 38] width 21 height 10
click at [588, 43] on input "False" at bounding box center [583, 39] width 10 height 8
radio input "true"
click at [594, 131] on span "False" at bounding box center [601, 126] width 21 height 10
click at [588, 131] on input "False" at bounding box center [583, 126] width 10 height 8
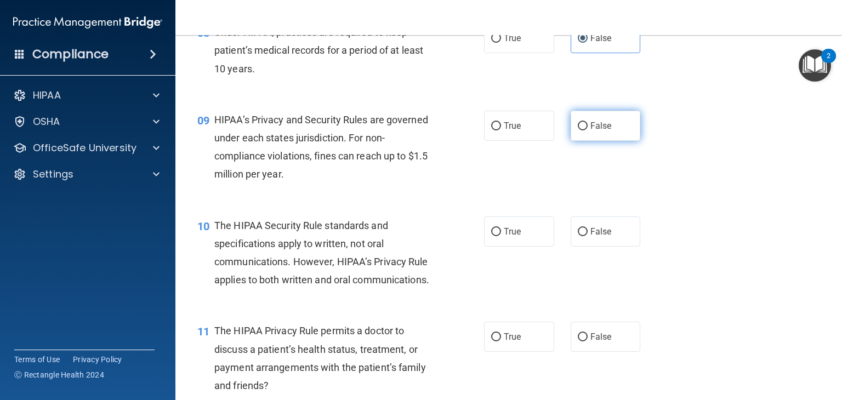
radio input "true"
click at [508, 237] on span "True" at bounding box center [512, 231] width 17 height 10
click at [501, 236] on input "True" at bounding box center [496, 232] width 10 height 8
radio input "true"
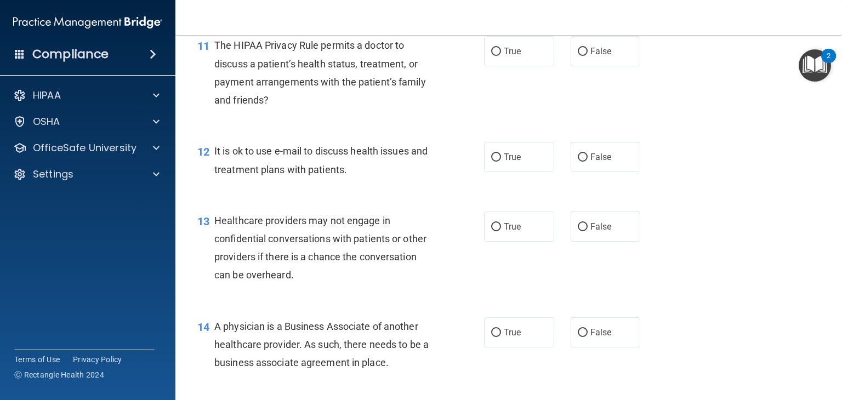
scroll to position [1075, 0]
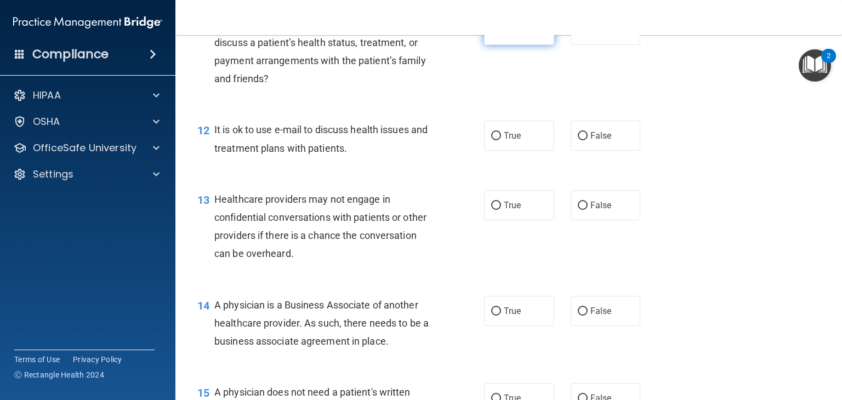
click at [511, 35] on span "True" at bounding box center [512, 30] width 17 height 10
click at [501, 35] on input "True" at bounding box center [496, 30] width 10 height 8
radio input "true"
click at [511, 141] on span "True" at bounding box center [512, 136] width 17 height 10
click at [501, 140] on input "True" at bounding box center [496, 136] width 10 height 8
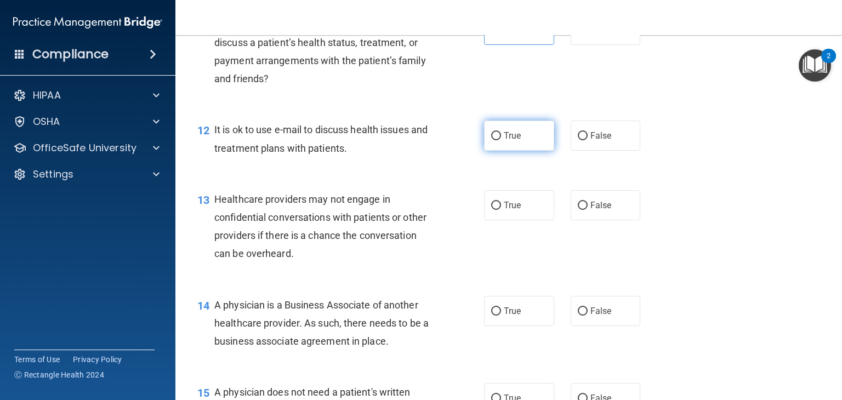
radio input "true"
click at [600, 211] on span "False" at bounding box center [601, 205] width 21 height 10
click at [588, 210] on input "False" at bounding box center [583, 206] width 10 height 8
radio input "true"
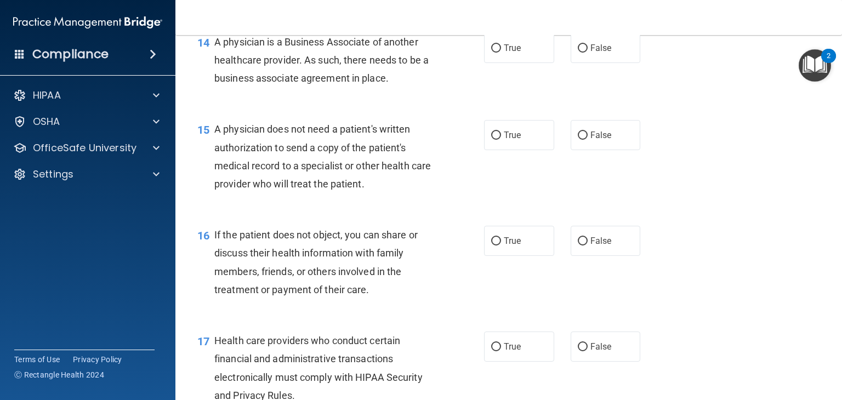
scroll to position [1360, 0]
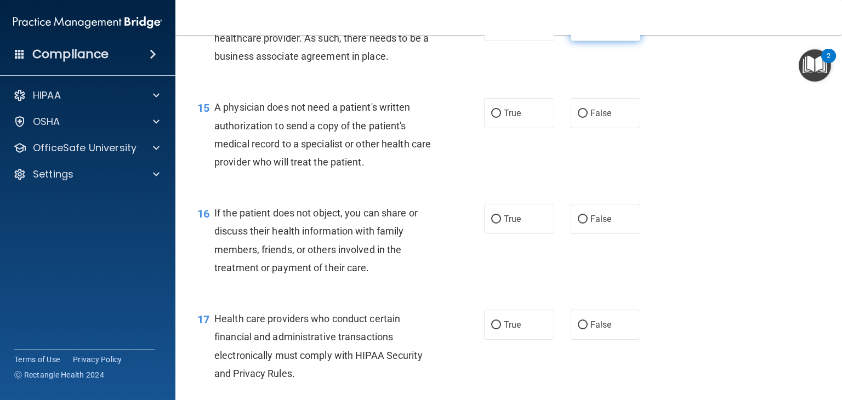
click at [591, 31] on span "False" at bounding box center [601, 26] width 21 height 10
click at [588, 31] on input "False" at bounding box center [583, 26] width 10 height 8
radio input "true"
click at [494, 118] on input "True" at bounding box center [496, 114] width 10 height 8
radio input "true"
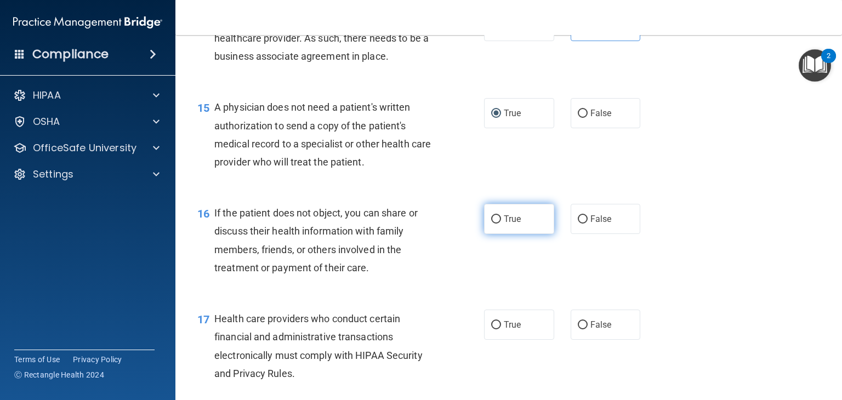
click at [511, 224] on span "True" at bounding box center [512, 219] width 17 height 10
click at [501, 224] on input "True" at bounding box center [496, 219] width 10 height 8
radio input "true"
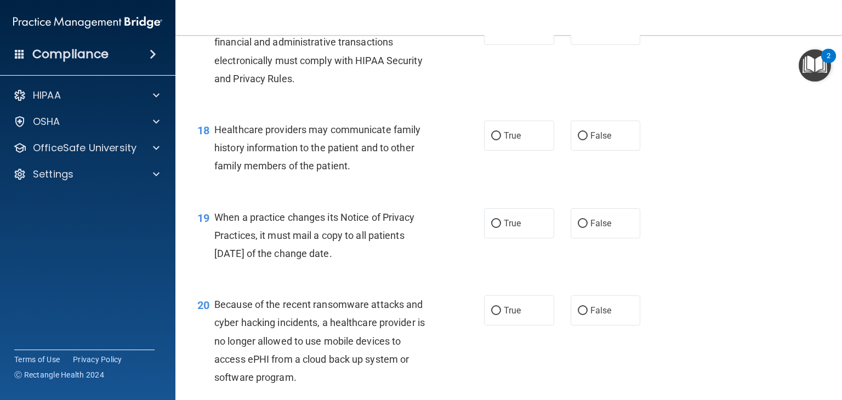
scroll to position [1667, 0]
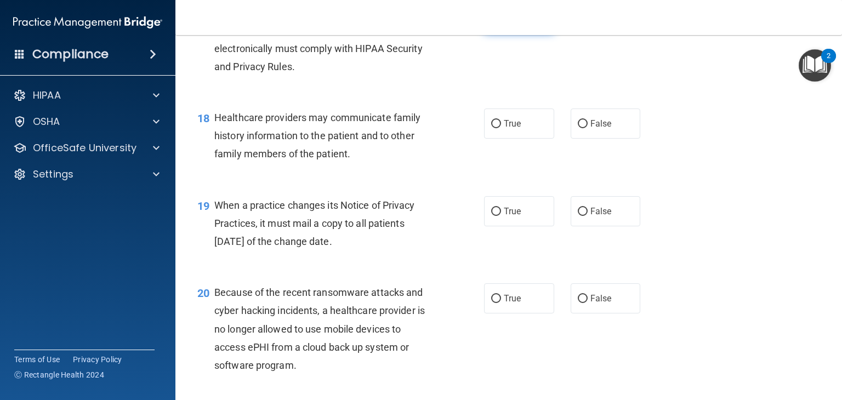
click at [508, 23] on span "True" at bounding box center [512, 18] width 17 height 10
click at [501, 22] on input "True" at bounding box center [496, 18] width 10 height 8
radio input "true"
click at [593, 129] on span "False" at bounding box center [601, 123] width 21 height 10
click at [588, 128] on input "False" at bounding box center [583, 124] width 10 height 8
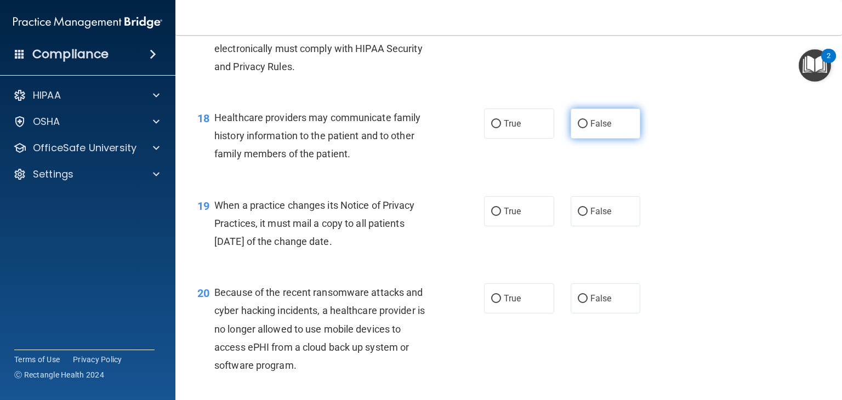
radio input "true"
click at [606, 226] on label "False" at bounding box center [606, 211] width 70 height 30
click at [588, 216] on input "False" at bounding box center [583, 212] width 10 height 8
radio input "true"
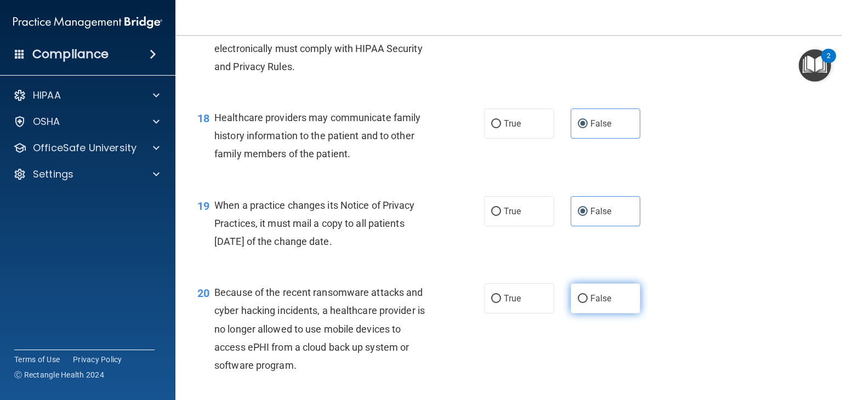
click at [595, 304] on span "False" at bounding box center [601, 298] width 21 height 10
click at [588, 303] on input "False" at bounding box center [583, 299] width 10 height 8
radio input "true"
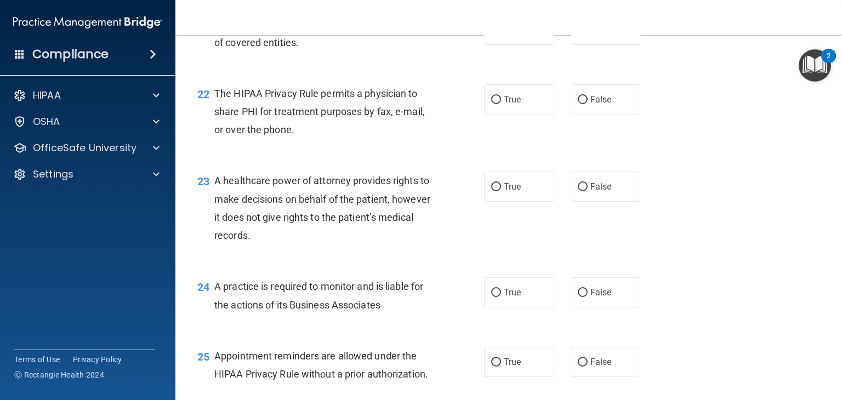
scroll to position [2062, 0]
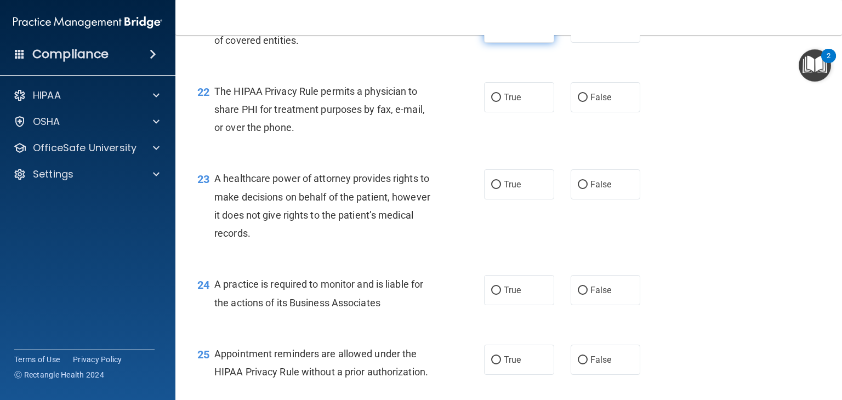
click at [513, 33] on span "True" at bounding box center [512, 27] width 17 height 10
click at [501, 32] on input "True" at bounding box center [496, 28] width 10 height 8
radio input "true"
click at [498, 112] on label "True" at bounding box center [519, 97] width 70 height 30
click at [498, 102] on input "True" at bounding box center [496, 98] width 10 height 8
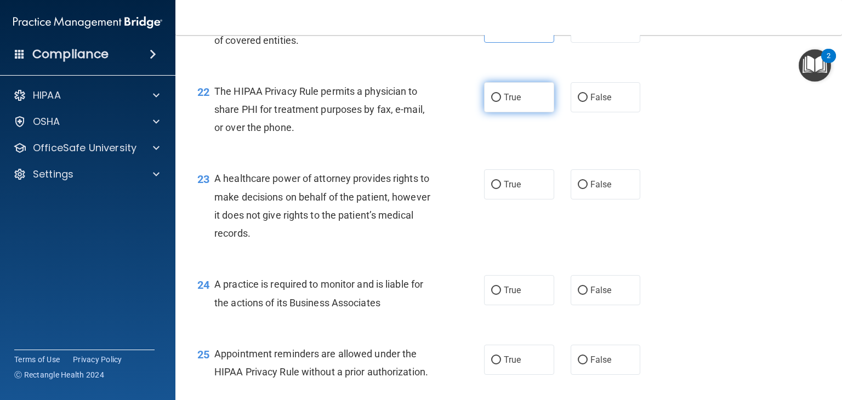
radio input "true"
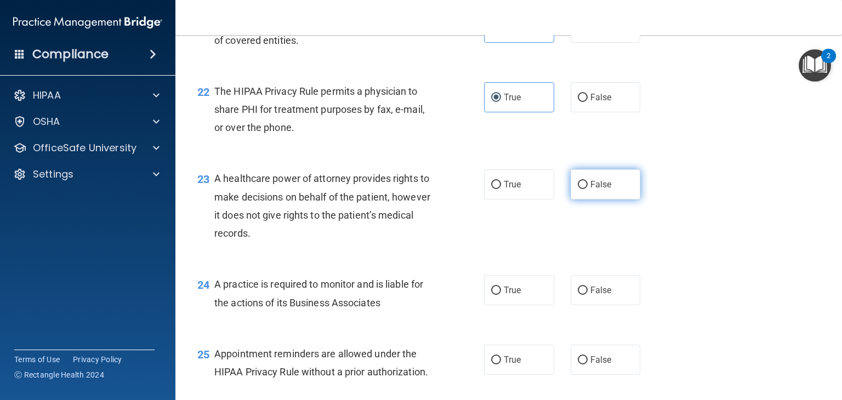
click at [578, 189] on input "False" at bounding box center [583, 185] width 10 height 8
radio input "true"
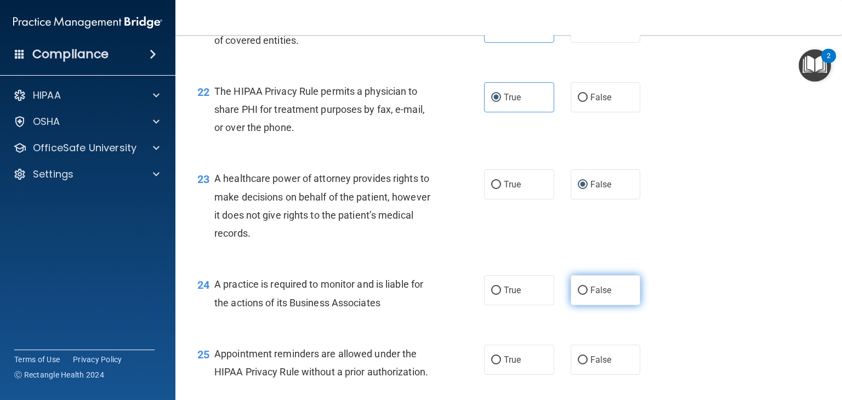
click at [591, 296] on span "False" at bounding box center [601, 290] width 21 height 10
click at [588, 295] on input "False" at bounding box center [583, 291] width 10 height 8
radio input "true"
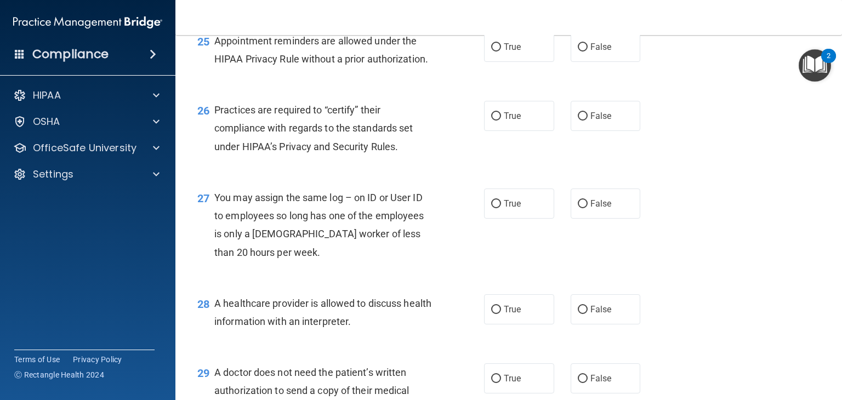
scroll to position [2376, 0]
click at [510, 51] on span "True" at bounding box center [512, 46] width 17 height 10
click at [501, 50] on input "True" at bounding box center [496, 46] width 10 height 8
radio input "true"
click at [579, 120] on input "False" at bounding box center [583, 115] width 10 height 8
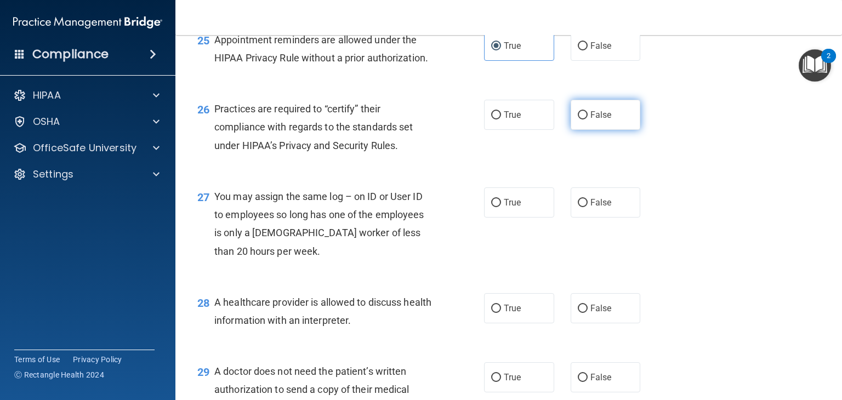
radio input "true"
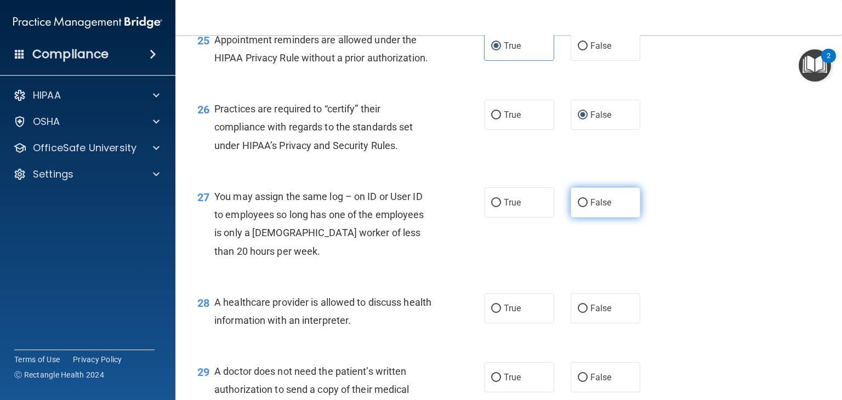
click at [593, 208] on span "False" at bounding box center [601, 202] width 21 height 10
click at [588, 207] on input "False" at bounding box center [583, 203] width 10 height 8
radio input "true"
click at [496, 313] on input "True" at bounding box center [496, 309] width 10 height 8
radio input "true"
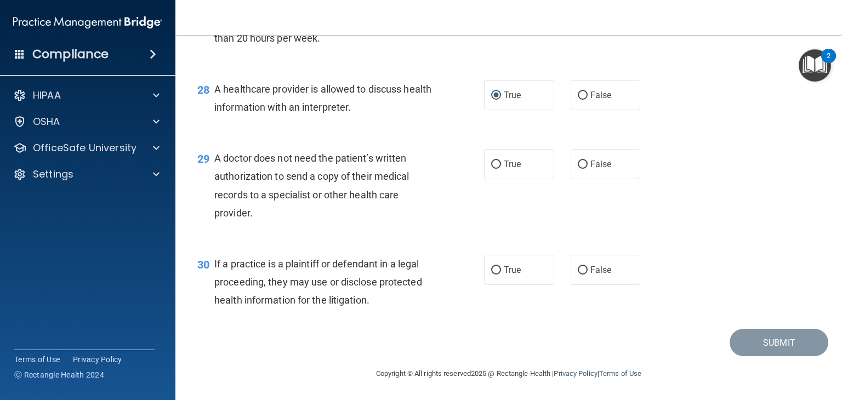
scroll to position [2626, 0]
click at [511, 167] on span "True" at bounding box center [512, 164] width 17 height 10
click at [501, 167] on input "True" at bounding box center [496, 165] width 10 height 8
radio input "true"
click at [592, 163] on span "False" at bounding box center [601, 164] width 21 height 10
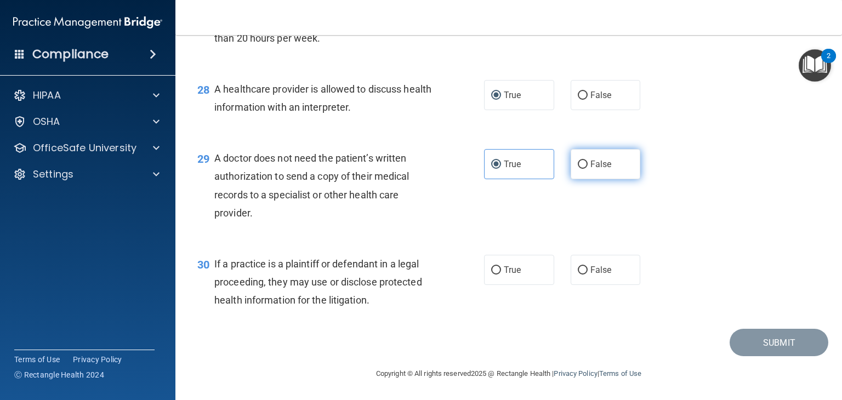
click at [588, 163] on input "False" at bounding box center [583, 165] width 10 height 8
radio input "true"
radio input "false"
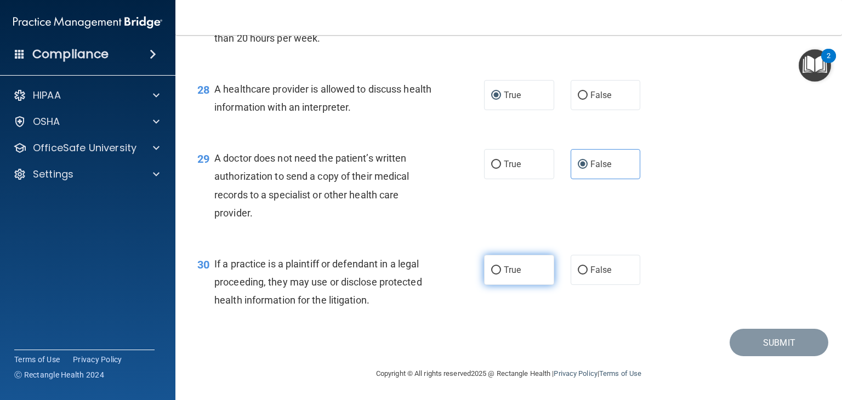
click at [504, 271] on span "True" at bounding box center [512, 270] width 17 height 10
click at [501, 271] on input "True" at bounding box center [496, 270] width 10 height 8
radio input "true"
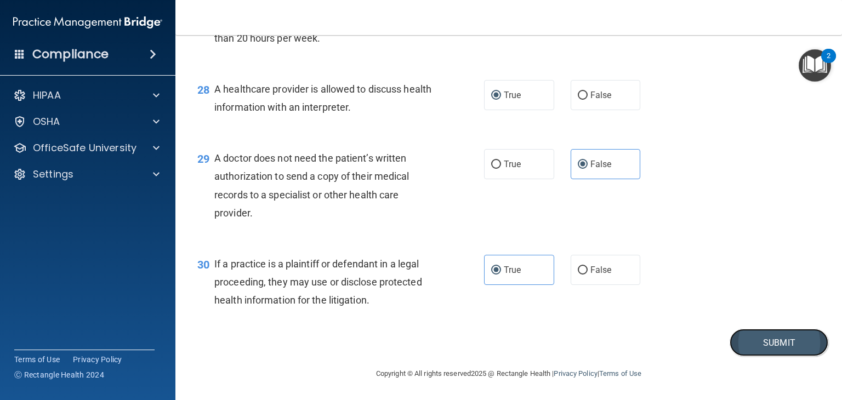
click at [757, 338] on button "Submit" at bounding box center [779, 343] width 99 height 28
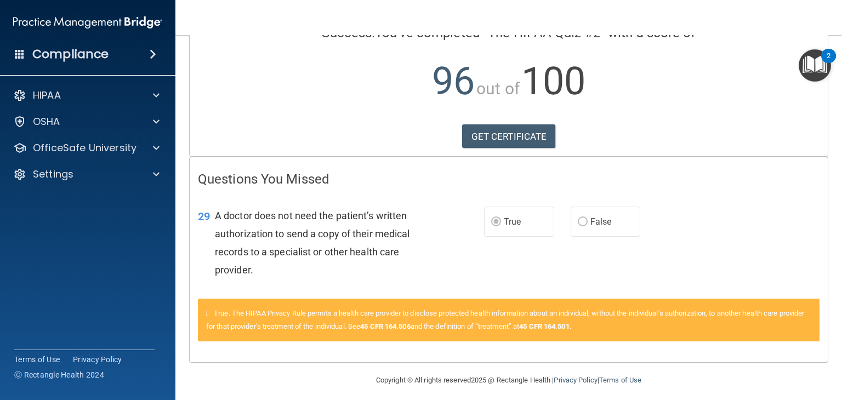
scroll to position [107, 0]
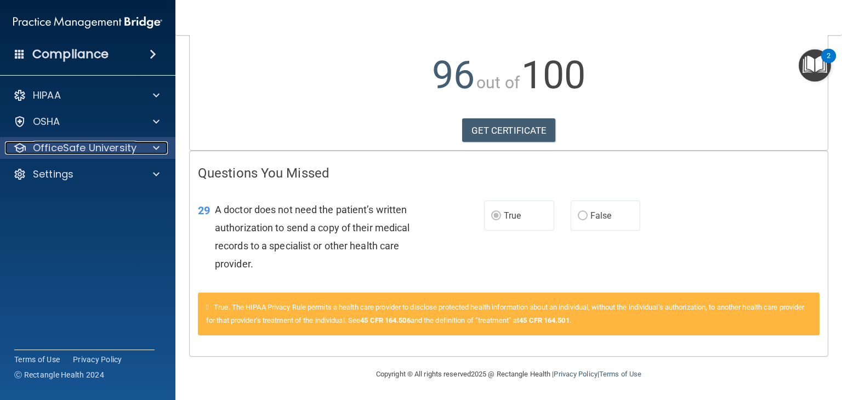
click at [156, 148] on span at bounding box center [156, 147] width 7 height 13
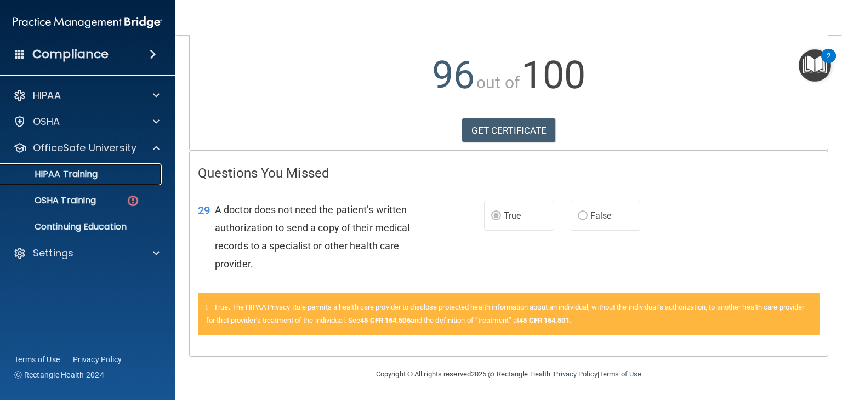
click at [70, 172] on p "HIPAA Training" at bounding box center [52, 174] width 90 height 11
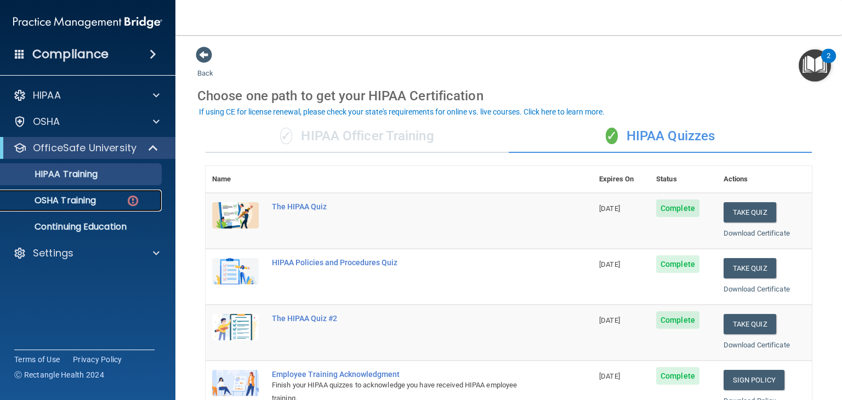
click at [94, 198] on p "OSHA Training" at bounding box center [51, 200] width 89 height 11
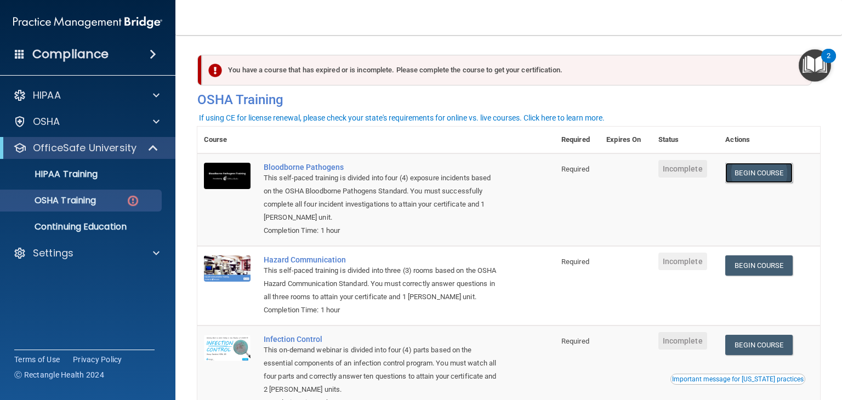
click at [754, 173] on link "Begin Course" at bounding box center [758, 173] width 67 height 20
